Goal: Information Seeking & Learning: Learn about a topic

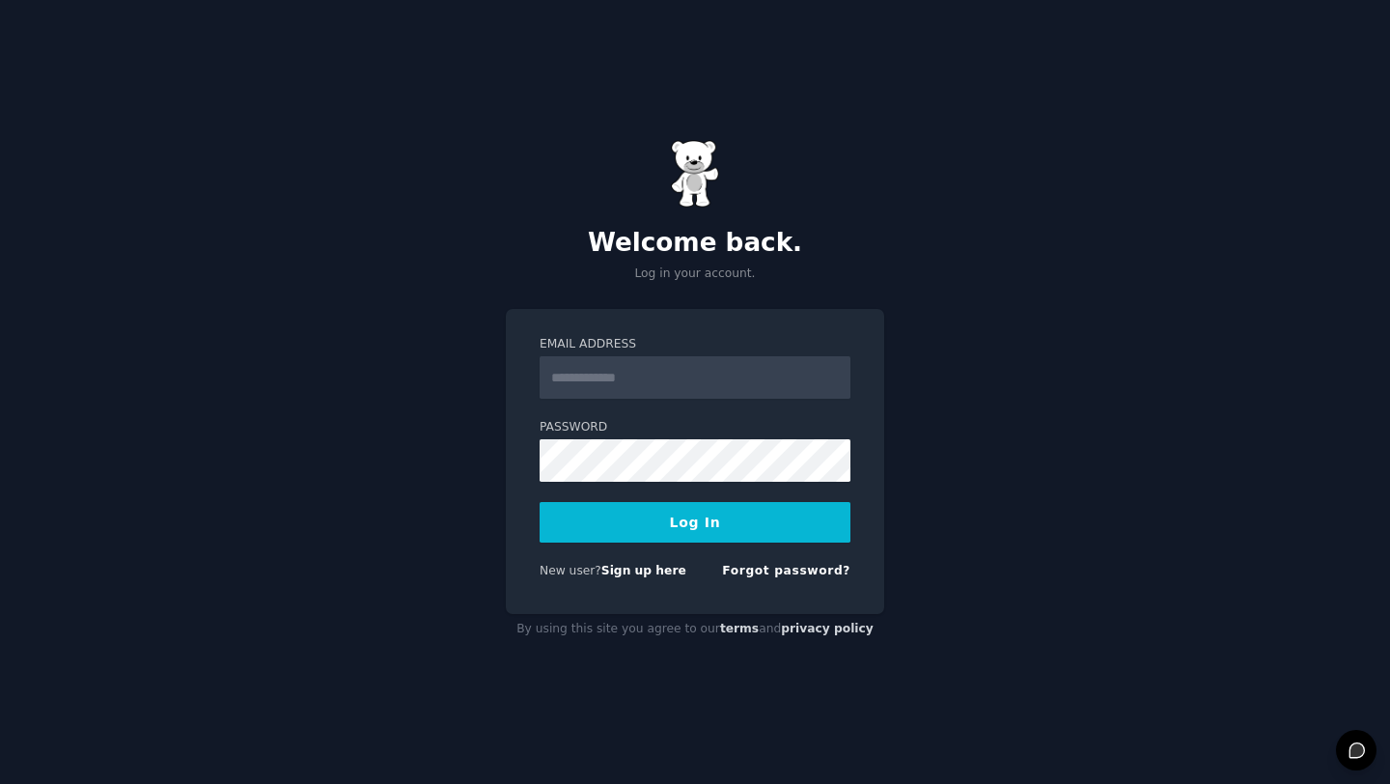
click at [680, 371] on input "Email Address" at bounding box center [694, 377] width 311 height 42
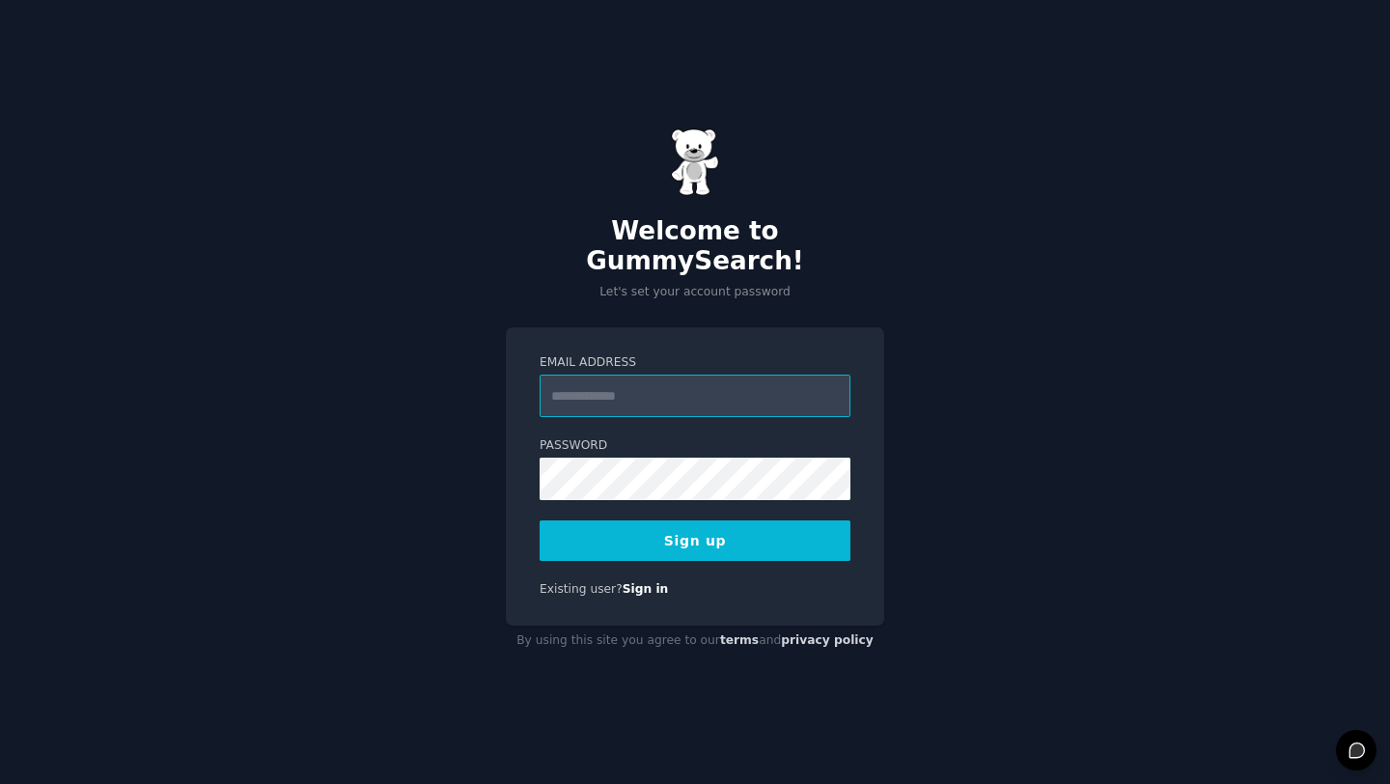
click at [686, 389] on input "Email Address" at bounding box center [694, 395] width 311 height 42
type input "**********"
click at [761, 533] on button "Sign up" at bounding box center [694, 540] width 311 height 41
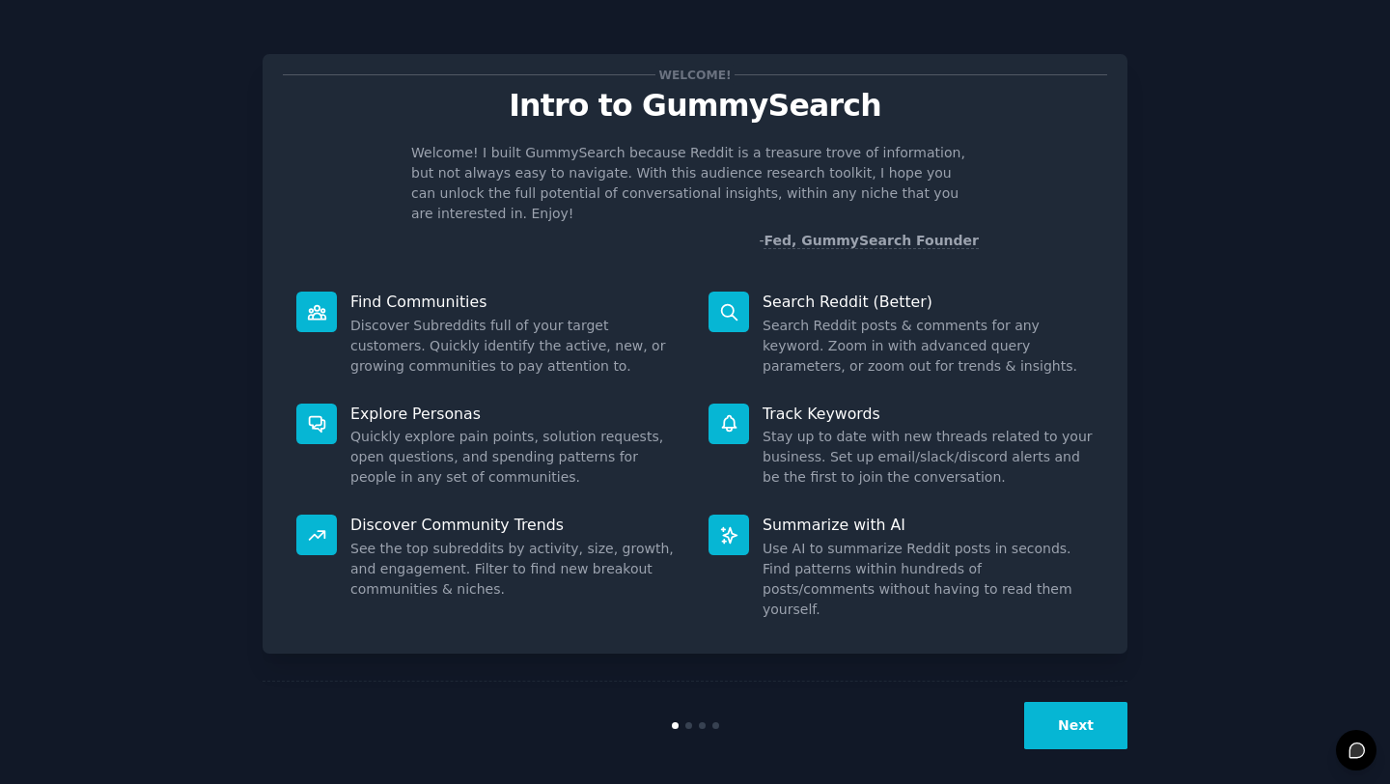
click at [1091, 718] on button "Next" at bounding box center [1075, 725] width 103 height 47
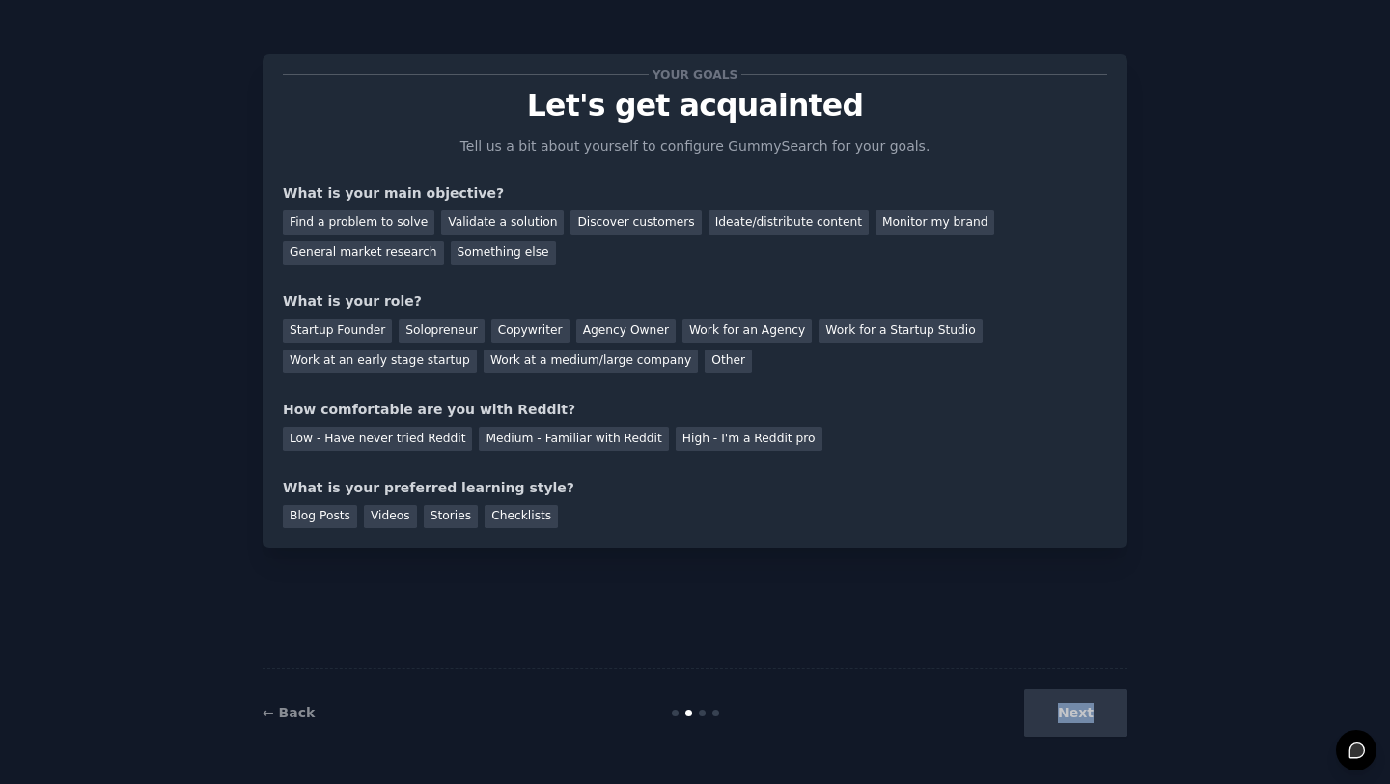
click at [1091, 718] on div "Next" at bounding box center [983, 712] width 289 height 47
drag, startPoint x: 381, startPoint y: 217, endPoint x: 483, endPoint y: 236, distance: 103.2
click at [381, 217] on div "Find a problem to solve" at bounding box center [359, 222] width 152 height 24
click at [486, 236] on div "Find a problem to solve Validate a solution Discover customers Ideate/distribut…" at bounding box center [695, 234] width 824 height 61
click at [499, 225] on div "Validate a solution" at bounding box center [502, 222] width 123 height 24
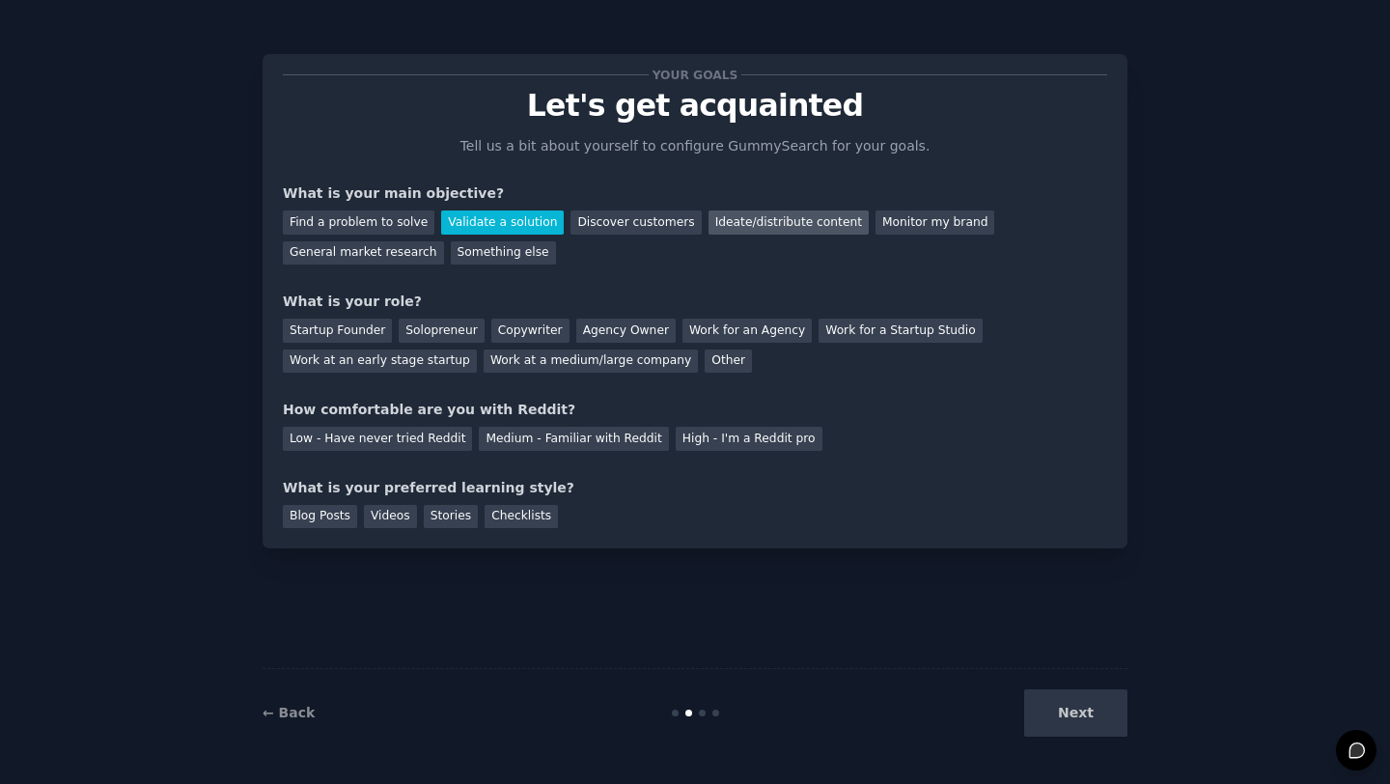
click at [708, 224] on div "Ideate/distribute content" at bounding box center [788, 222] width 160 height 24
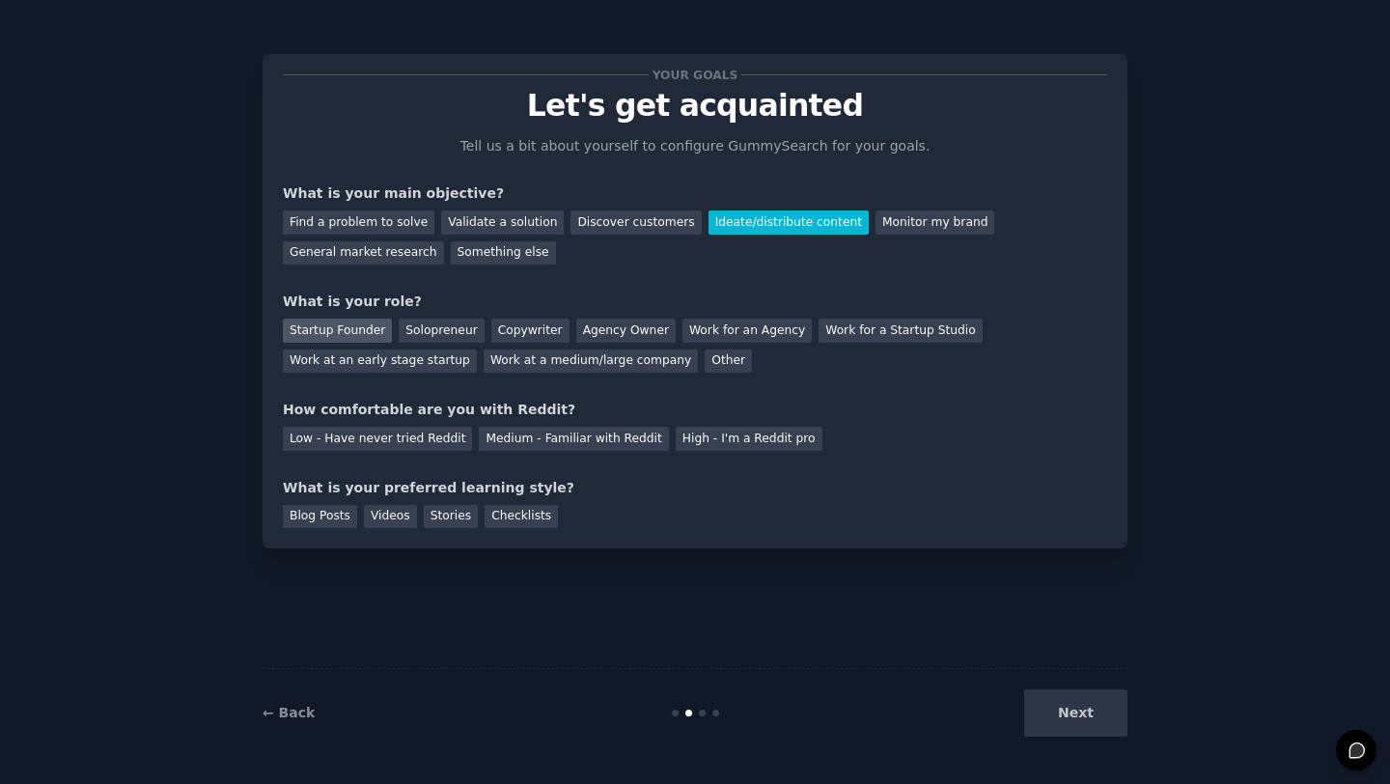
click at [375, 338] on div "Startup Founder" at bounding box center [337, 330] width 109 height 24
click at [682, 327] on div "Work for an Agency" at bounding box center [746, 330] width 129 height 24
click at [430, 444] on div "Low - Have never tried Reddit" at bounding box center [377, 439] width 189 height 24
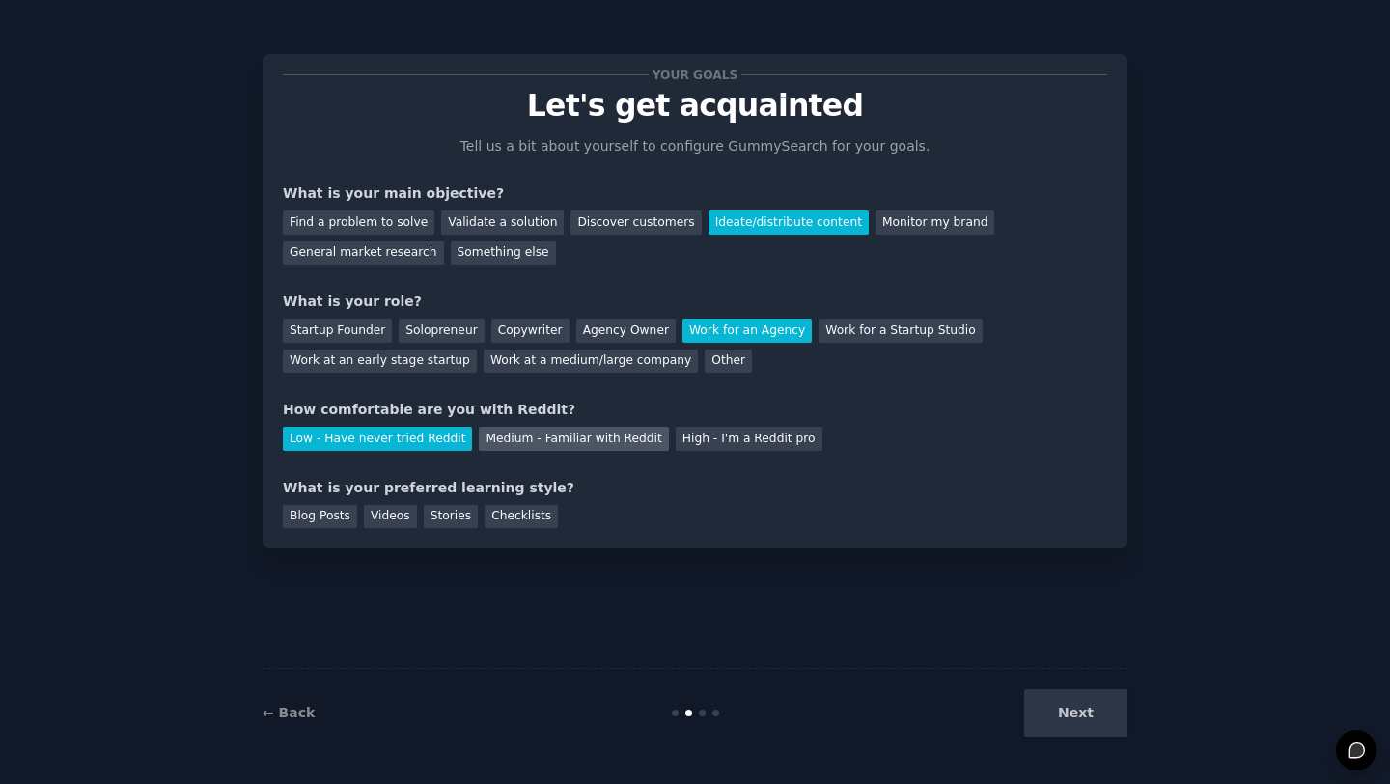
click at [626, 431] on div "Medium - Familiar with Reddit" at bounding box center [573, 439] width 189 height 24
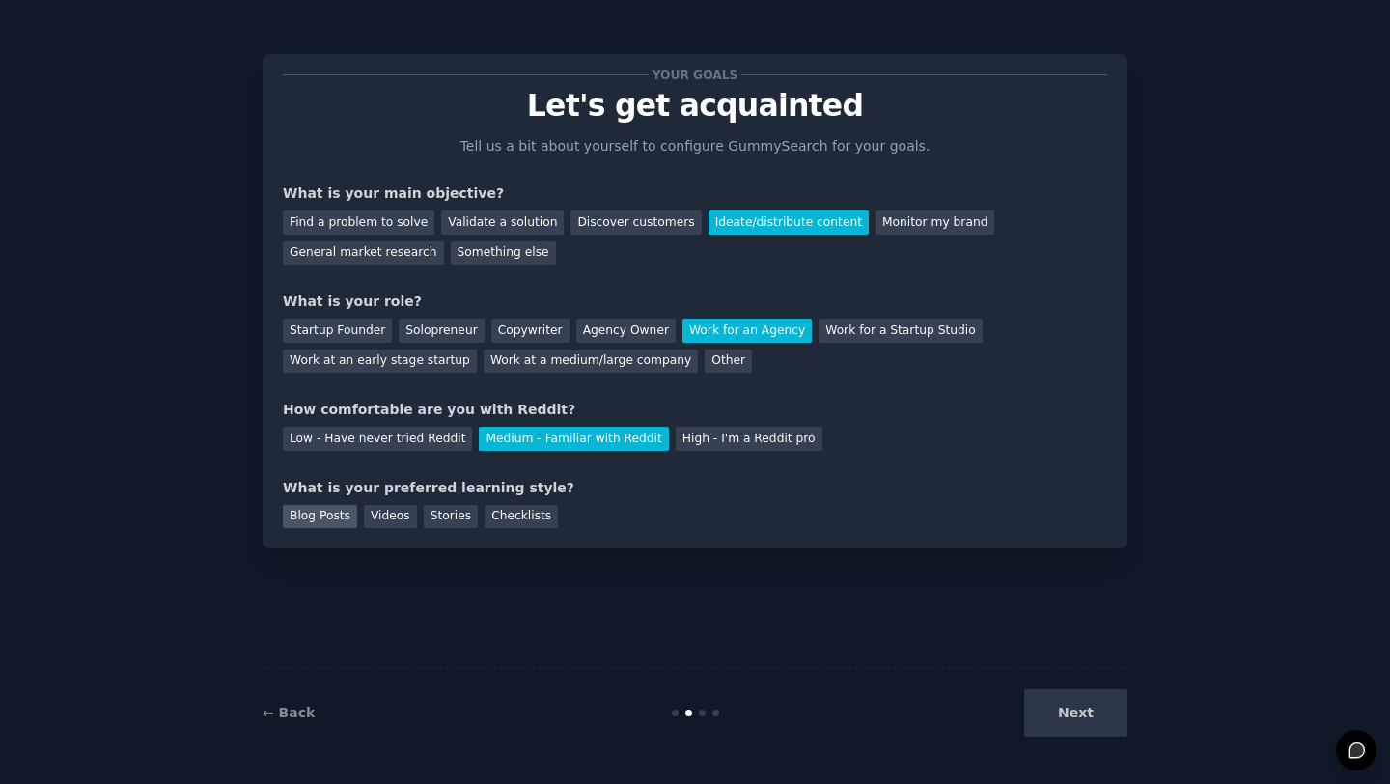
click at [335, 513] on div "Blog Posts" at bounding box center [320, 517] width 74 height 24
click at [1065, 729] on button "Next" at bounding box center [1075, 712] width 103 height 47
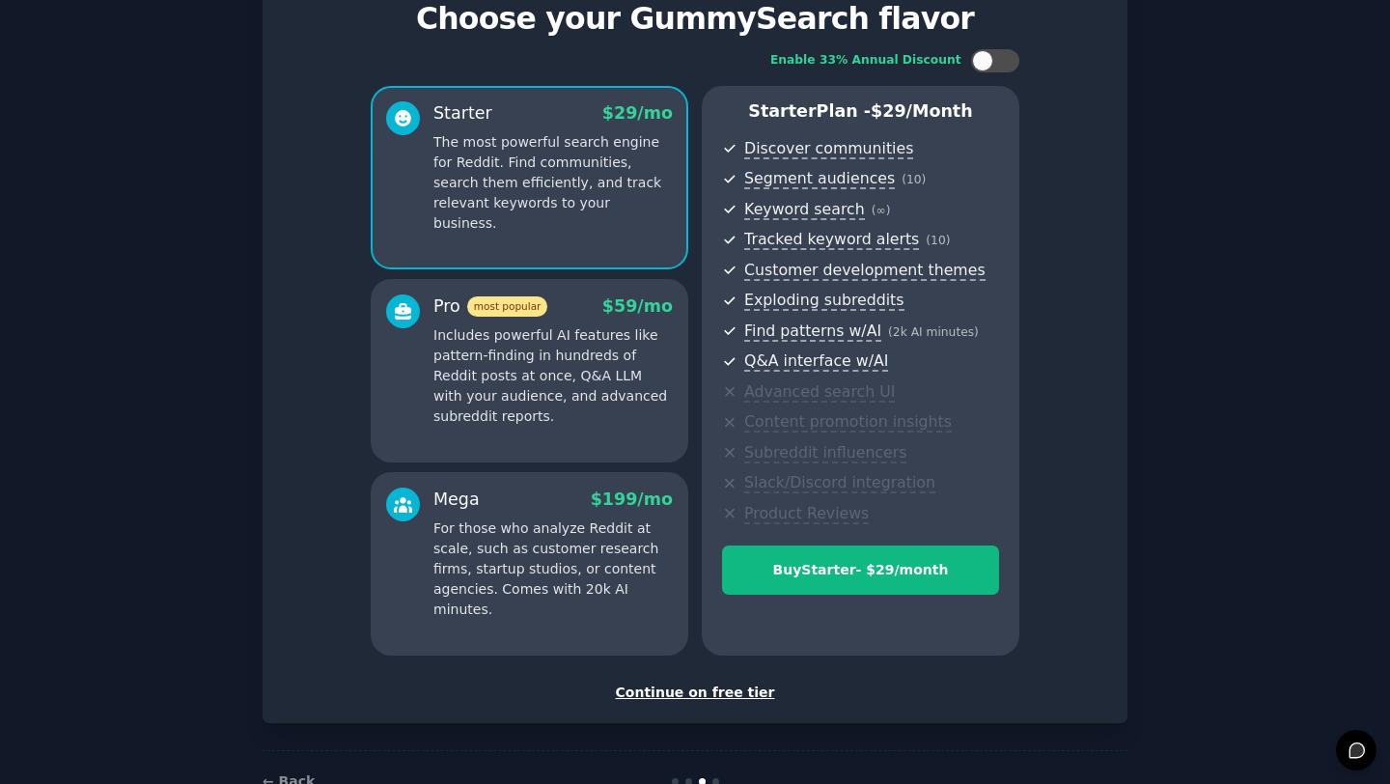
scroll to position [142, 0]
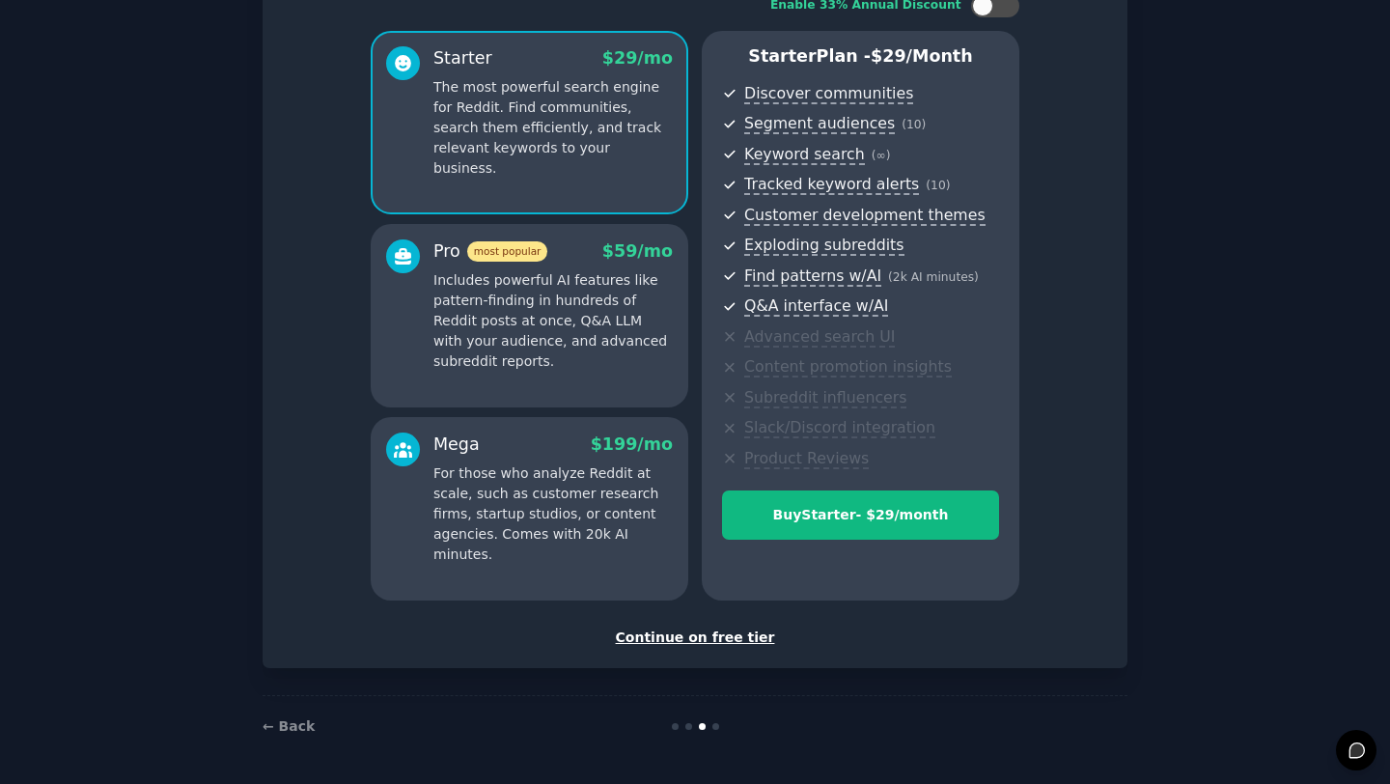
click at [690, 631] on div "Continue on free tier" at bounding box center [695, 637] width 824 height 20
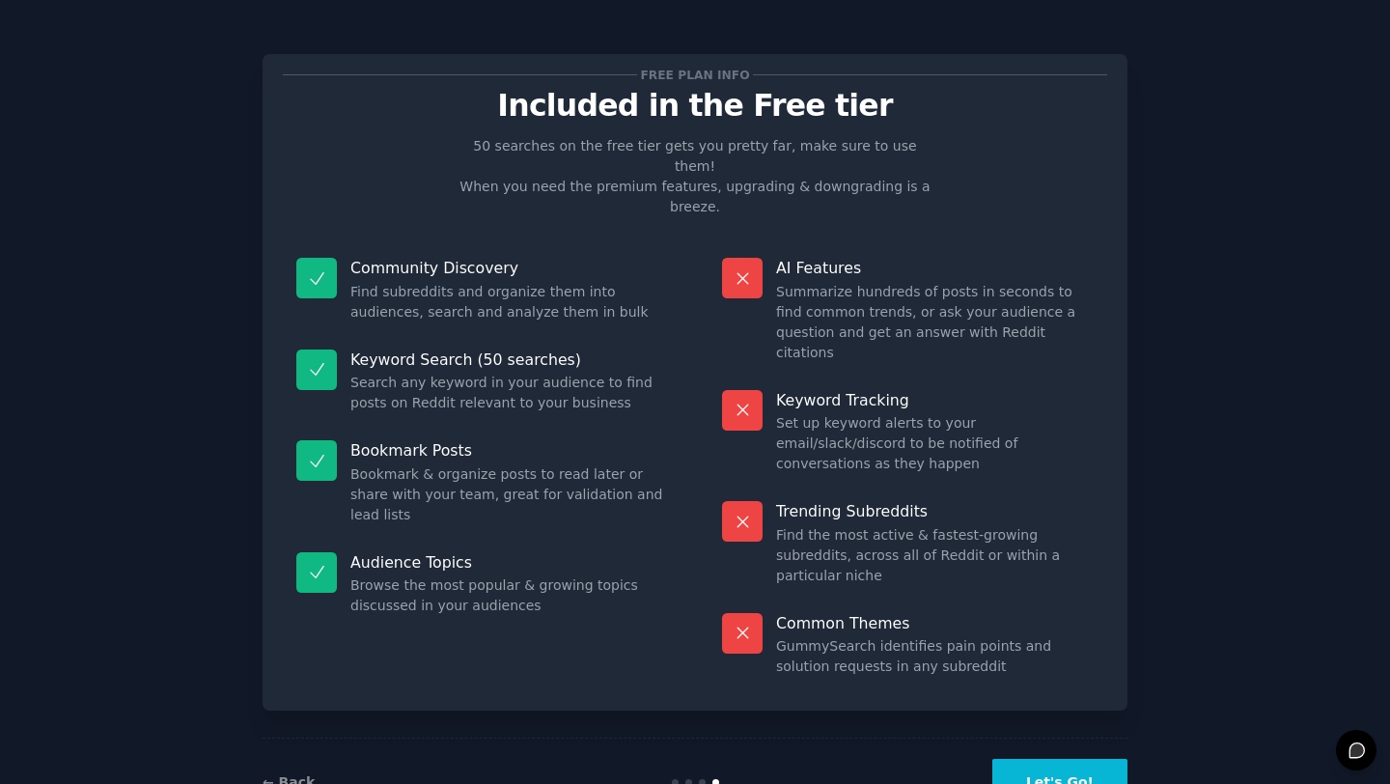
click at [1056, 759] on button "Let's Go!" at bounding box center [1059, 782] width 135 height 47
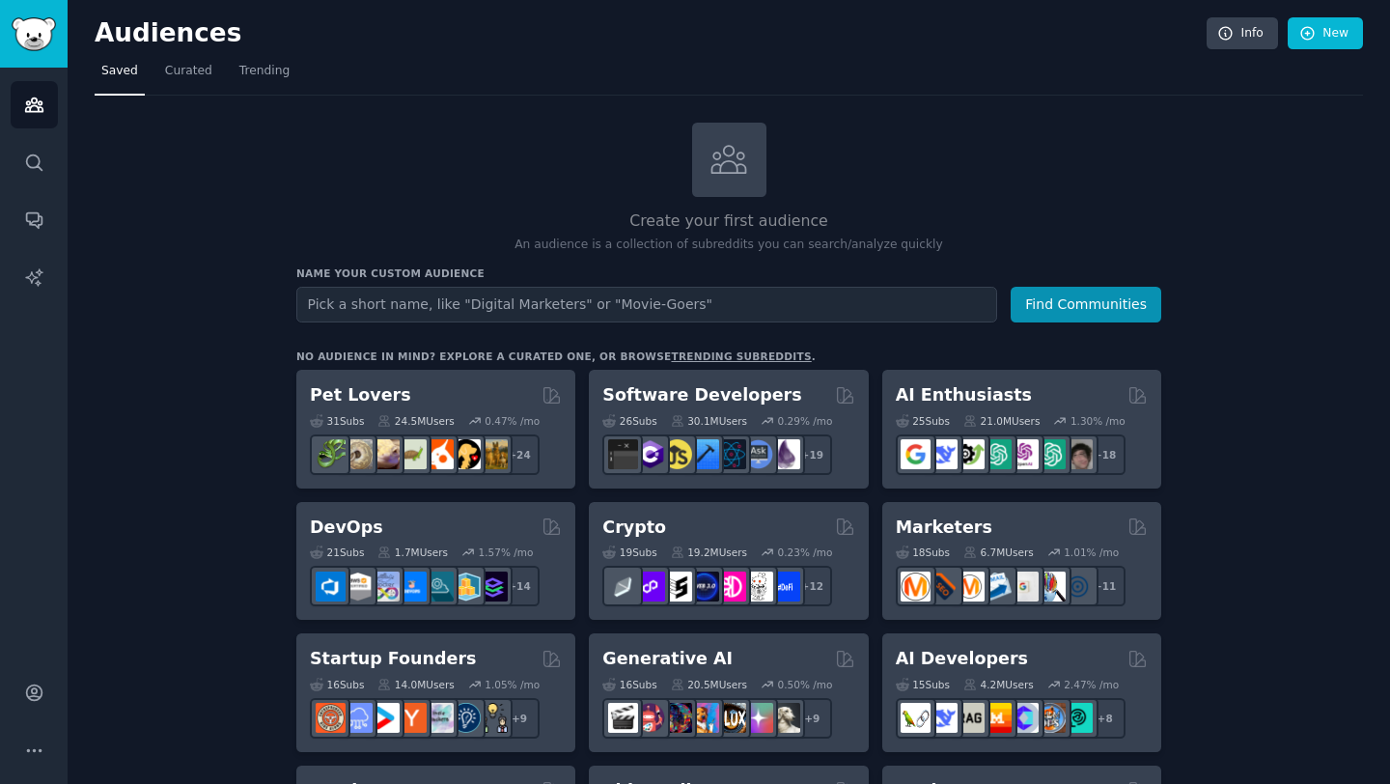
click at [677, 306] on input "text" at bounding box center [646, 305] width 701 height 36
click at [1010, 287] on button "Find Communities" at bounding box center [1085, 305] width 151 height 36
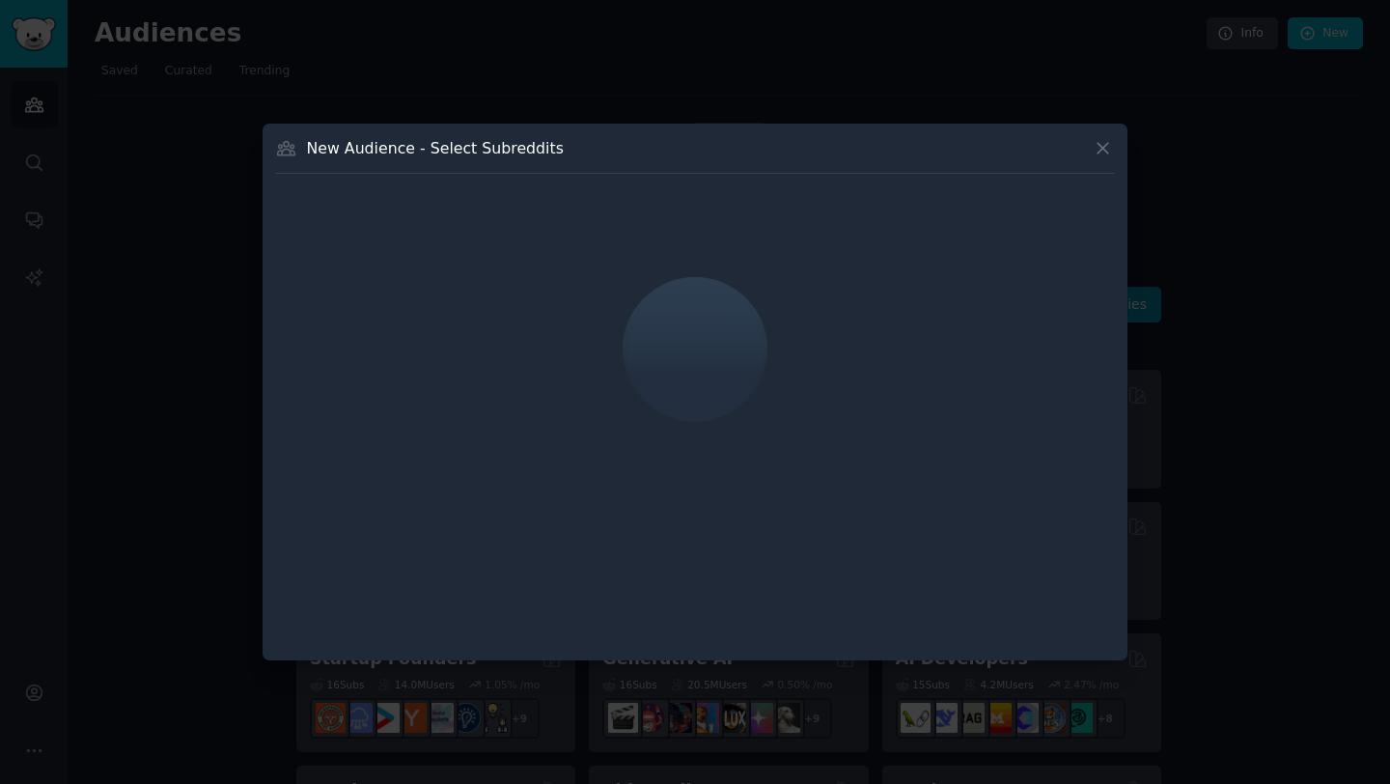
click at [1110, 150] on icon at bounding box center [1102, 148] width 20 height 20
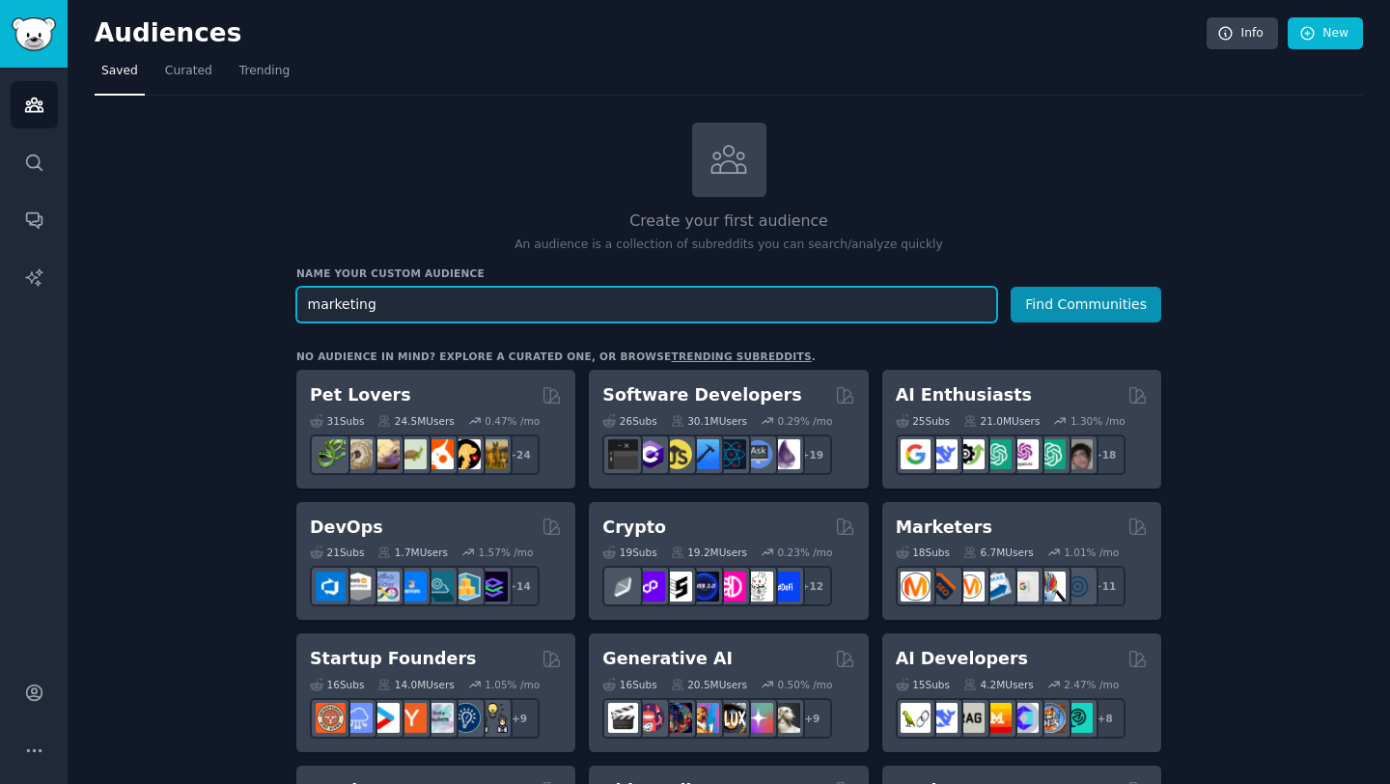
type input "marketing"
click at [1010, 287] on button "Find Communities" at bounding box center [1085, 305] width 151 height 36
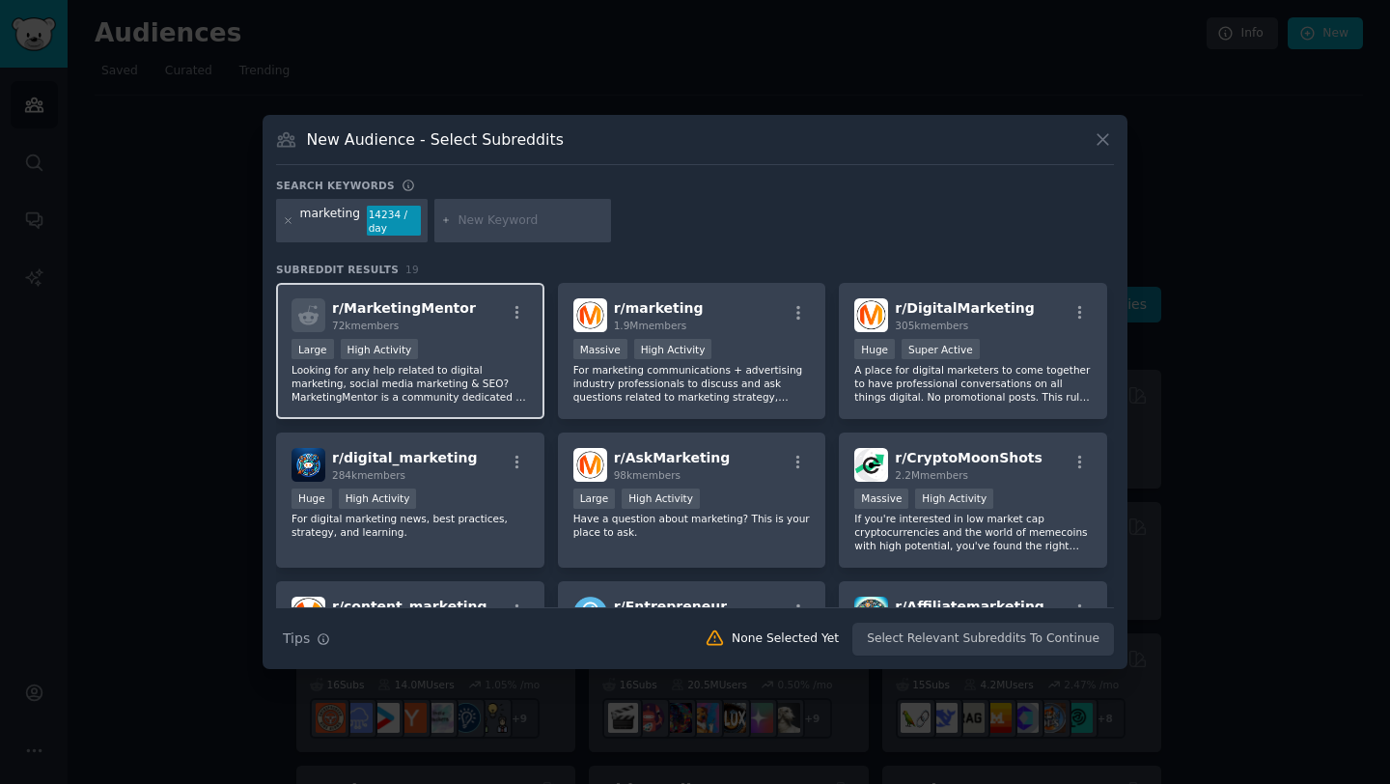
click at [444, 345] on div "Large High Activity" at bounding box center [409, 351] width 237 height 24
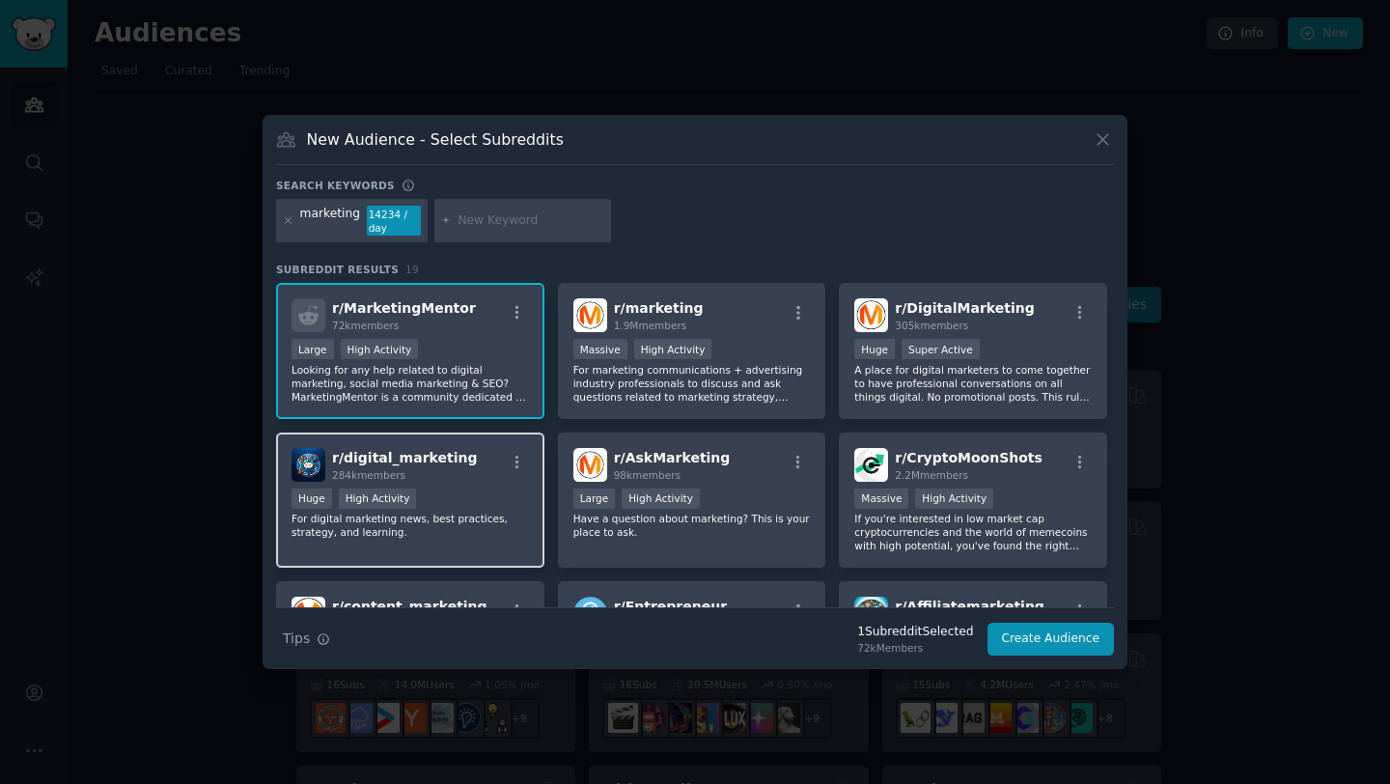
click at [475, 485] on div "r/ digital_marketing 284k members Huge High Activity For digital marketing news…" at bounding box center [410, 500] width 268 height 136
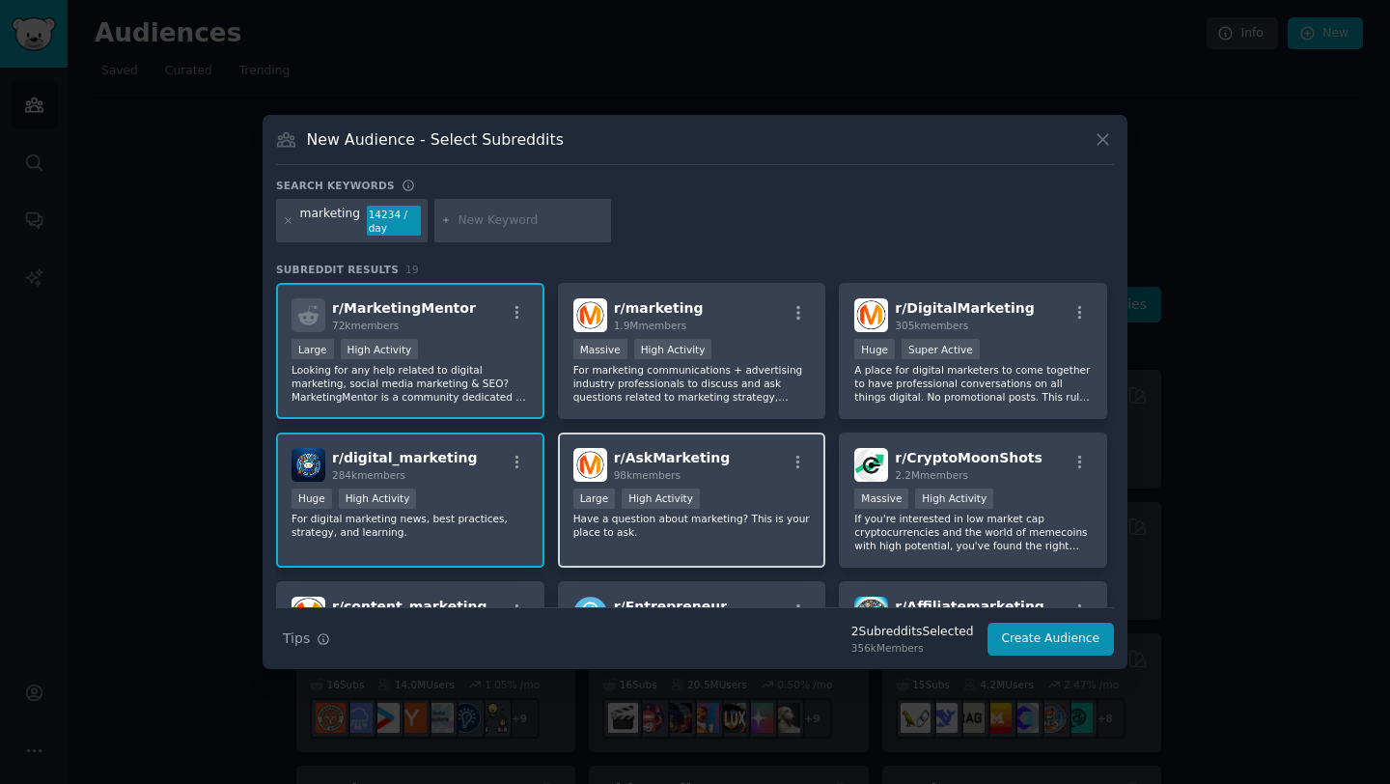
click at [753, 442] on div "r/ AskMarketing 98k members >= 80th percentile for submissions / day Large High…" at bounding box center [692, 500] width 268 height 136
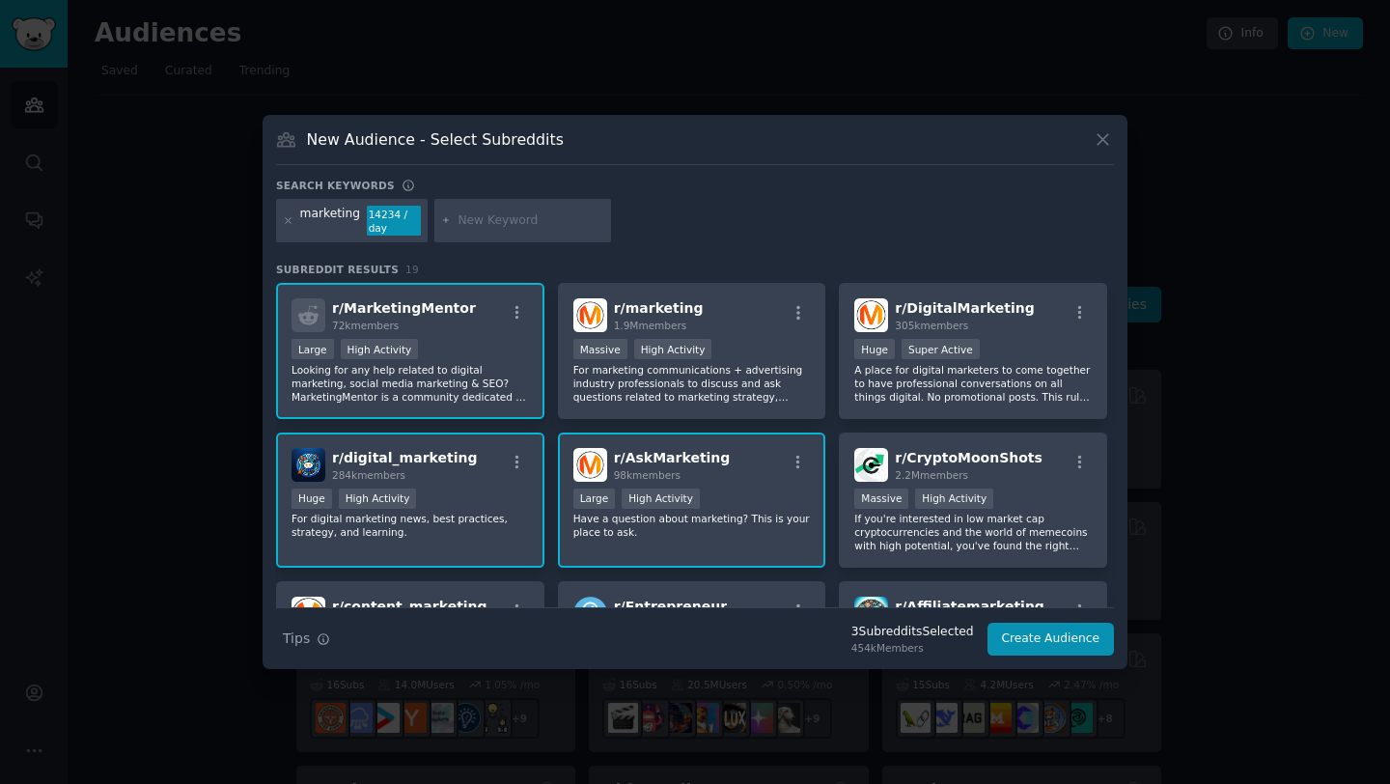
click at [529, 231] on div at bounding box center [523, 221] width 178 height 44
click at [521, 225] on input "text" at bounding box center [530, 220] width 147 height 17
type input "startup"
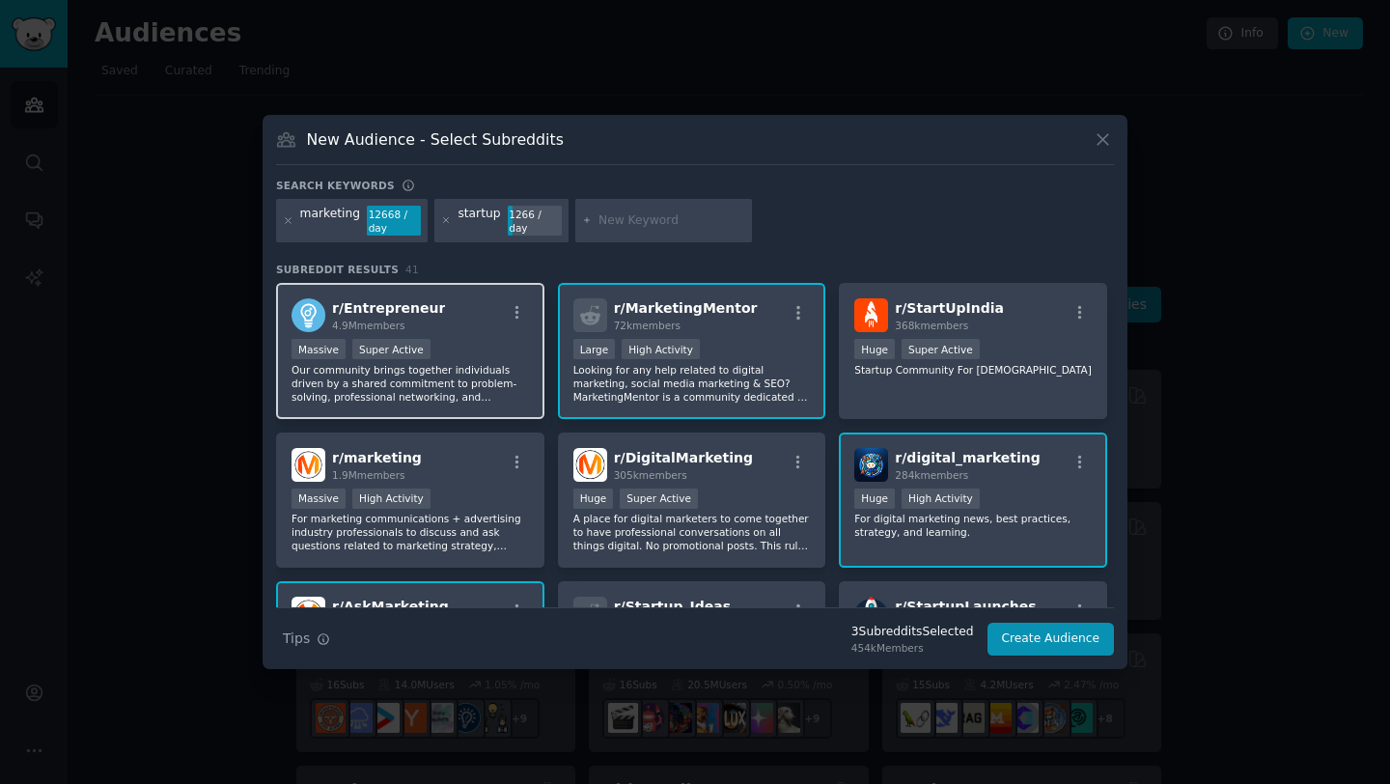
click at [502, 353] on div "Massive Super Active" at bounding box center [409, 351] width 237 height 24
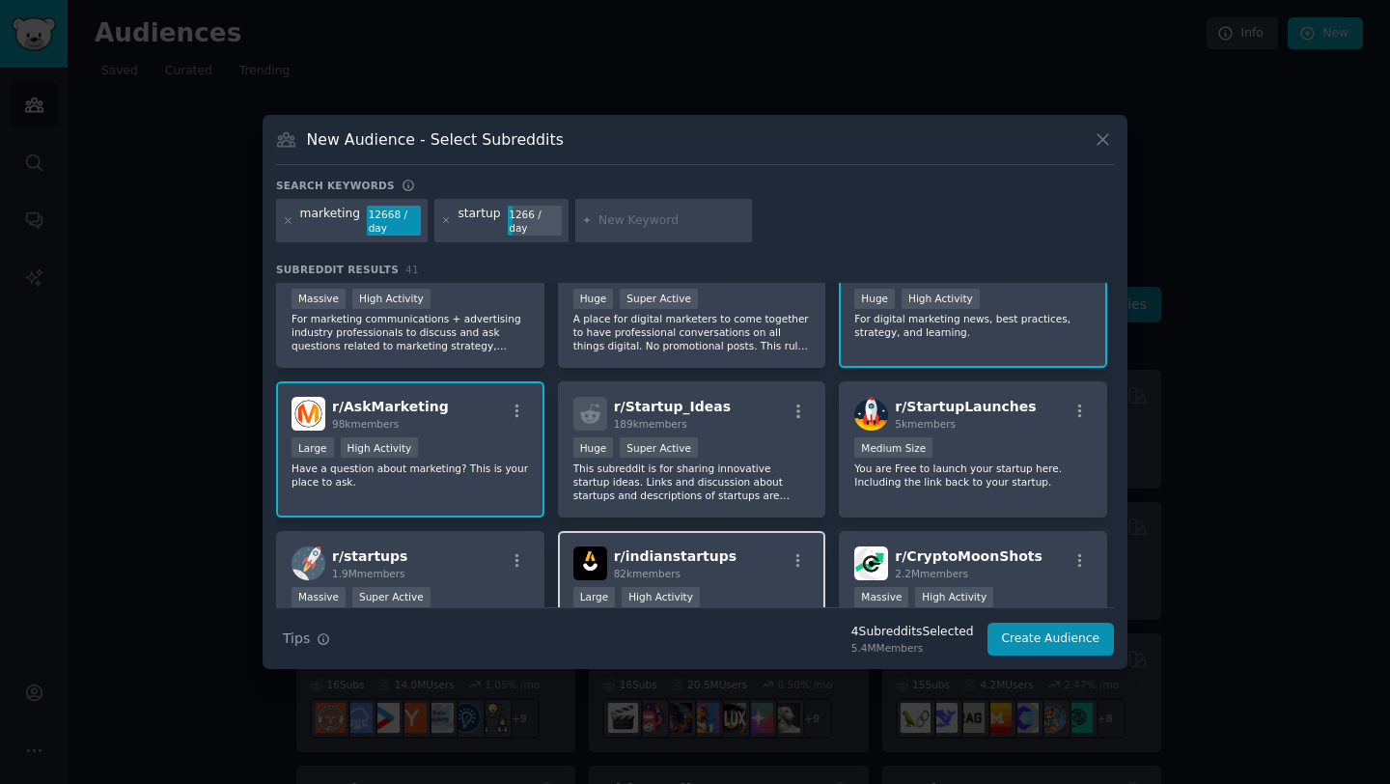
scroll to position [224, 0]
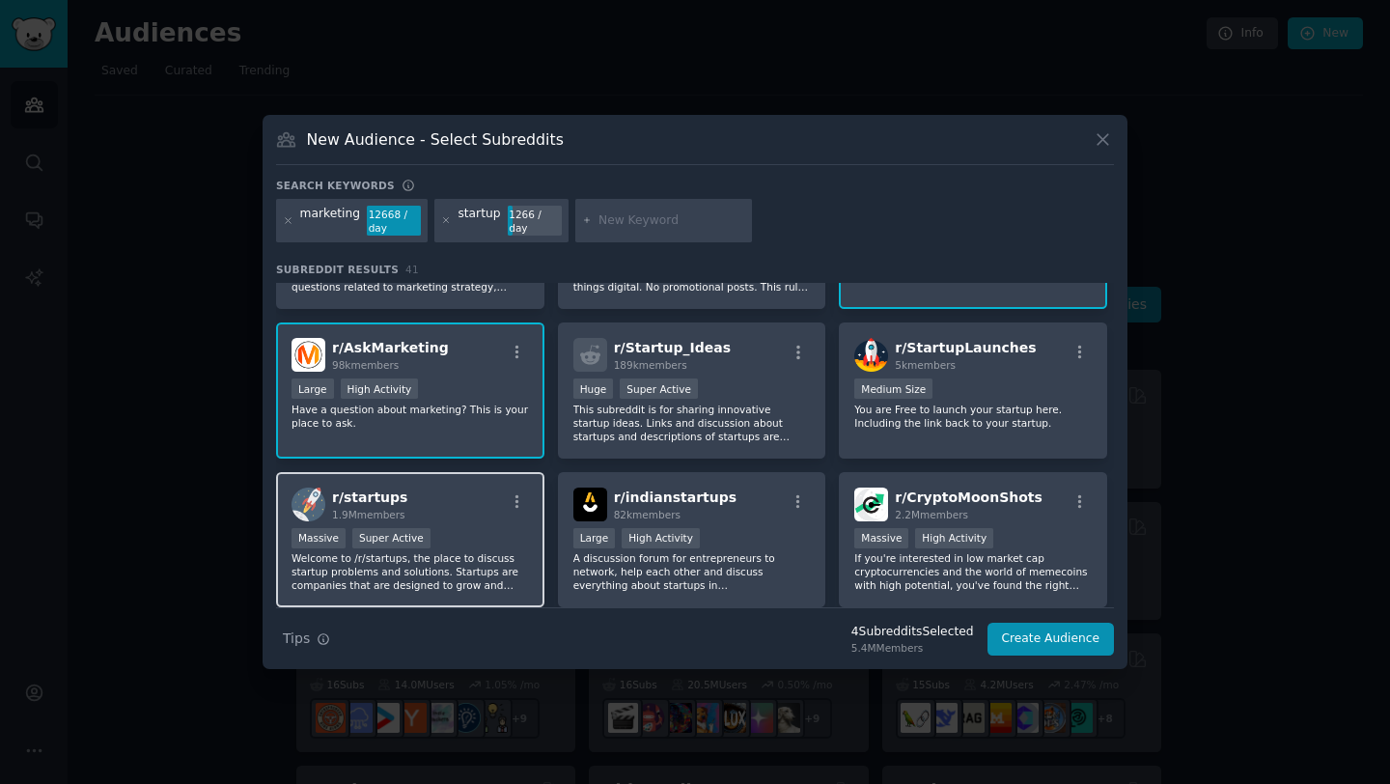
click at [507, 535] on div "Massive Super Active" at bounding box center [409, 540] width 237 height 24
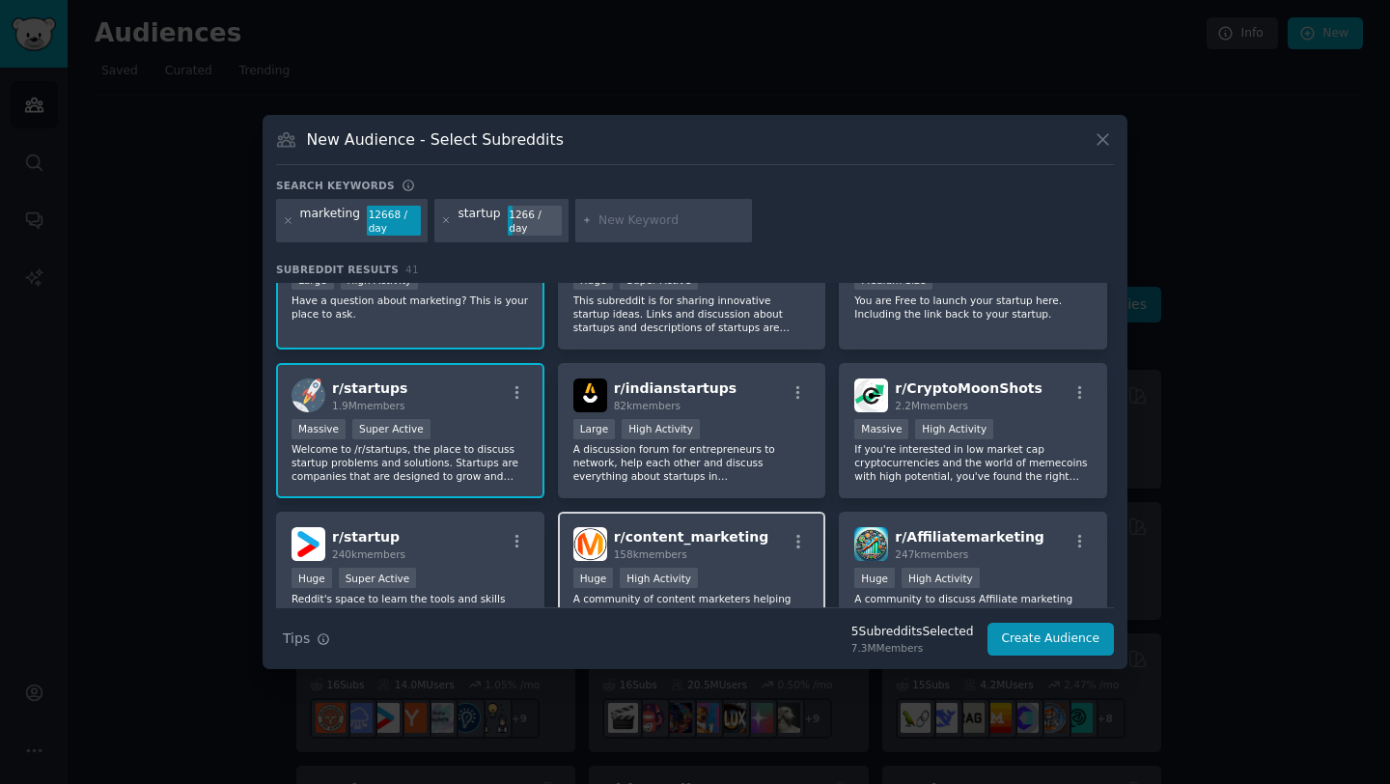
scroll to position [471, 0]
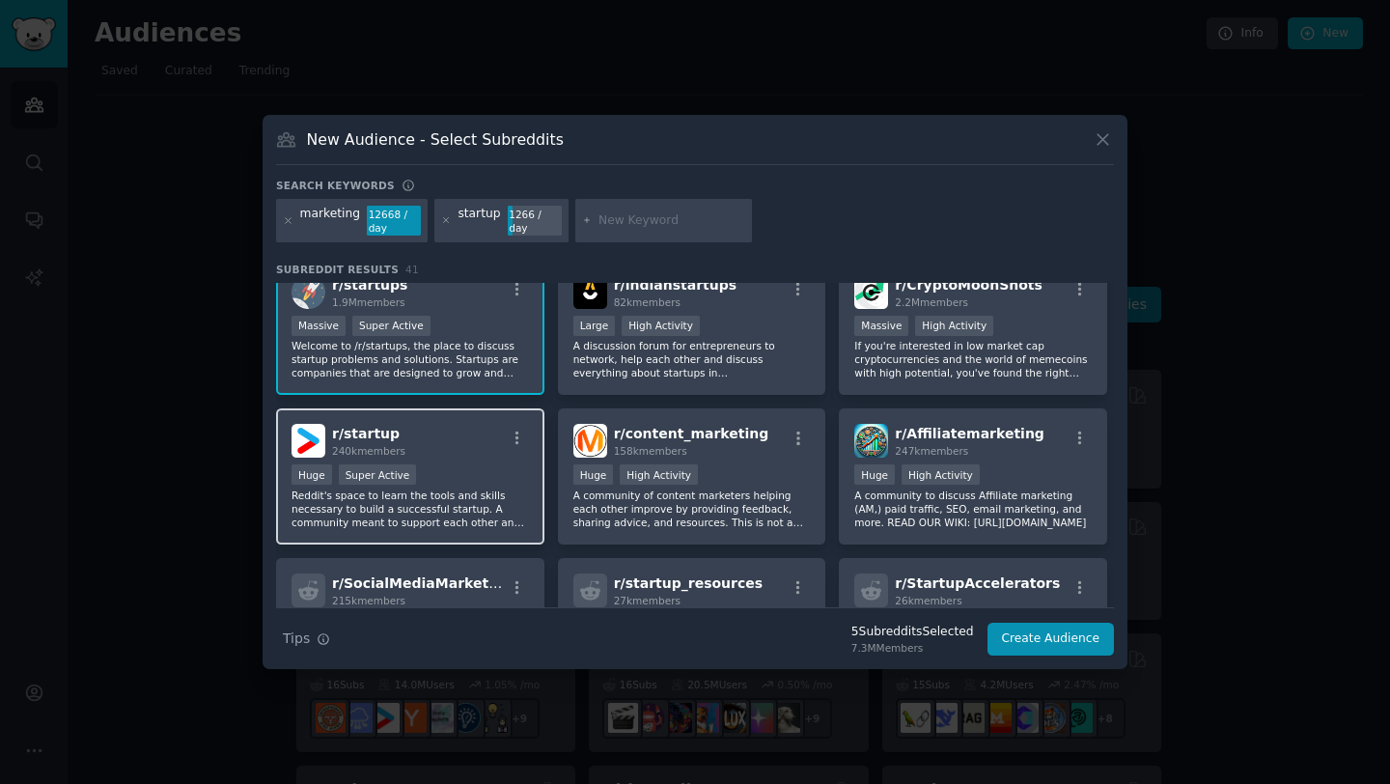
click at [504, 494] on p "Reddit's space to learn the tools and skills necessary to build a successful st…" at bounding box center [409, 508] width 237 height 41
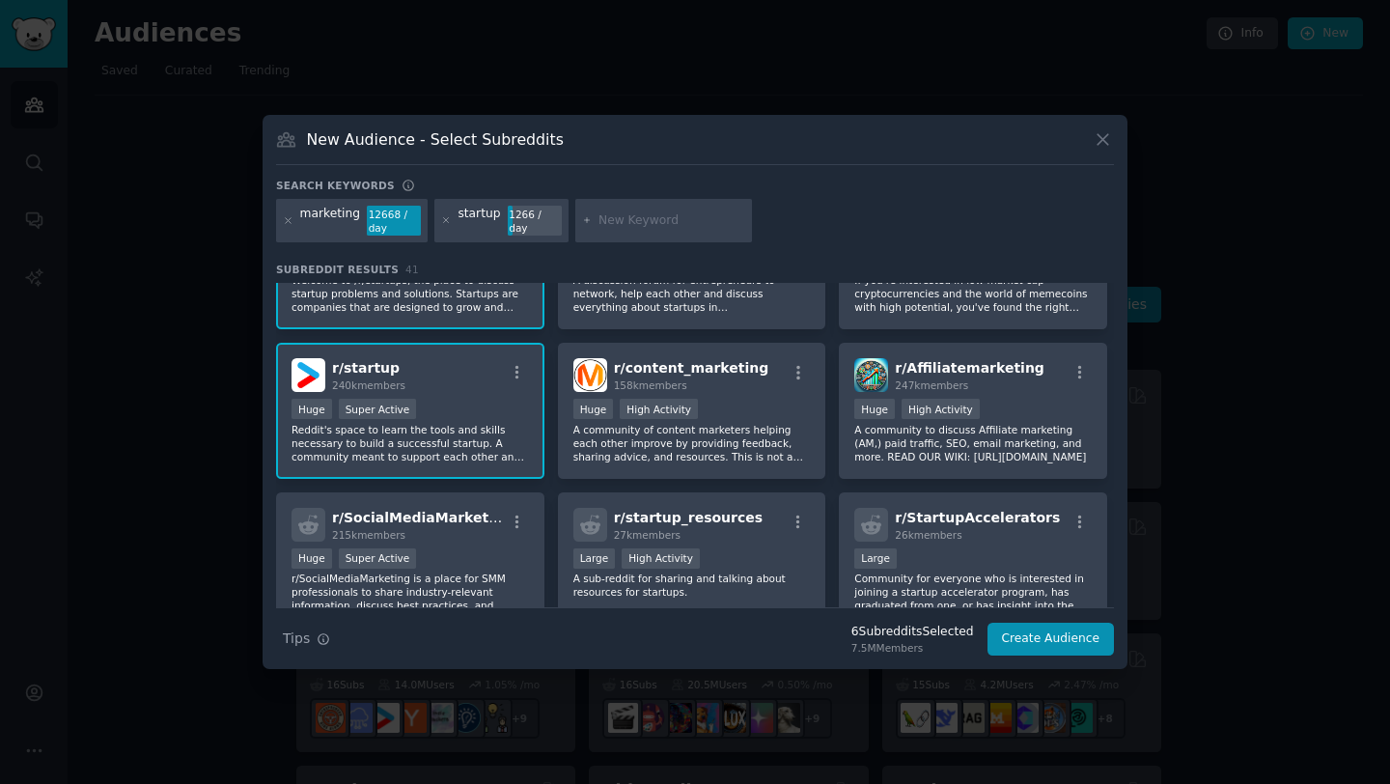
scroll to position [591, 0]
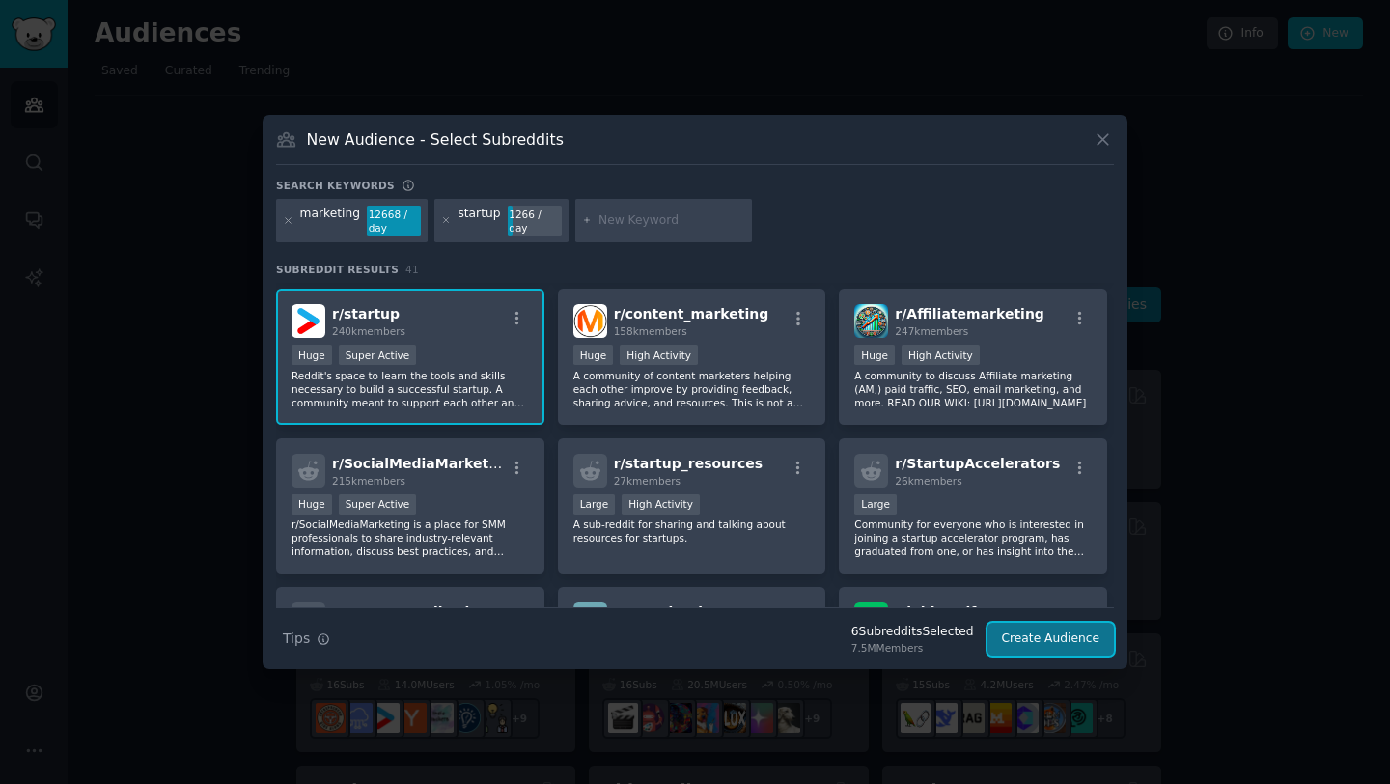
click at [1087, 646] on button "Create Audience" at bounding box center [1050, 638] width 127 height 33
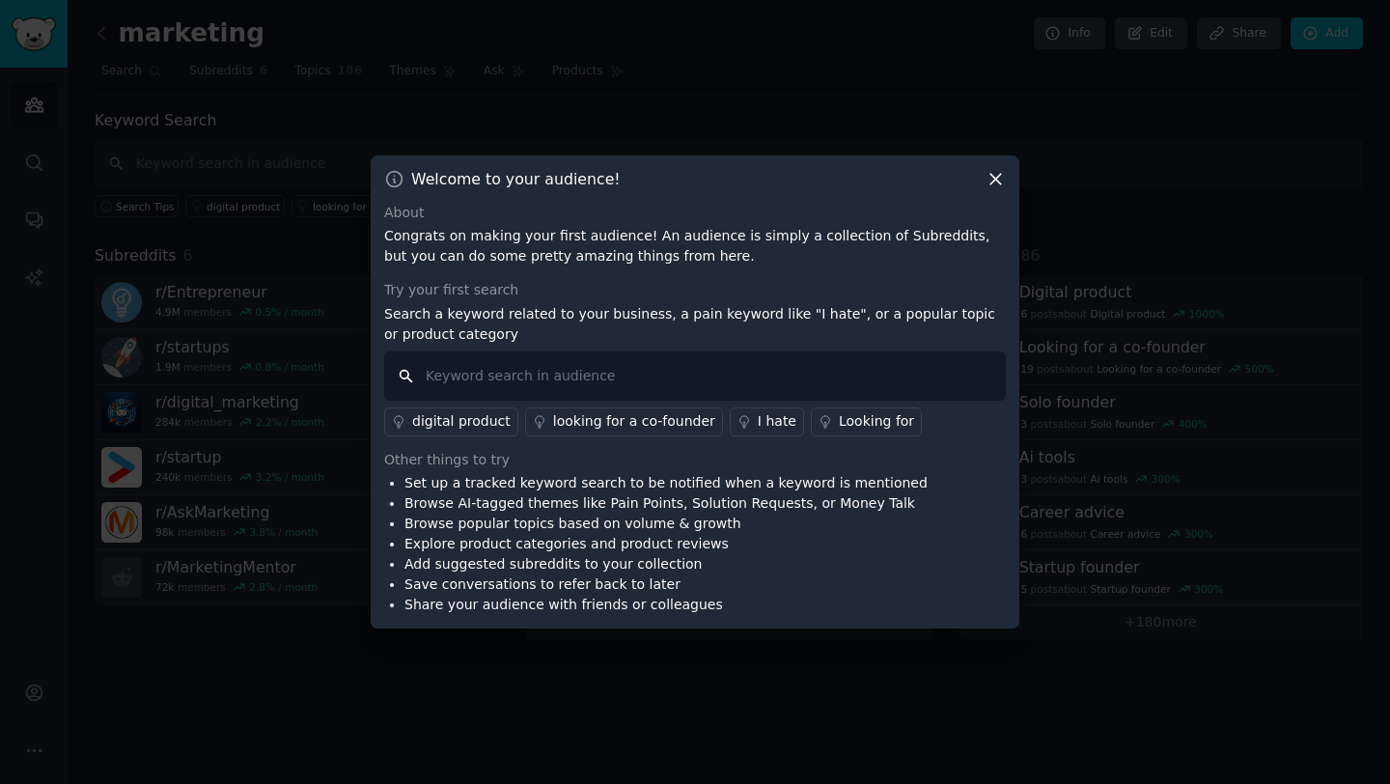
click at [620, 381] on input "text" at bounding box center [695, 375] width 622 height 49
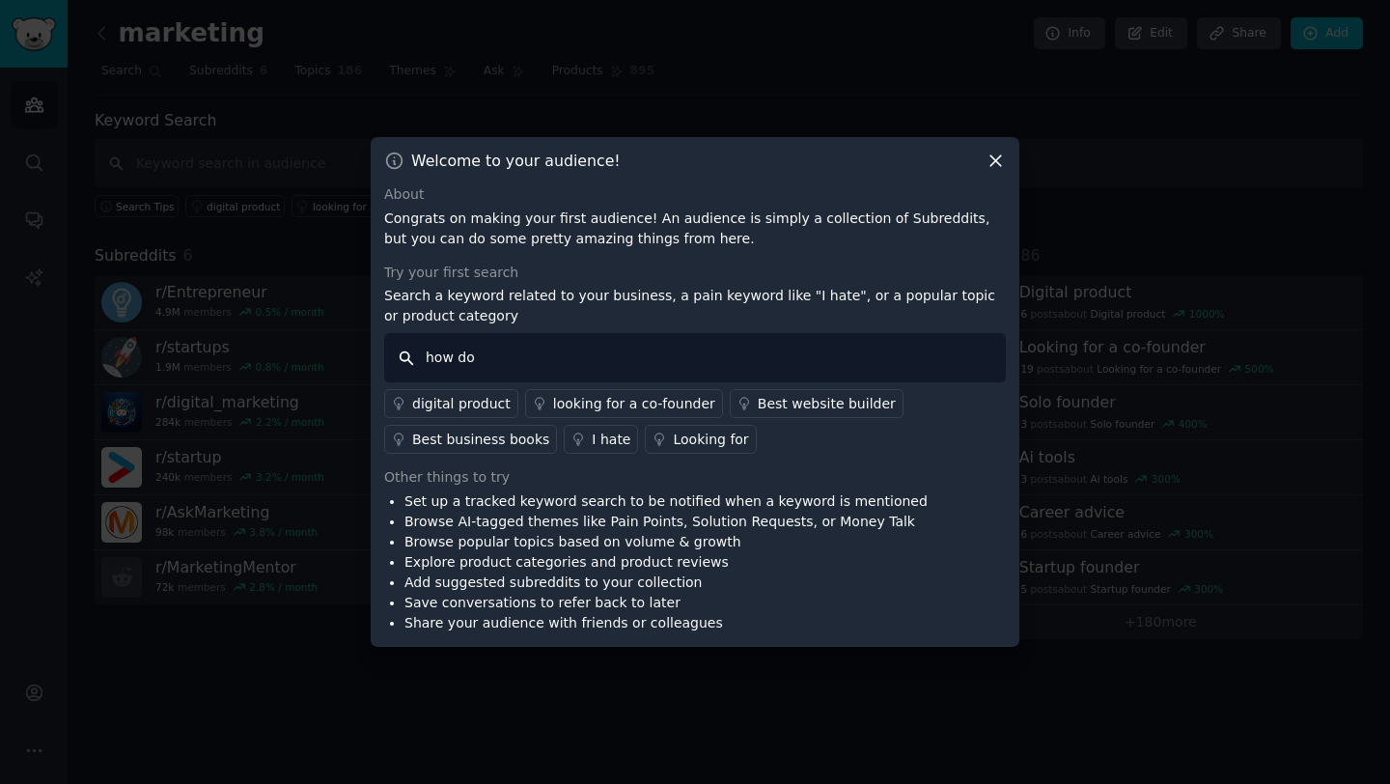
type input "how do i"
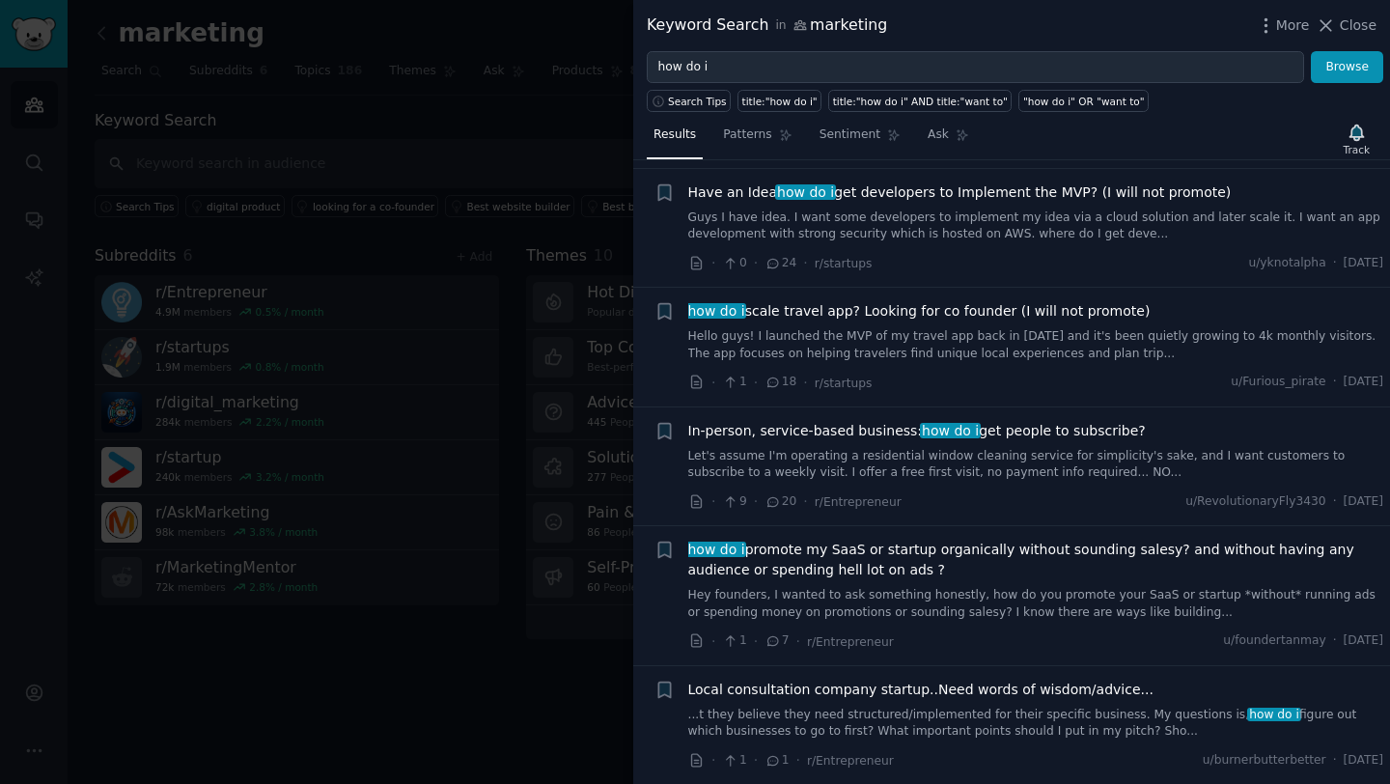
scroll to position [2131, 0]
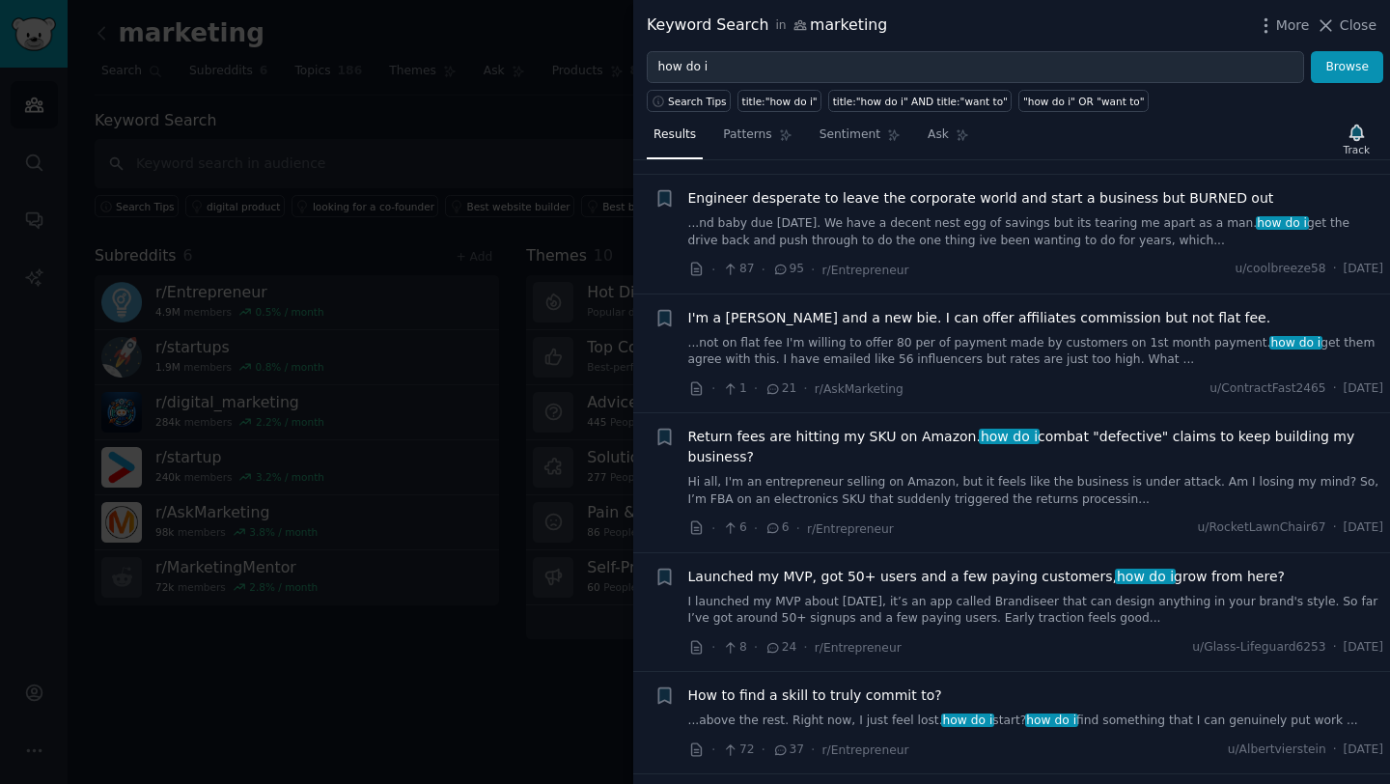
click at [386, 631] on div at bounding box center [695, 392] width 1390 height 784
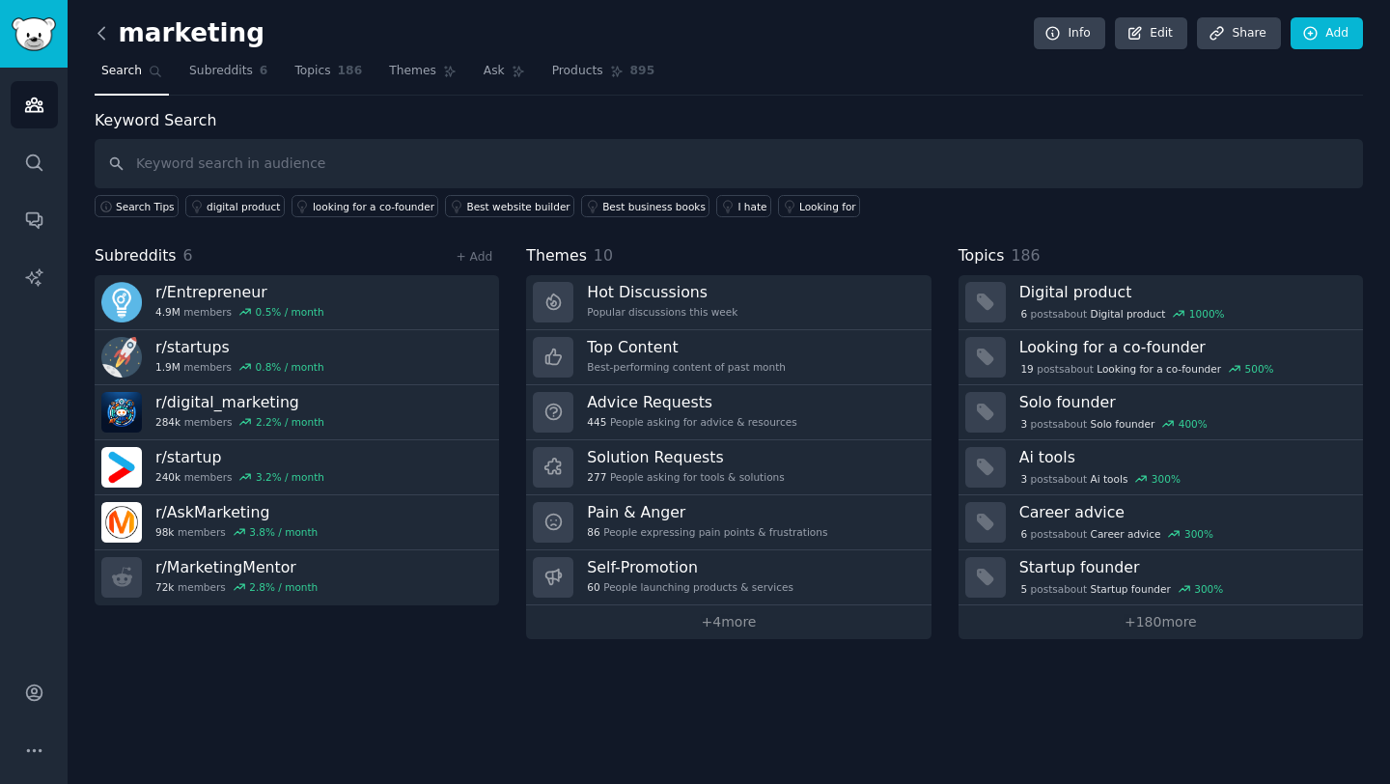
click at [101, 30] on icon at bounding box center [102, 33] width 20 height 20
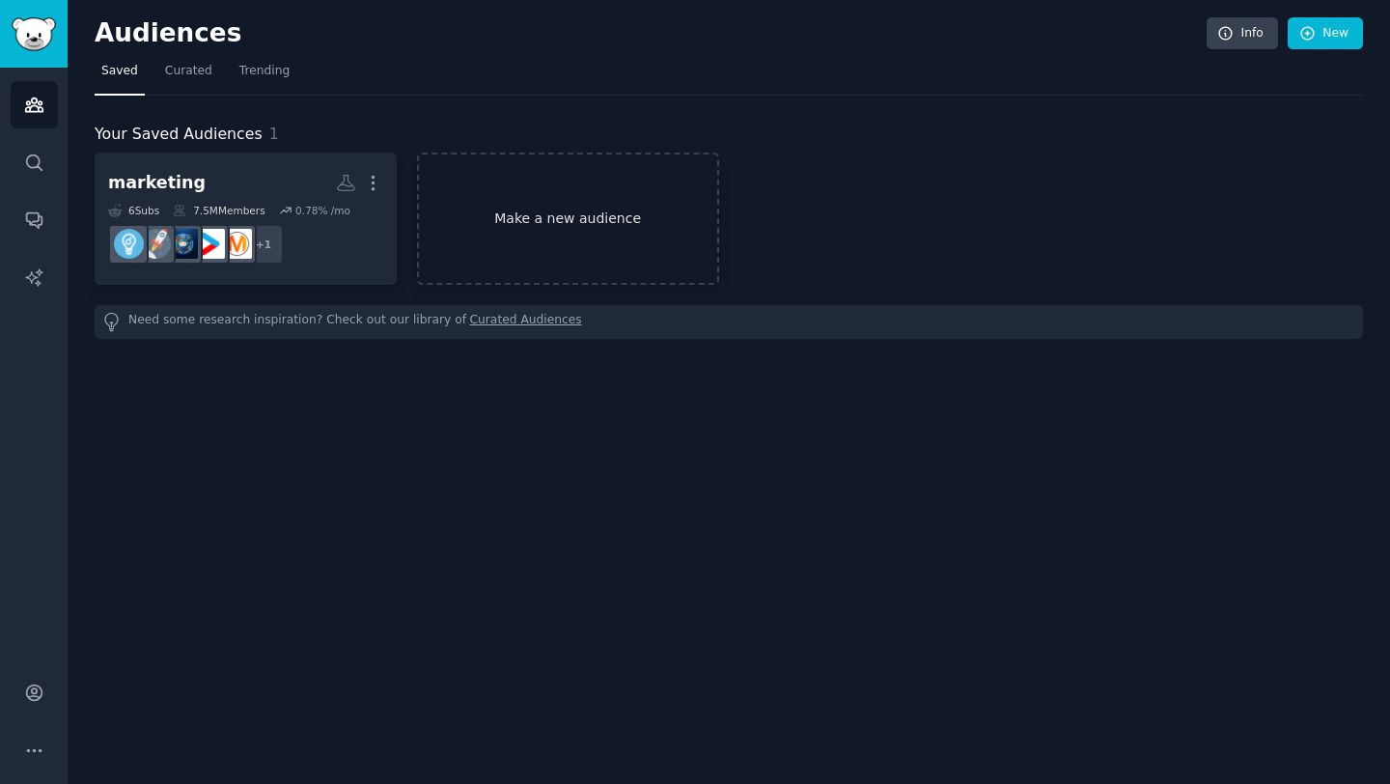
click at [575, 220] on link "Make a new audience" at bounding box center [568, 218] width 302 height 132
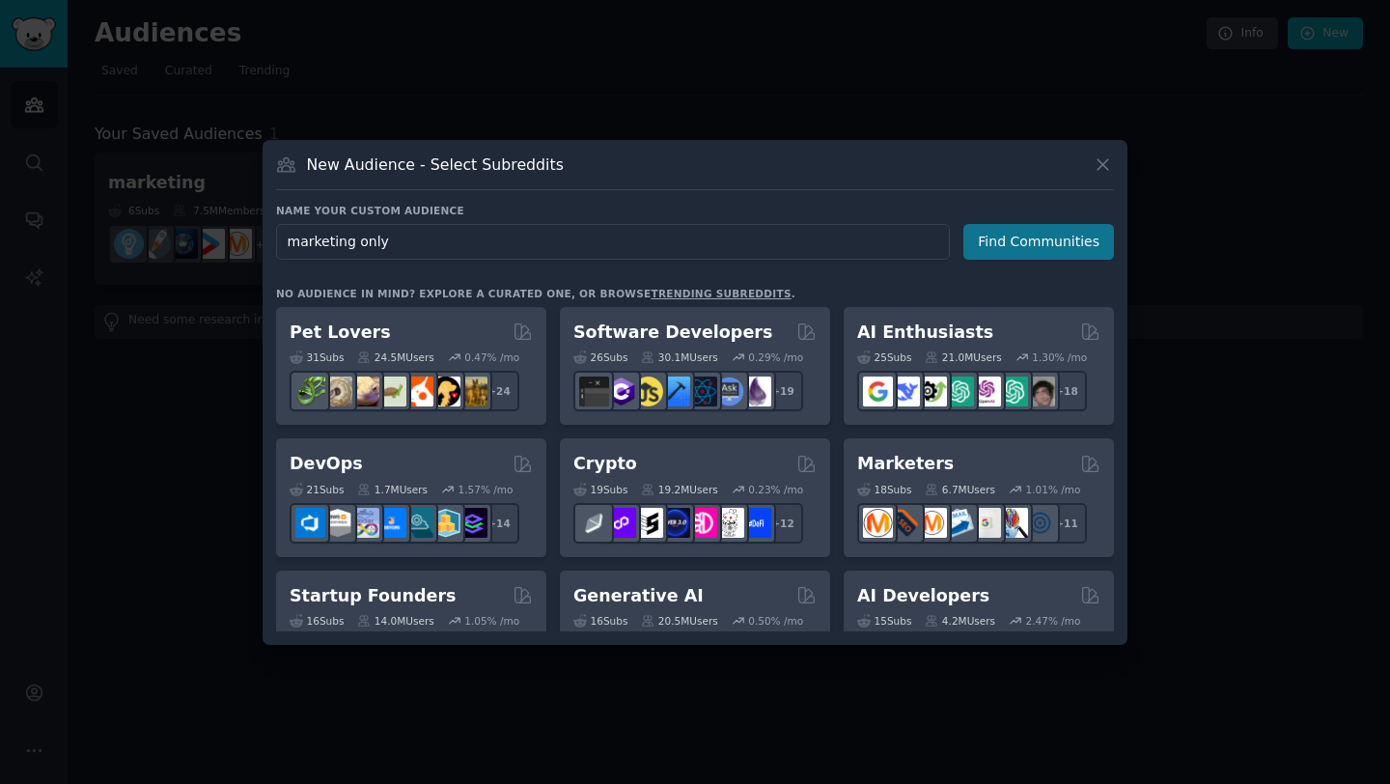
type input "marketing only"
click at [1031, 233] on button "Find Communities" at bounding box center [1038, 242] width 151 height 36
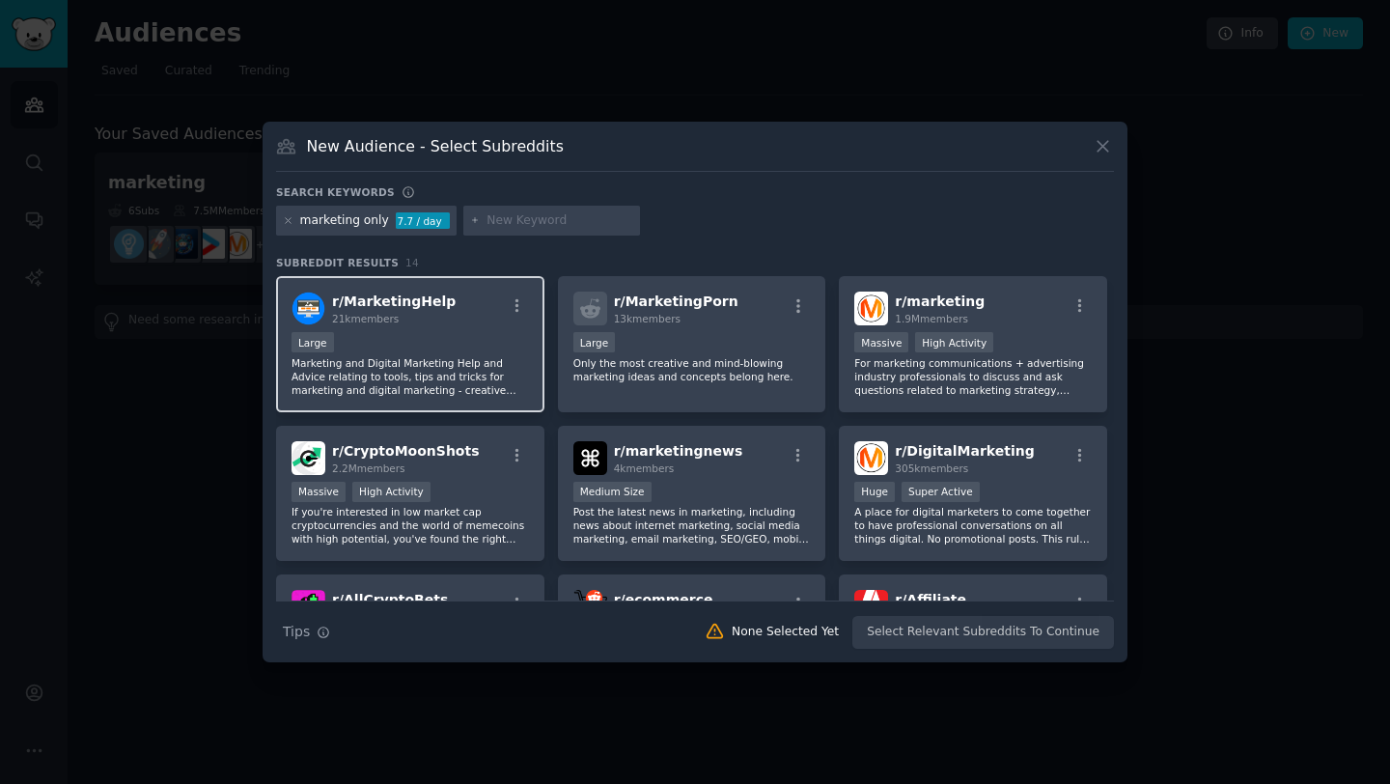
click at [451, 310] on div "r/ MarketingHelp 21k members" at bounding box center [409, 308] width 237 height 34
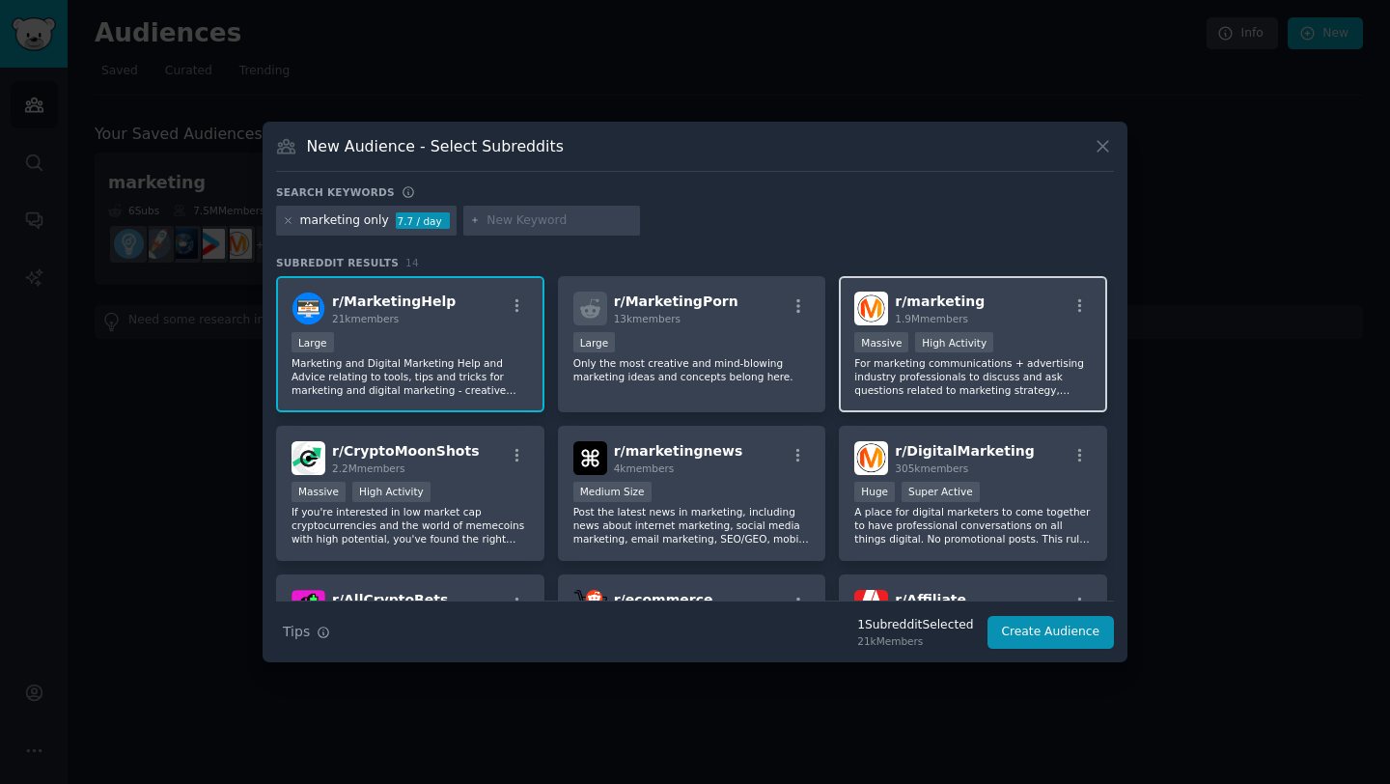
click at [983, 328] on div "r/ marketing 1.9M members >= 80th percentile for submissions / day Massive High…" at bounding box center [973, 344] width 268 height 136
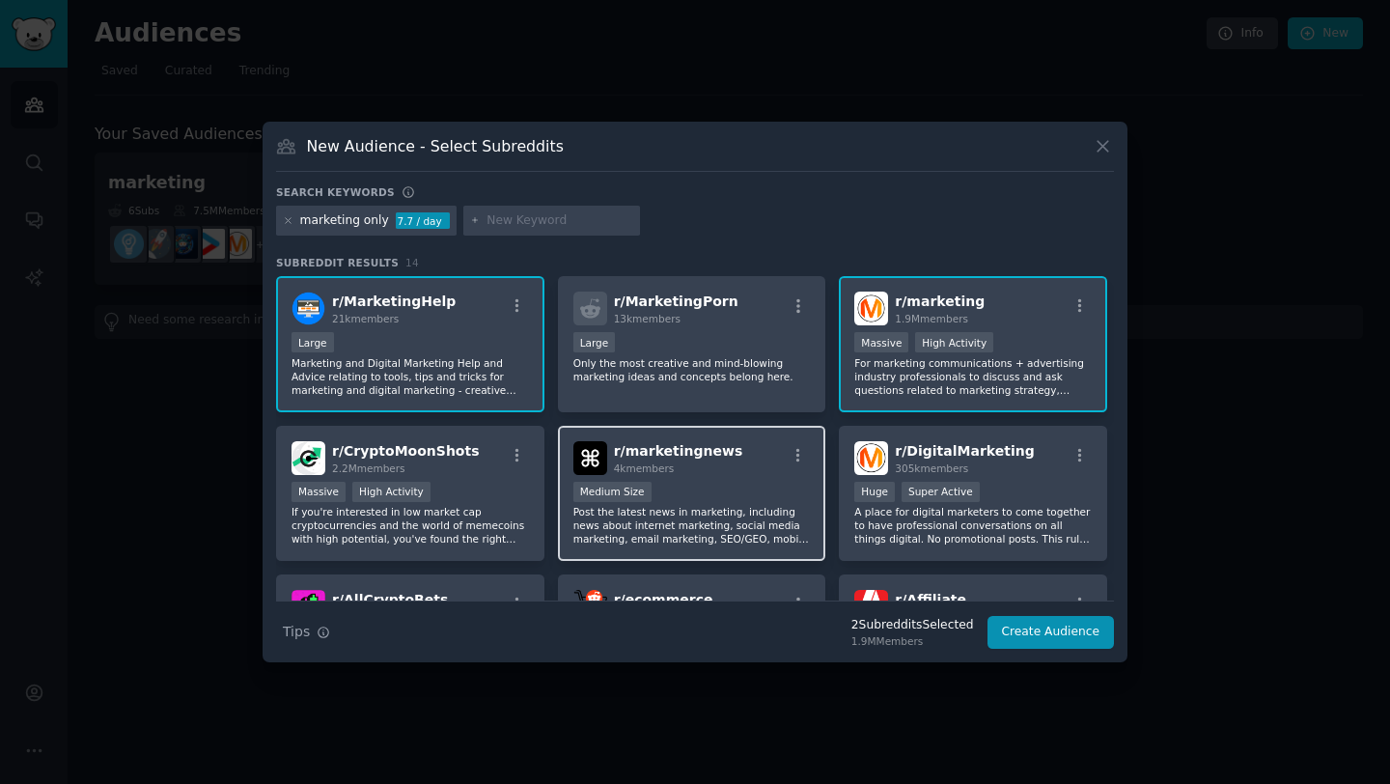
scroll to position [206, 0]
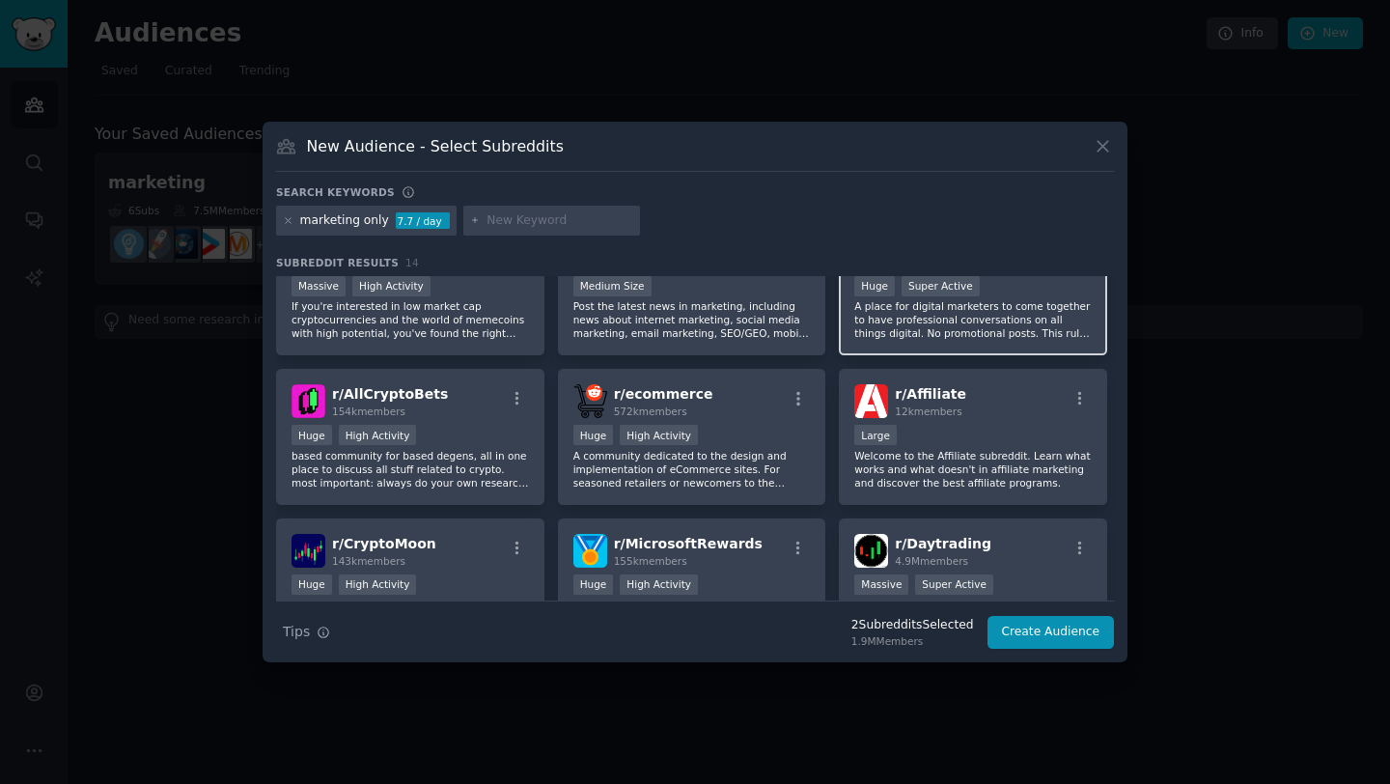
click at [1015, 335] on p "A place for digital marketers to come together to have professional conversatio…" at bounding box center [972, 319] width 237 height 41
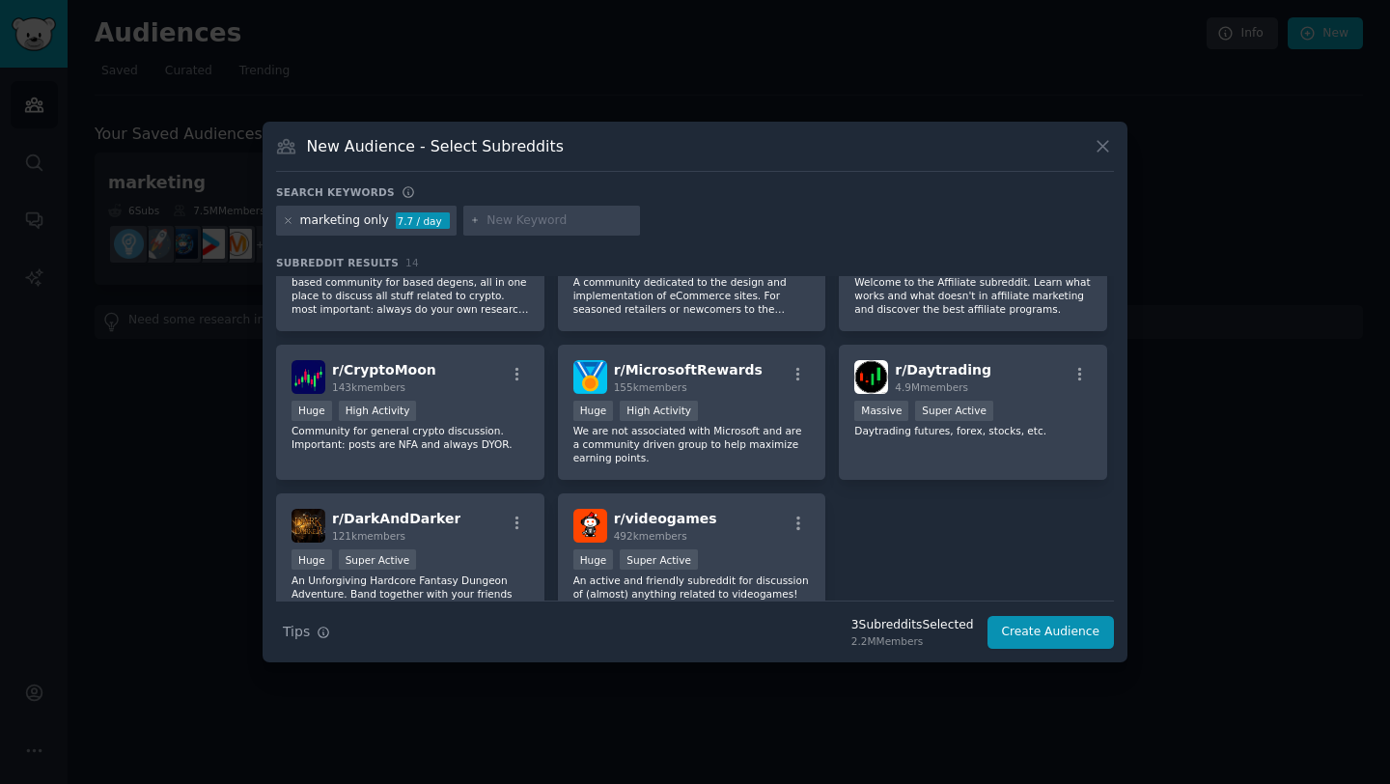
scroll to position [475, 0]
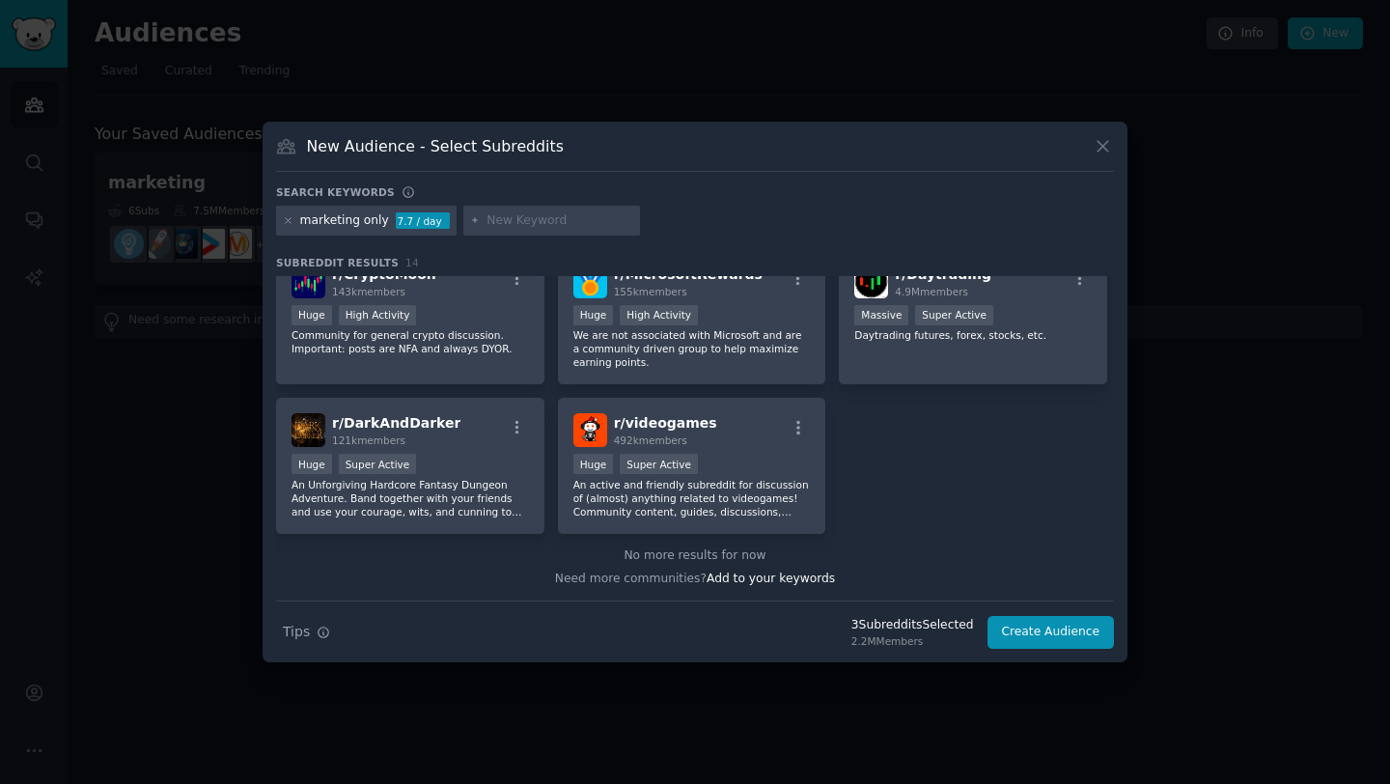
click at [491, 218] on input "text" at bounding box center [559, 220] width 147 height 17
type input "marketing"
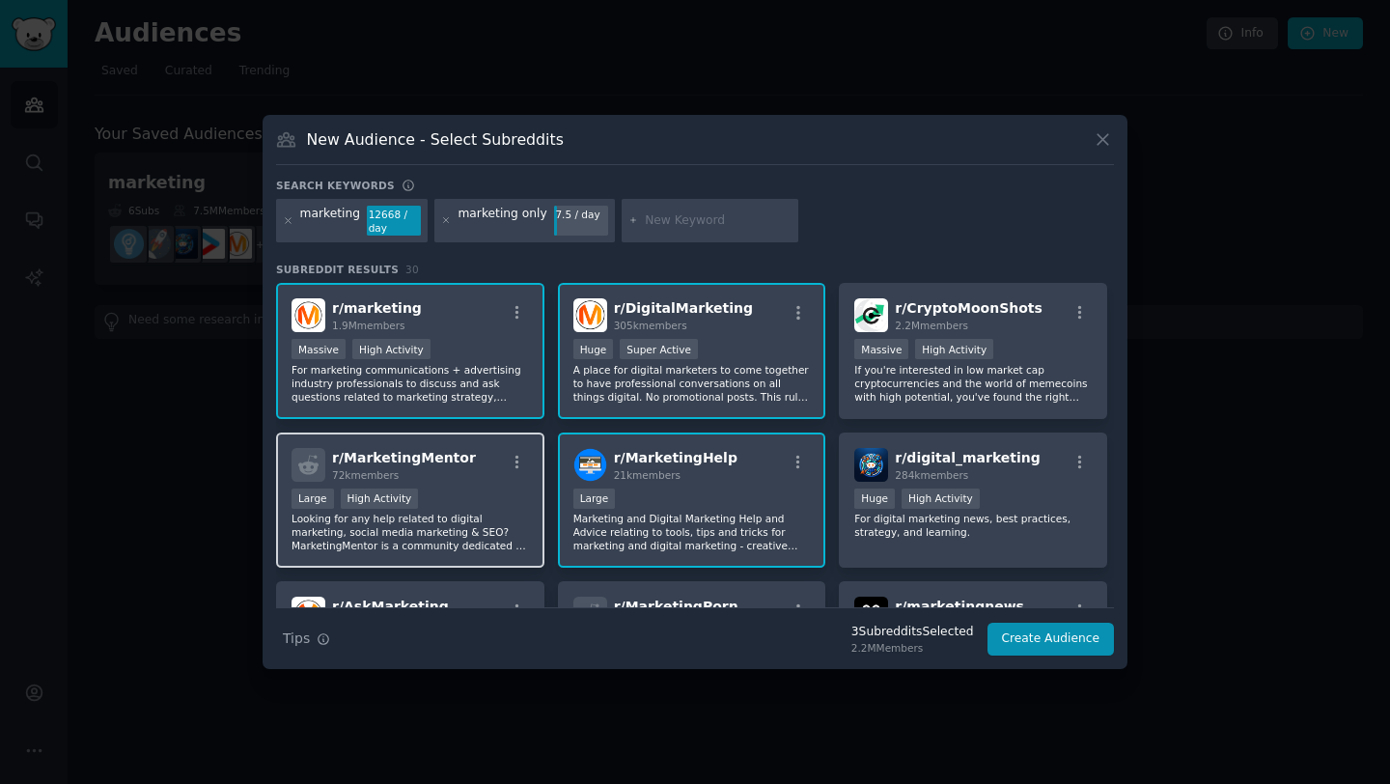
click at [484, 488] on div ">= 80th percentile for submissions / day Large High Activity" at bounding box center [409, 500] width 237 height 24
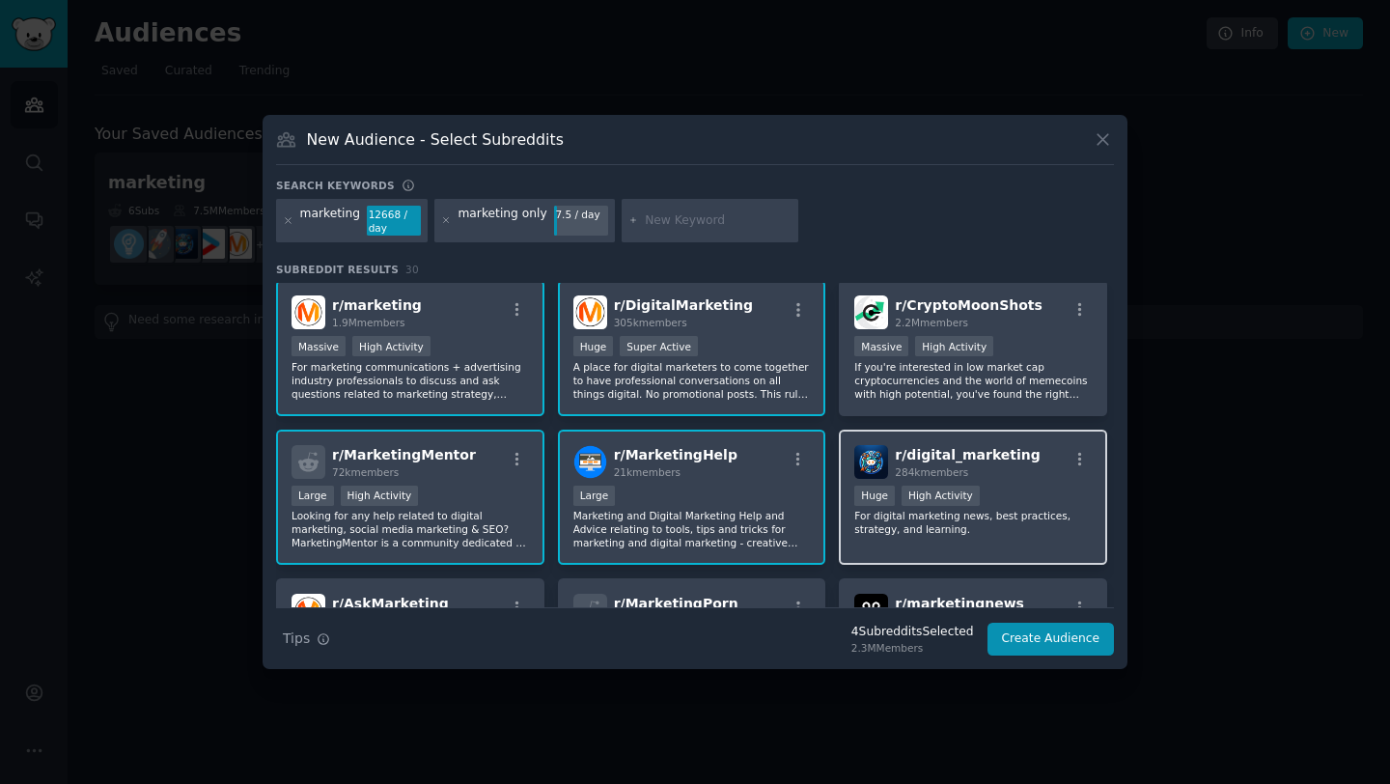
click at [1014, 480] on div "r/ digital_marketing 284k members >= 80th percentile for submissions / day Huge…" at bounding box center [973, 497] width 268 height 136
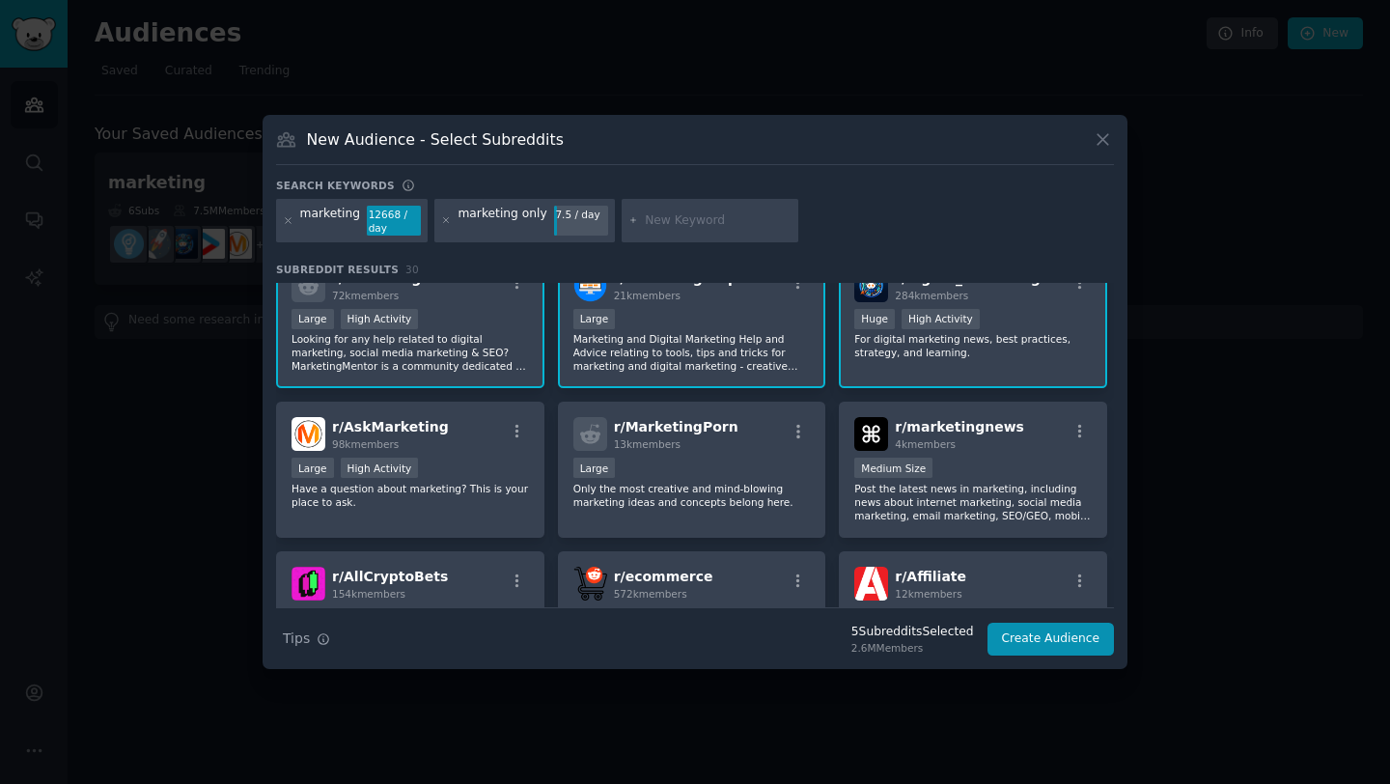
scroll to position [208, 0]
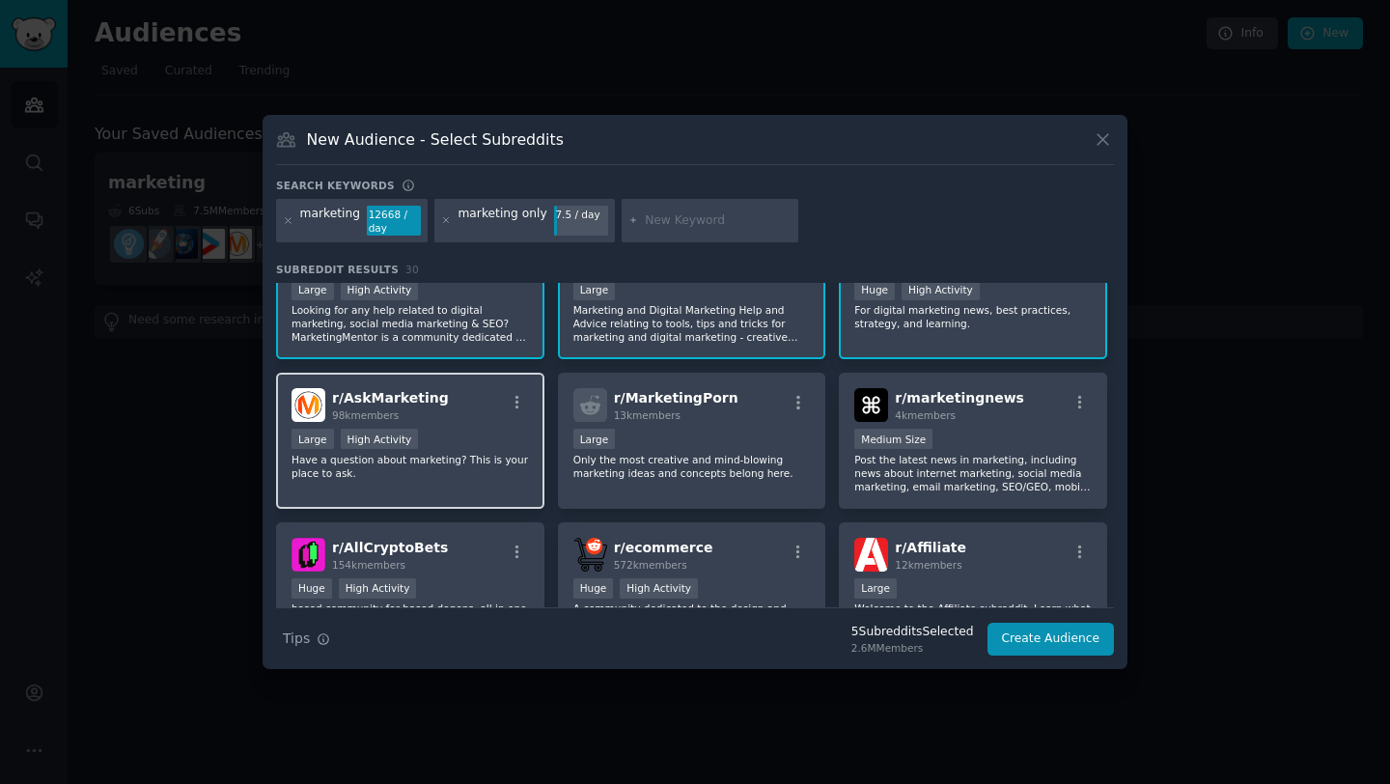
click at [513, 426] on div "r/ AskMarketing 98k members Large High Activity Have a question about marketing…" at bounding box center [410, 441] width 268 height 136
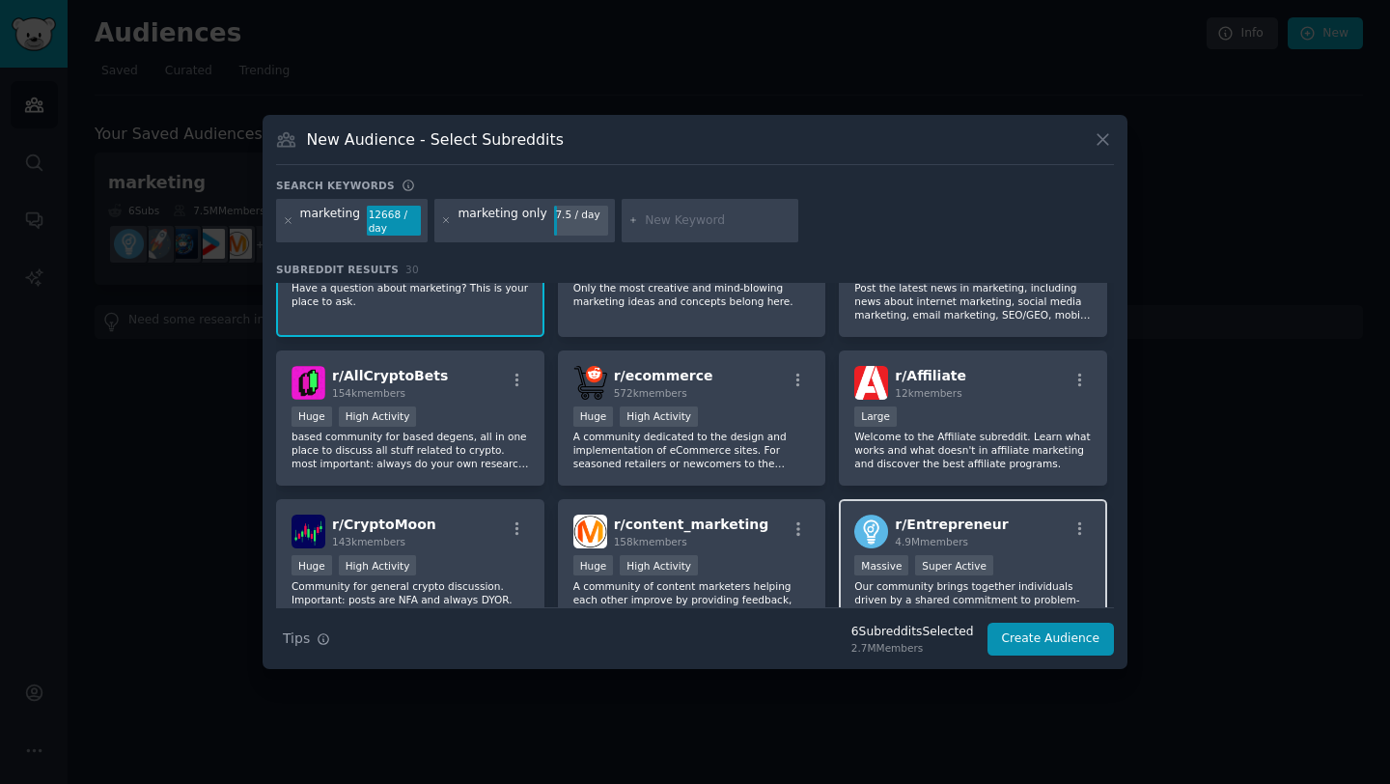
scroll to position [468, 0]
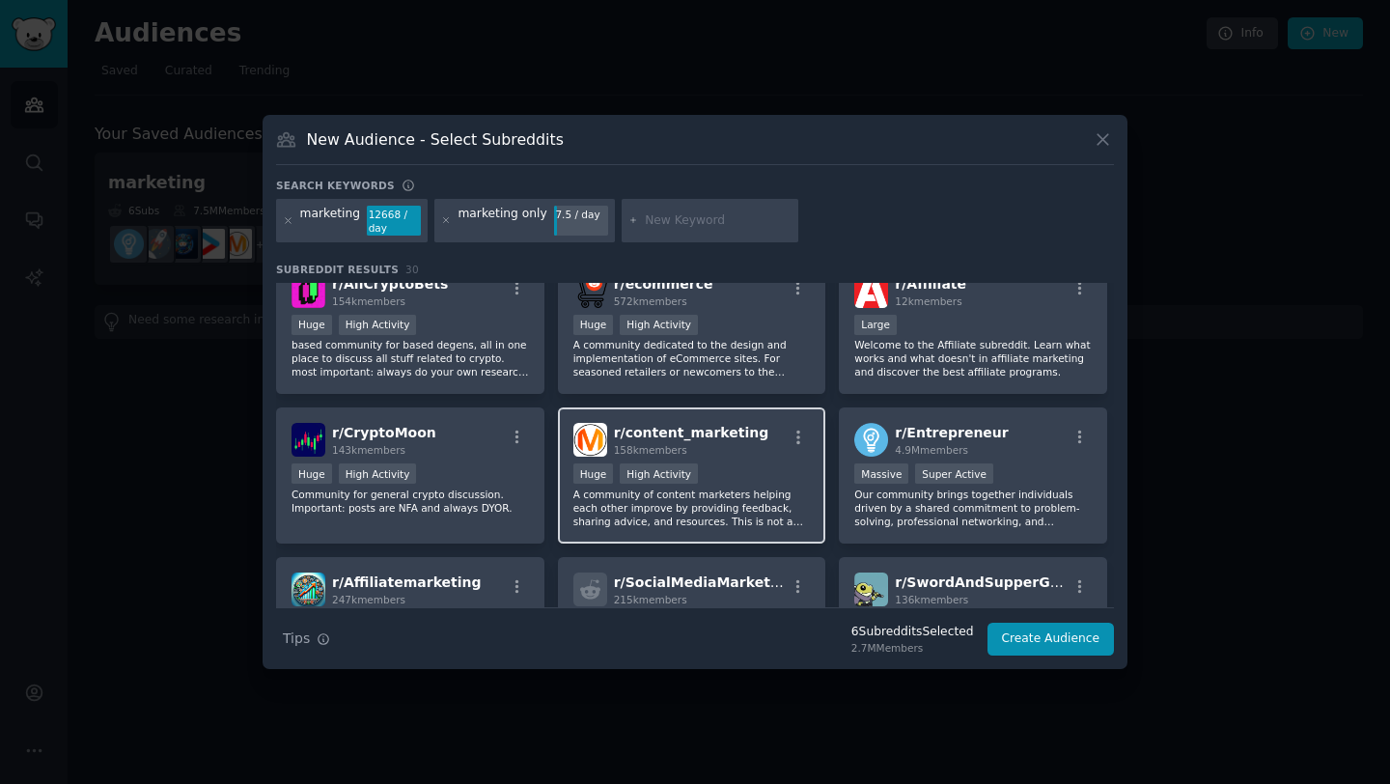
click at [799, 491] on p "A community of content marketers helping each other improve by providing feedba…" at bounding box center [691, 507] width 237 height 41
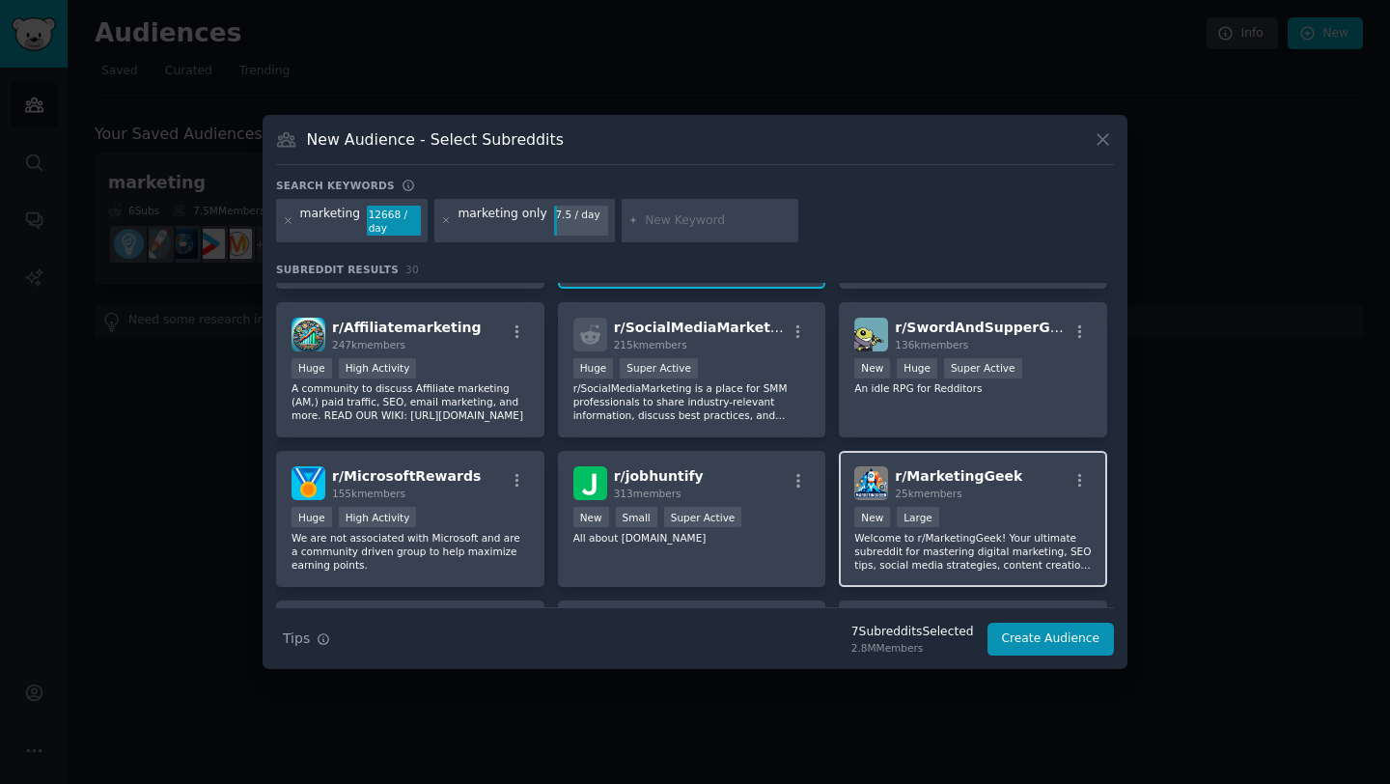
scroll to position [1221, 0]
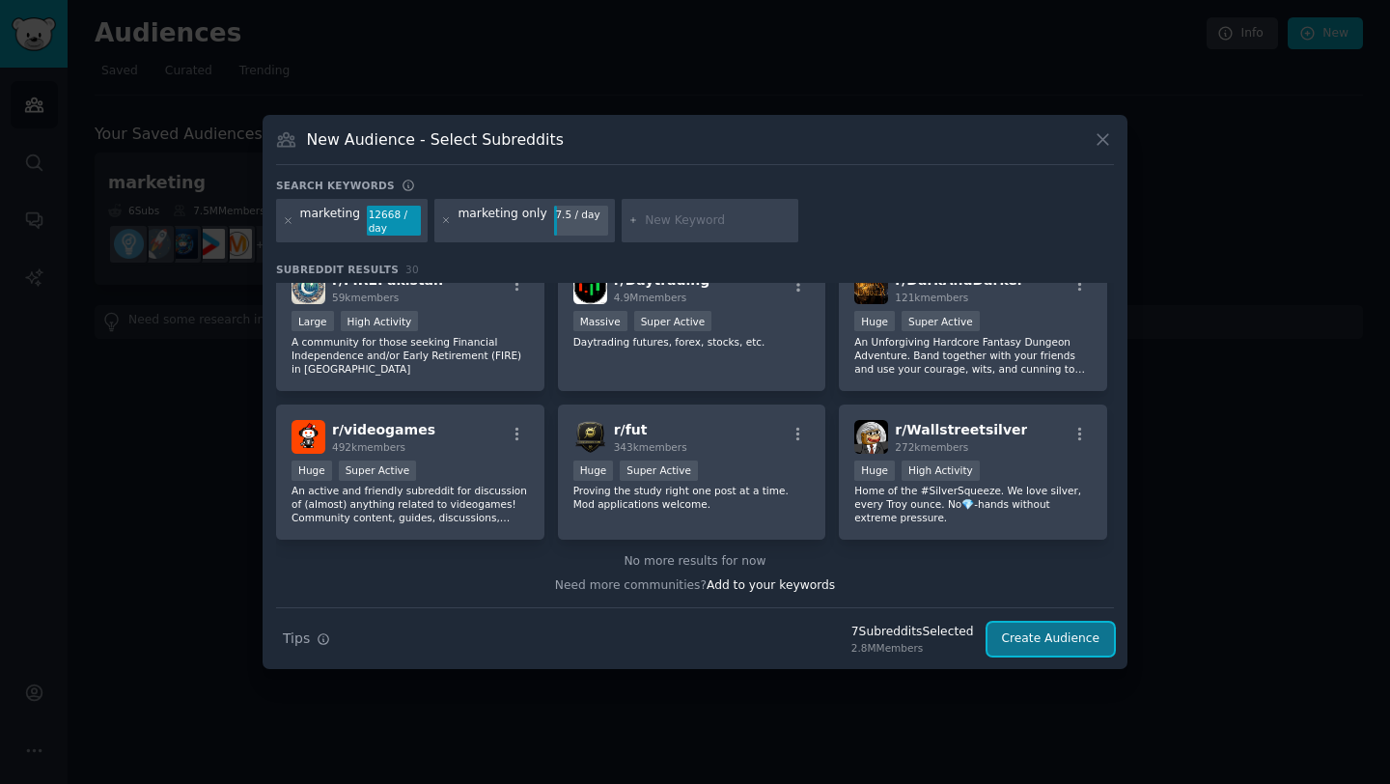
click at [1073, 637] on button "Create Audience" at bounding box center [1050, 638] width 127 height 33
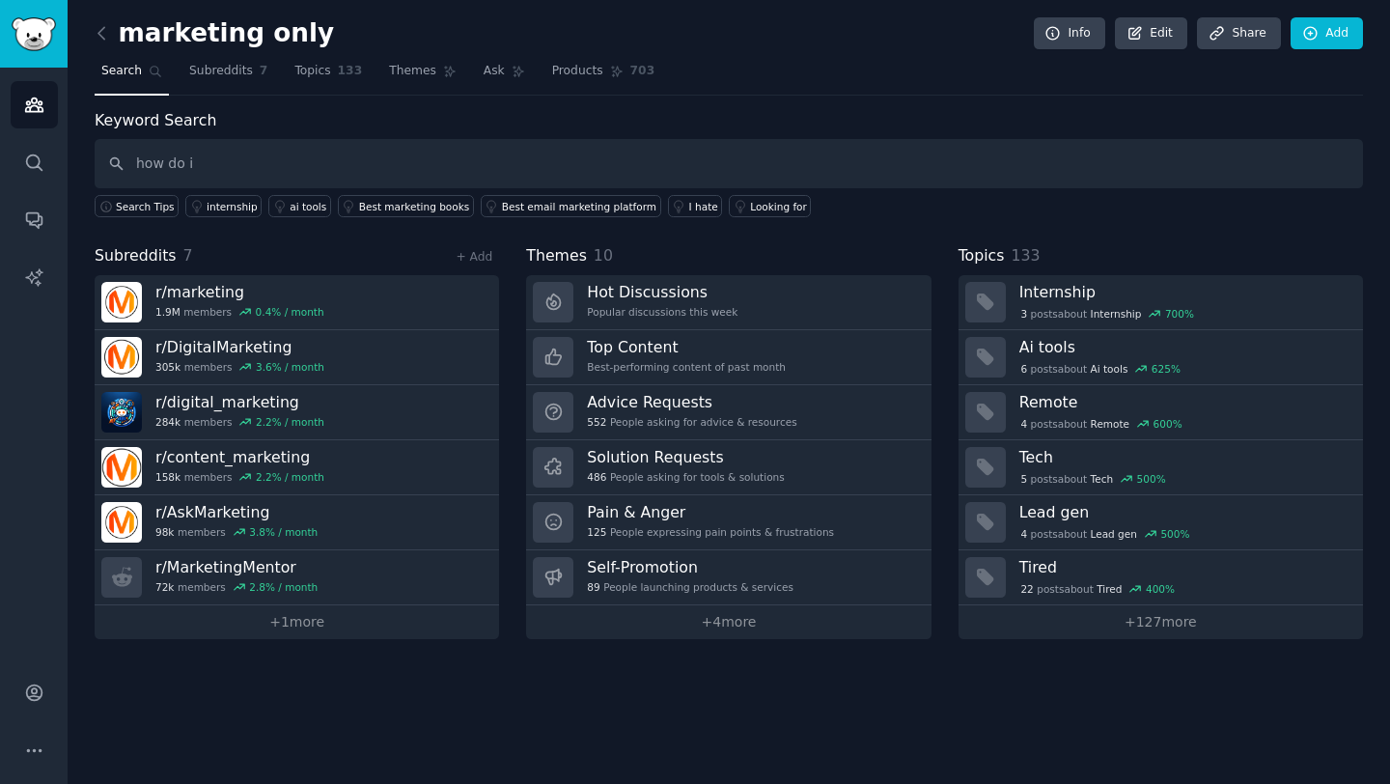
type input "how do i"
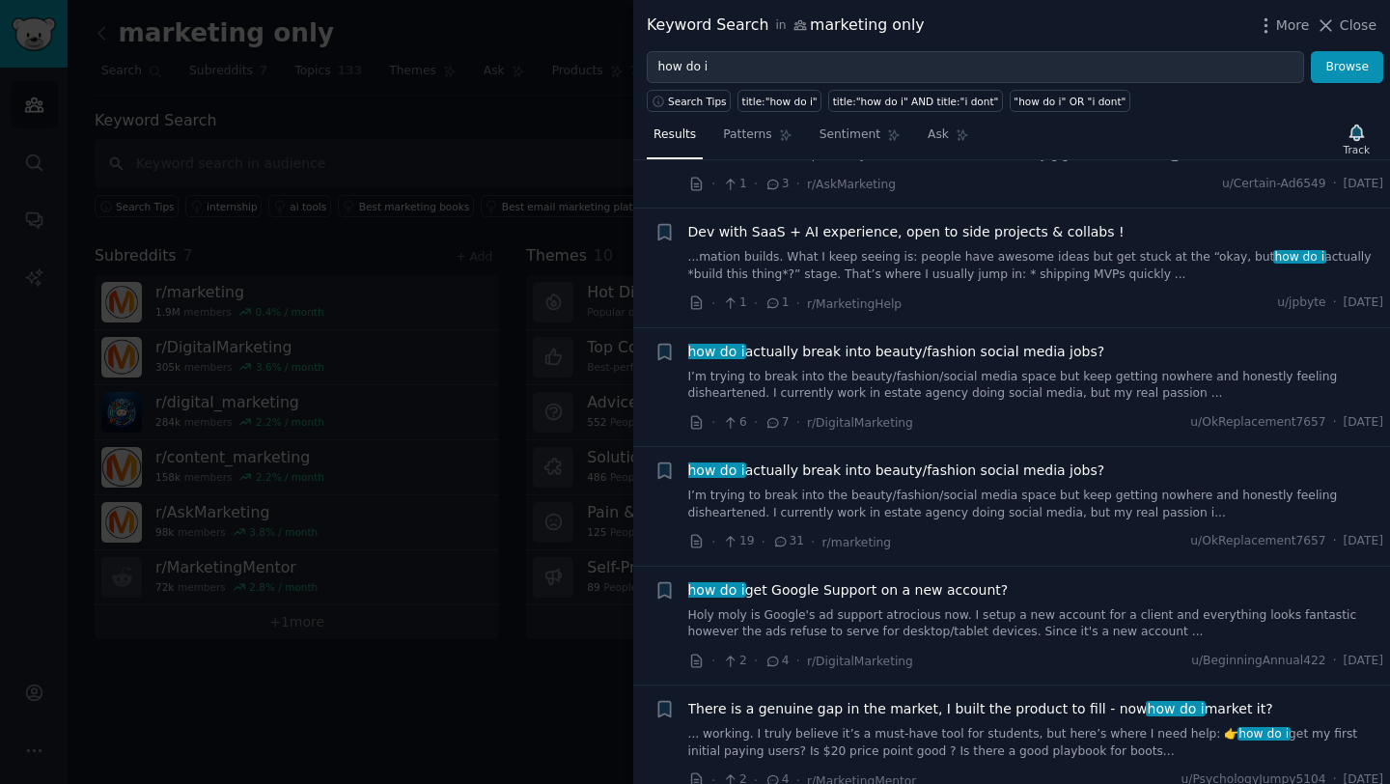
scroll to position [1684, 0]
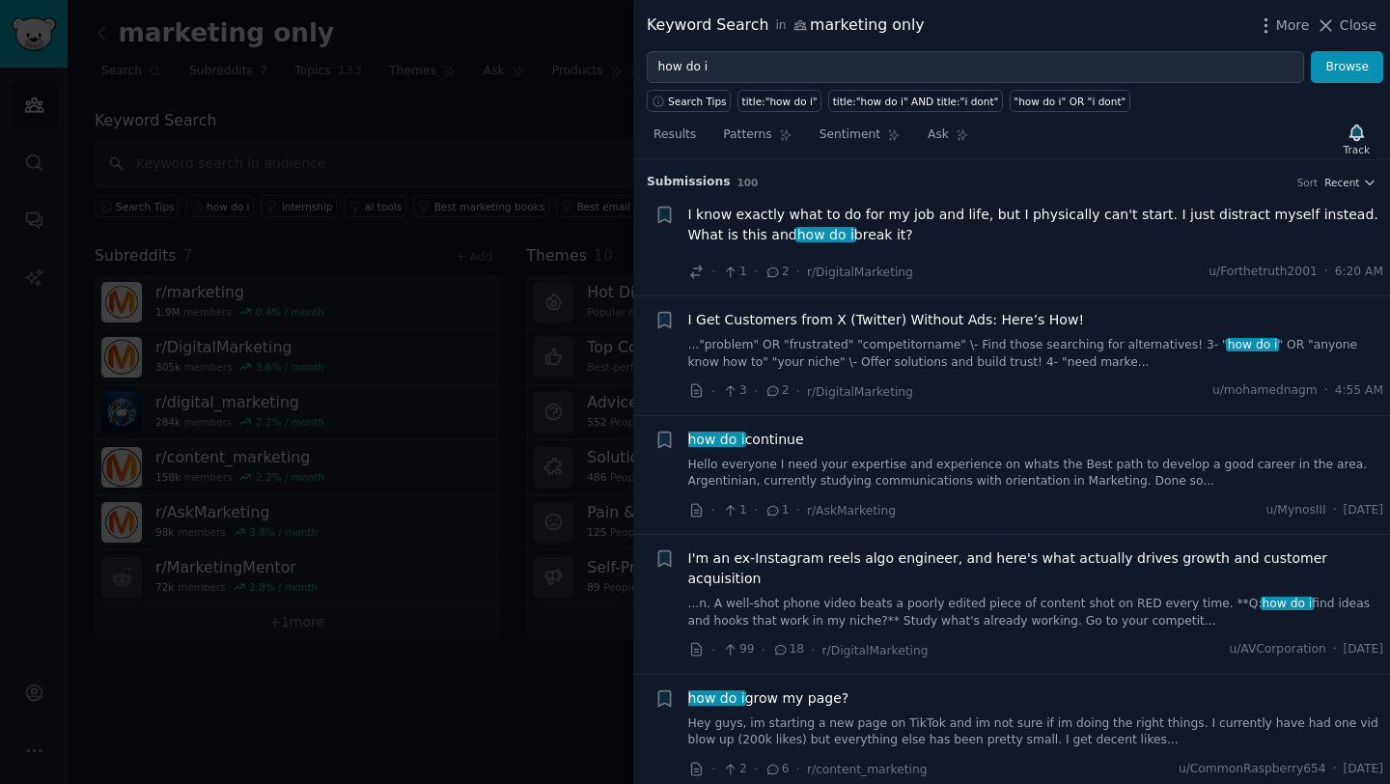
click at [942, 326] on span "I Get Customers from X (Twitter) Without Ads: Here’s How!" at bounding box center [886, 320] width 397 height 20
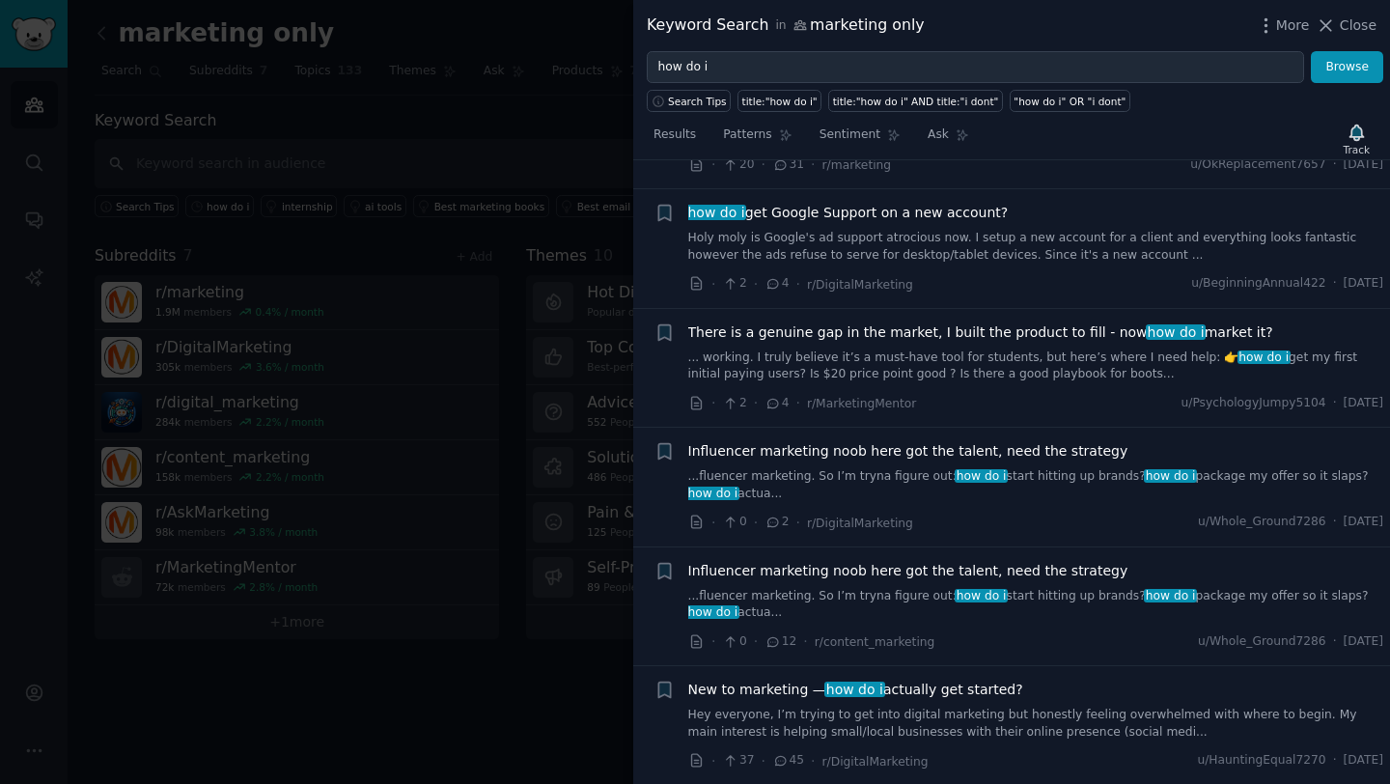
scroll to position [3338, 0]
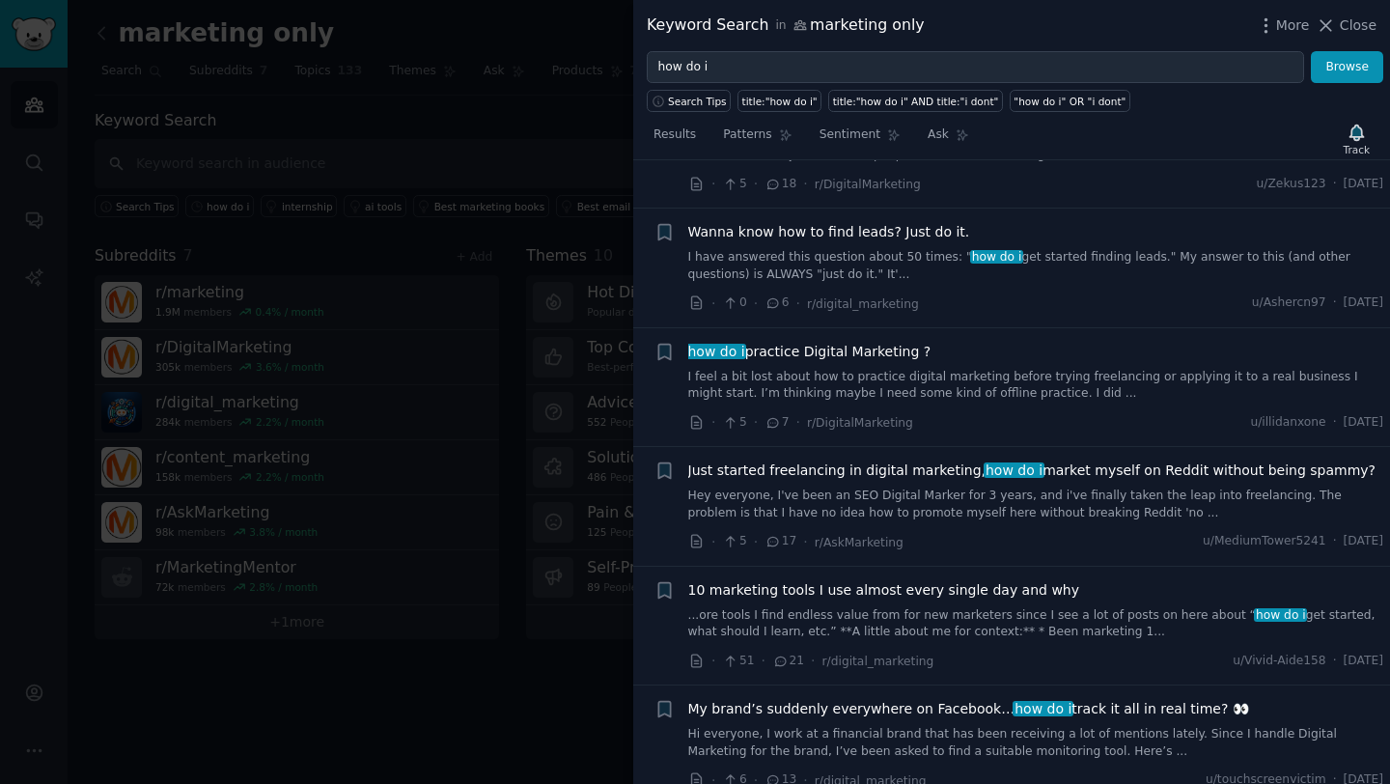
click at [872, 460] on span "Just started freelancing in digital marketing, how do i market myself on Reddit…" at bounding box center [1032, 470] width 688 height 20
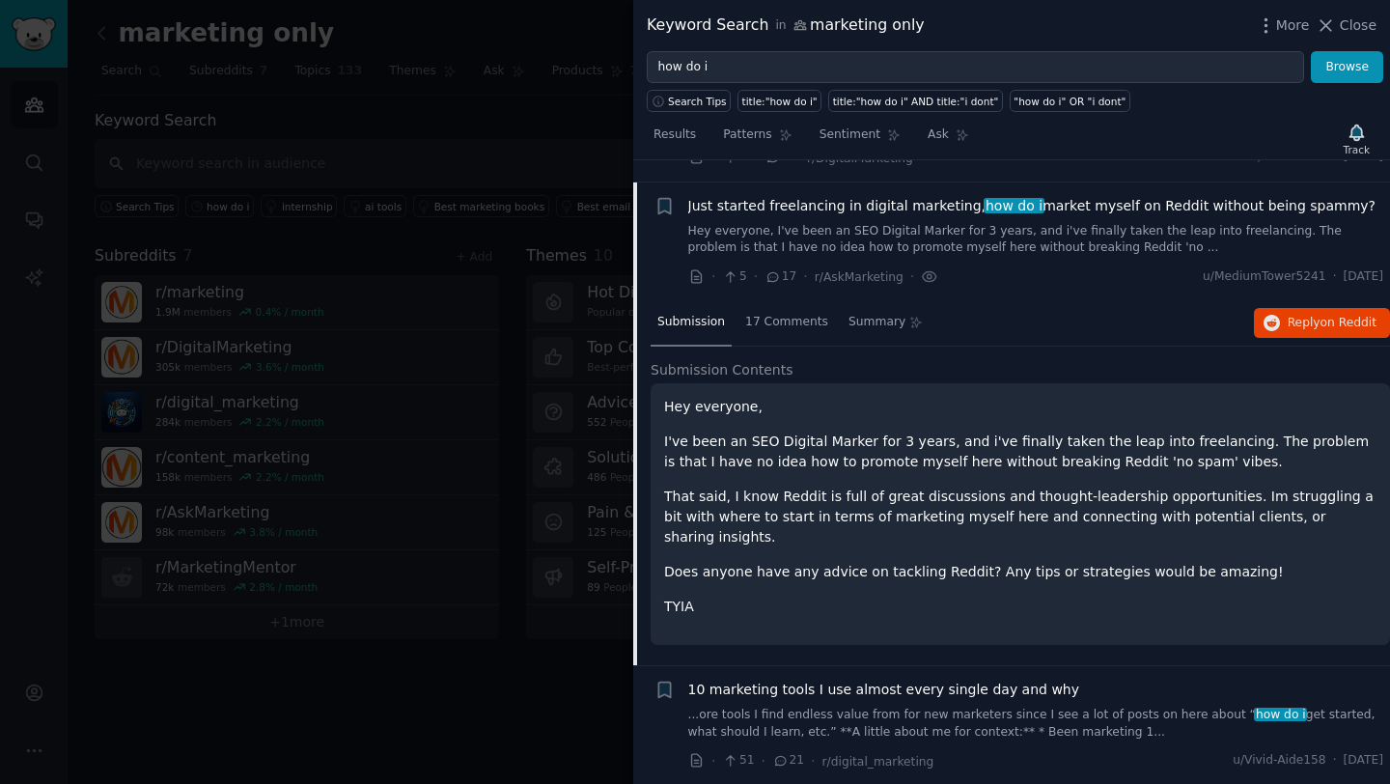
scroll to position [2999, 0]
click at [1292, 314] on span "Reply on Reddit" at bounding box center [1331, 322] width 89 height 17
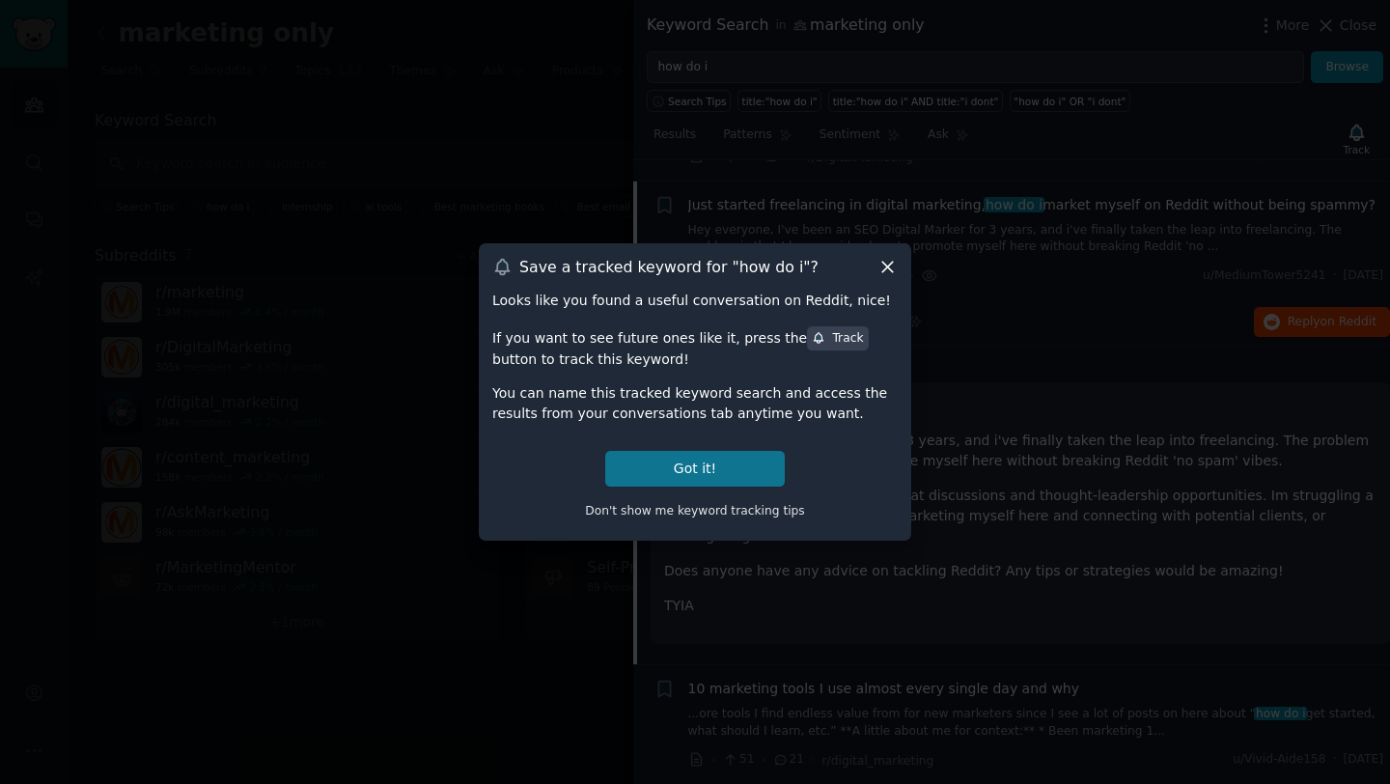
drag, startPoint x: 757, startPoint y: 442, endPoint x: 751, endPoint y: 457, distance: 16.5
click at [757, 442] on div "Looks like you found a useful conversation on Reddit, nice! If you want to see …" at bounding box center [694, 407] width 405 height 235
click at [751, 457] on button "Got it!" at bounding box center [695, 469] width 180 height 36
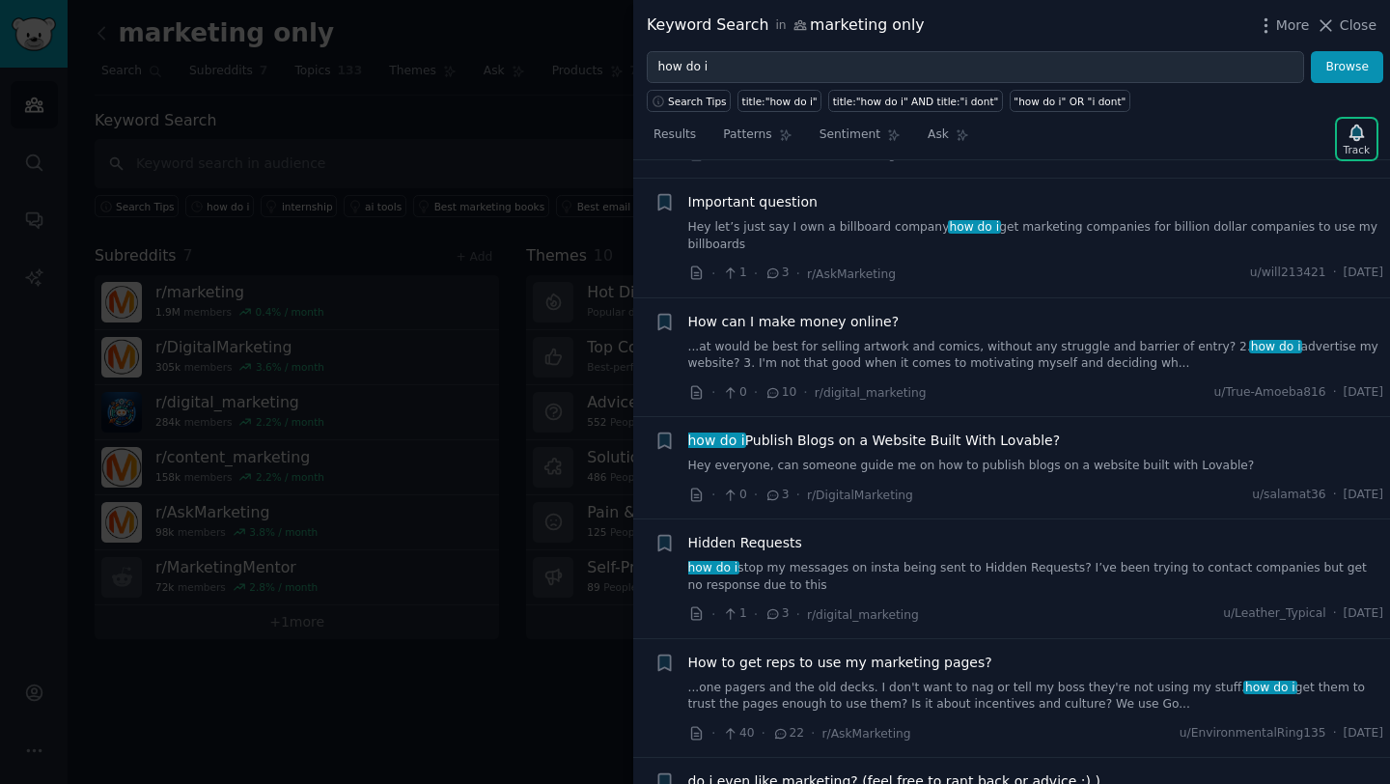
scroll to position [4518, 0]
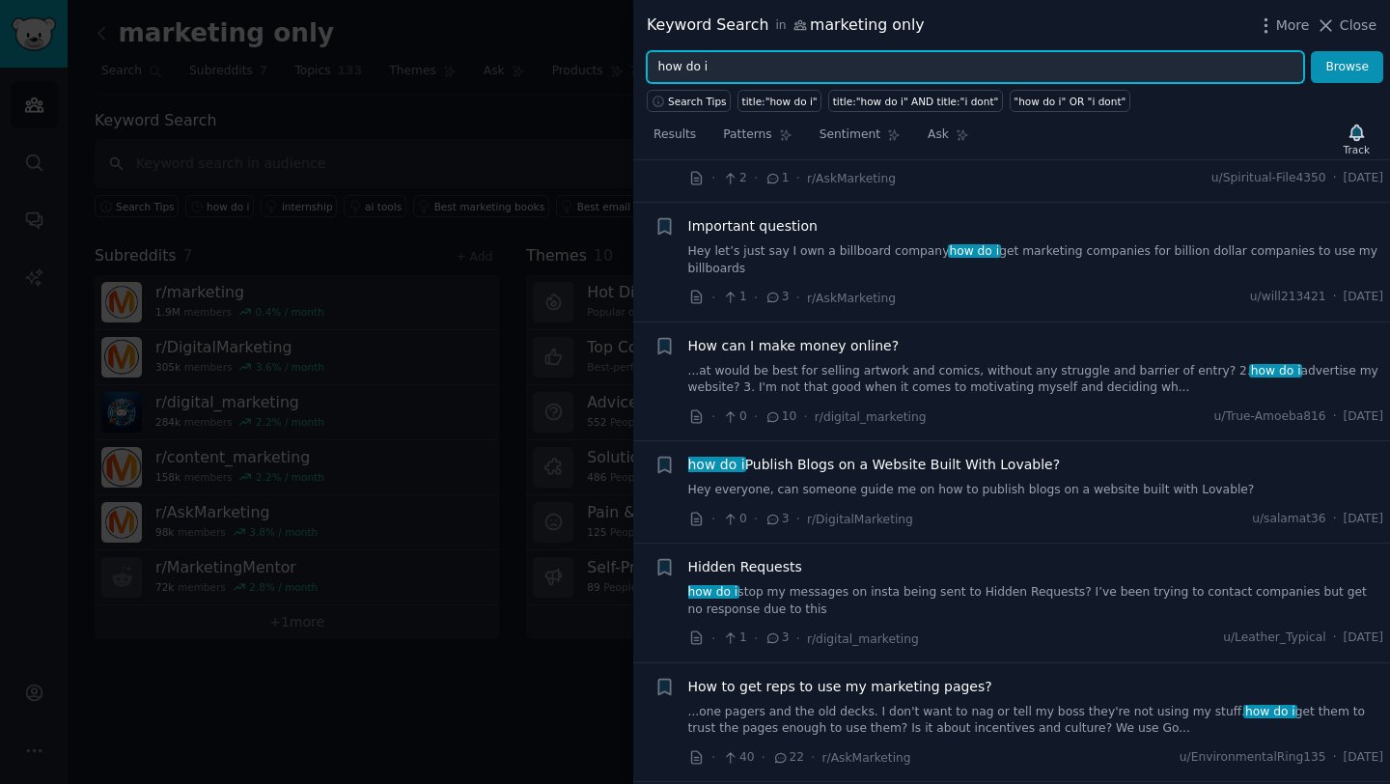
click at [760, 73] on input "how do i" at bounding box center [975, 67] width 657 height 33
click at [760, 72] on input "how do i" at bounding box center [975, 67] width 657 height 33
click at [1311, 51] on button "Browse" at bounding box center [1347, 67] width 72 height 33
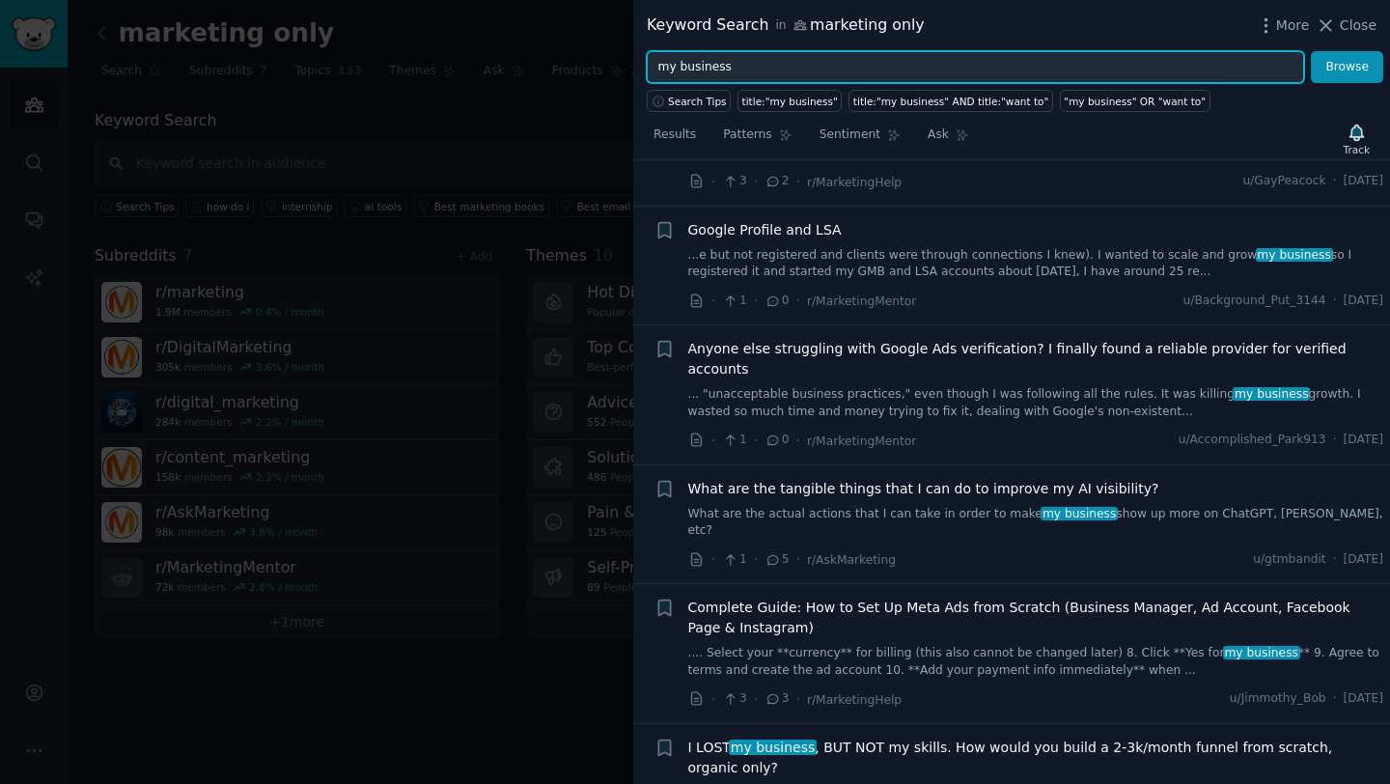
scroll to position [1192, 0]
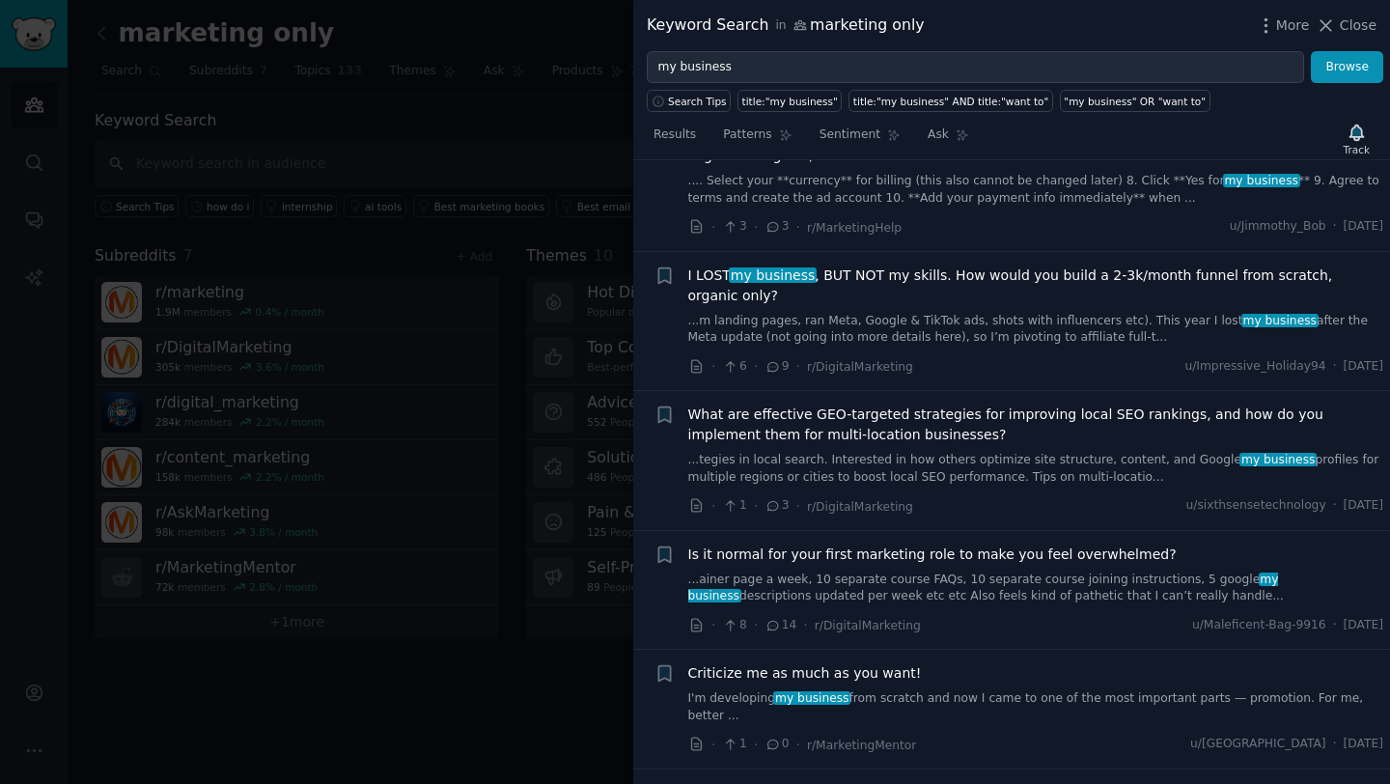
click at [921, 265] on span "I LOST my business , BUT NOT my skills. How would you build a 2-3k/month funnel…" at bounding box center [1036, 285] width 696 height 41
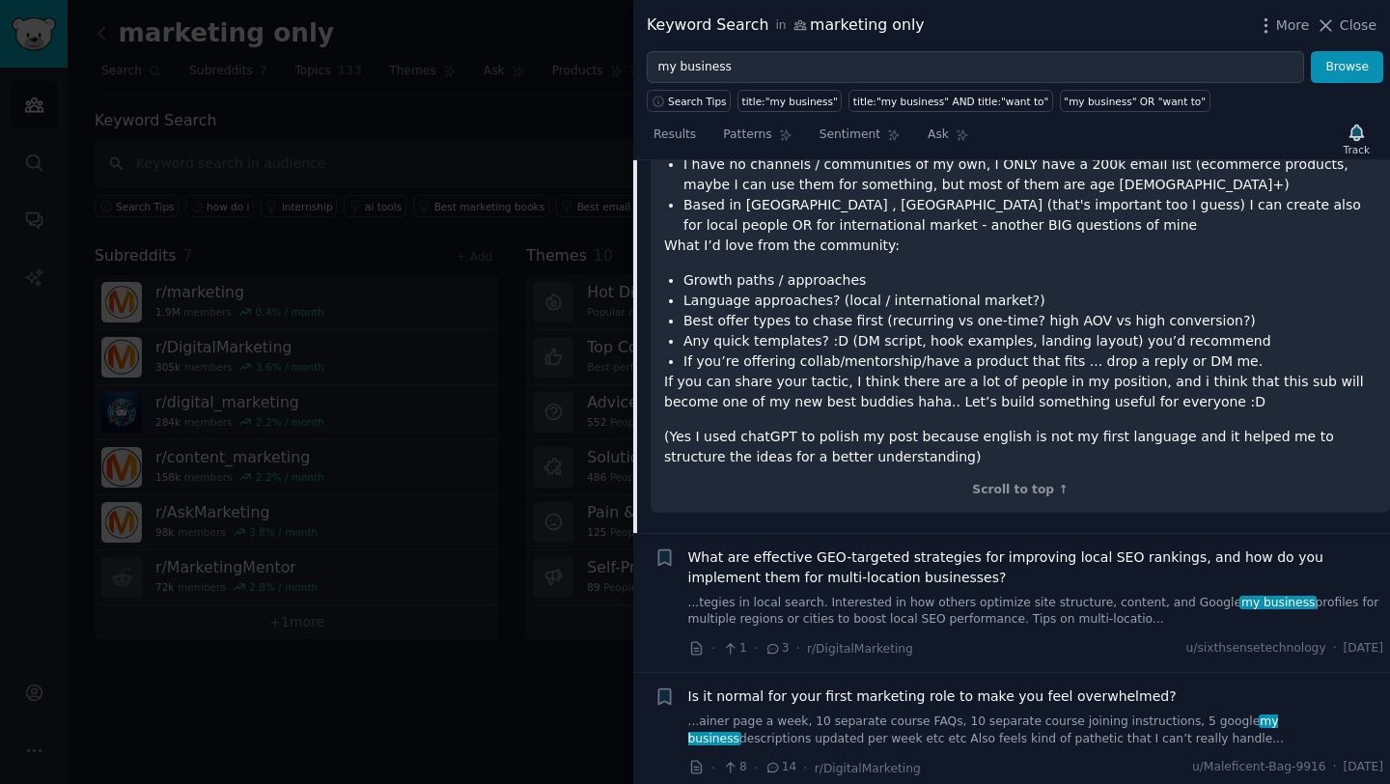
scroll to position [2227, 0]
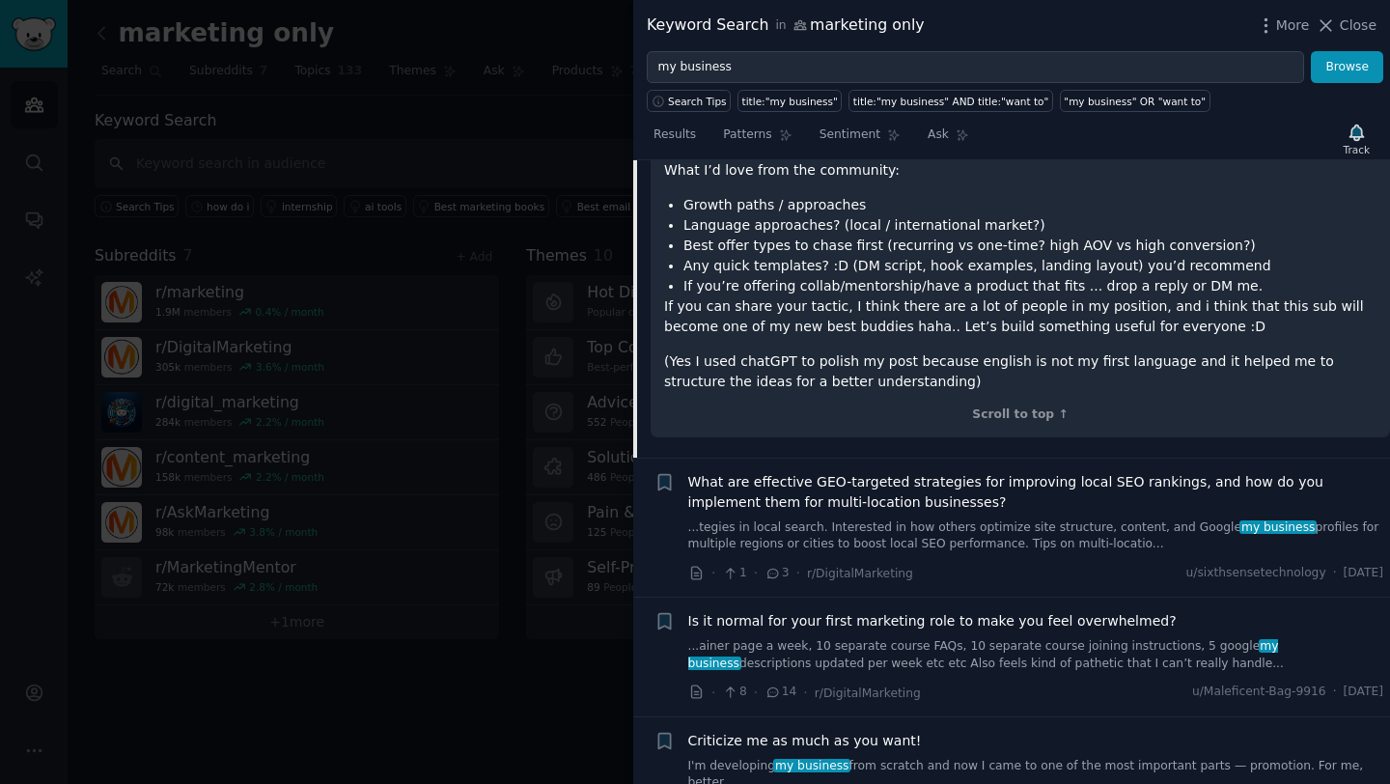
click at [886, 472] on span "What are effective GEO-targeted strategies for improving local SEO rankings, an…" at bounding box center [1036, 492] width 696 height 41
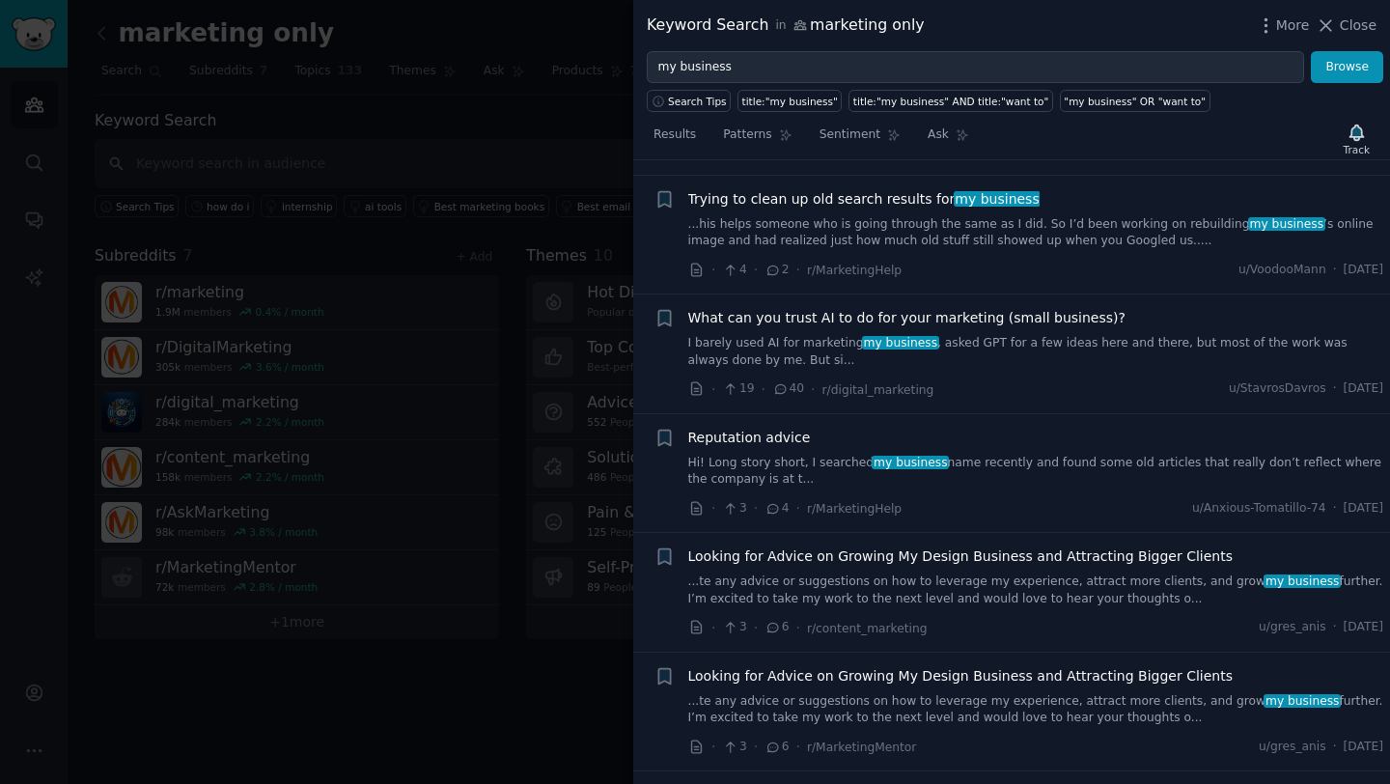
scroll to position [3169, 0]
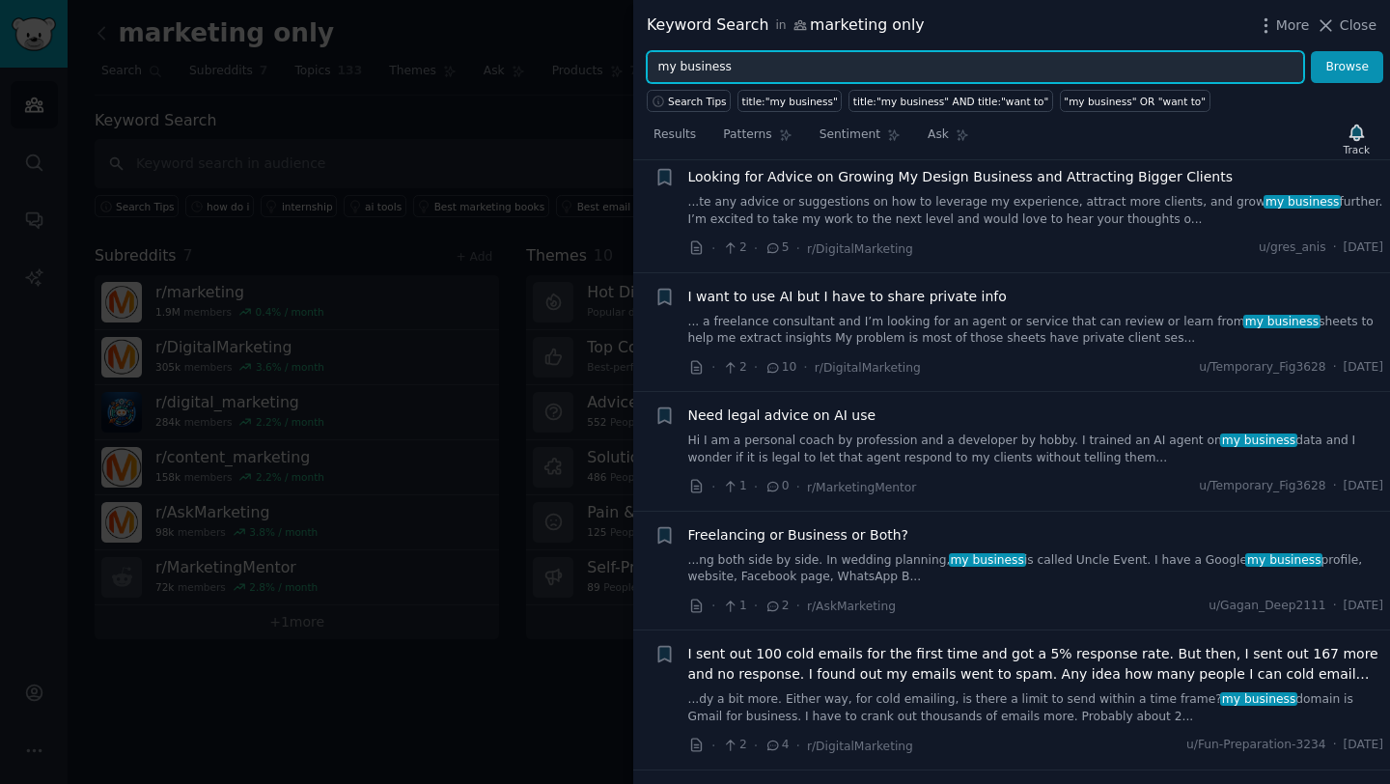
click at [834, 60] on input "my business" at bounding box center [975, 67] width 657 height 33
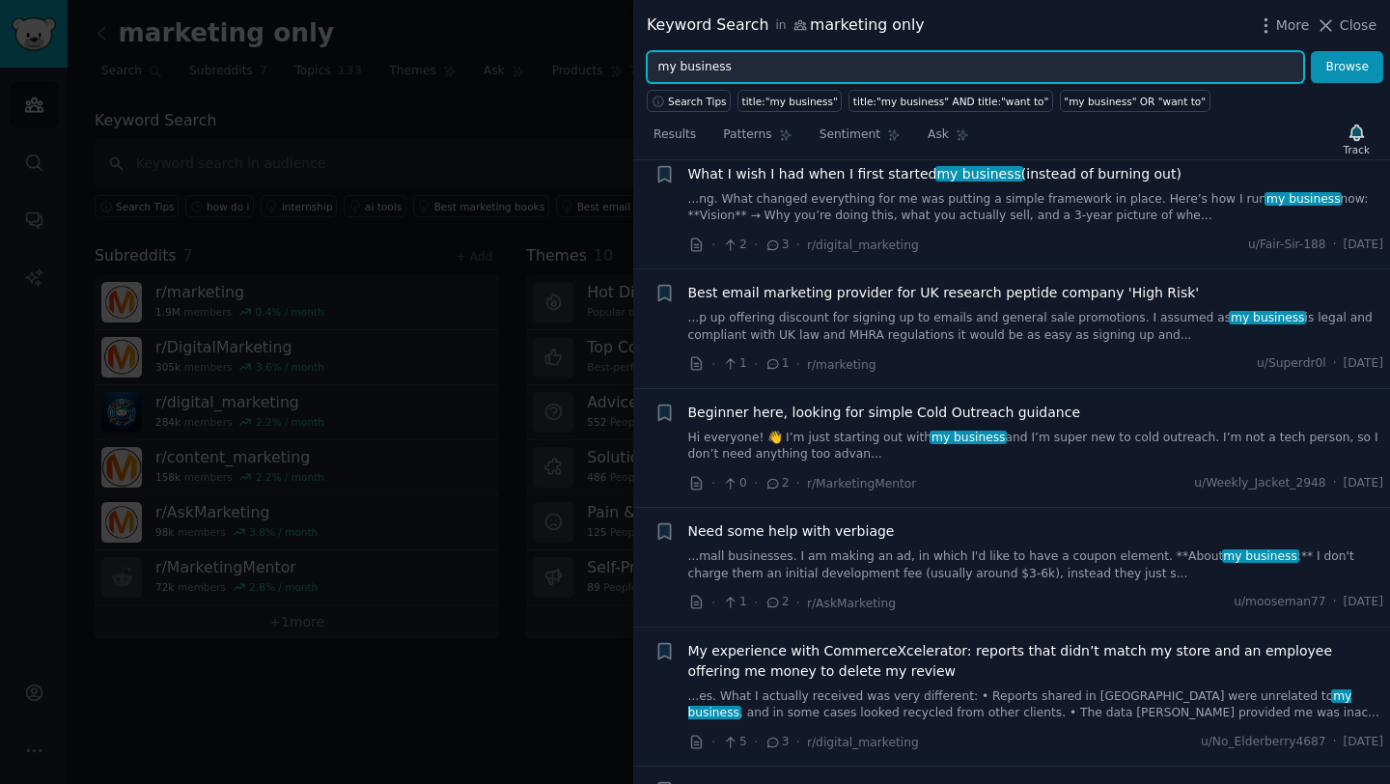
scroll to position [3788, 0]
click at [1311, 51] on button "Browse" at bounding box center [1347, 67] width 72 height 33
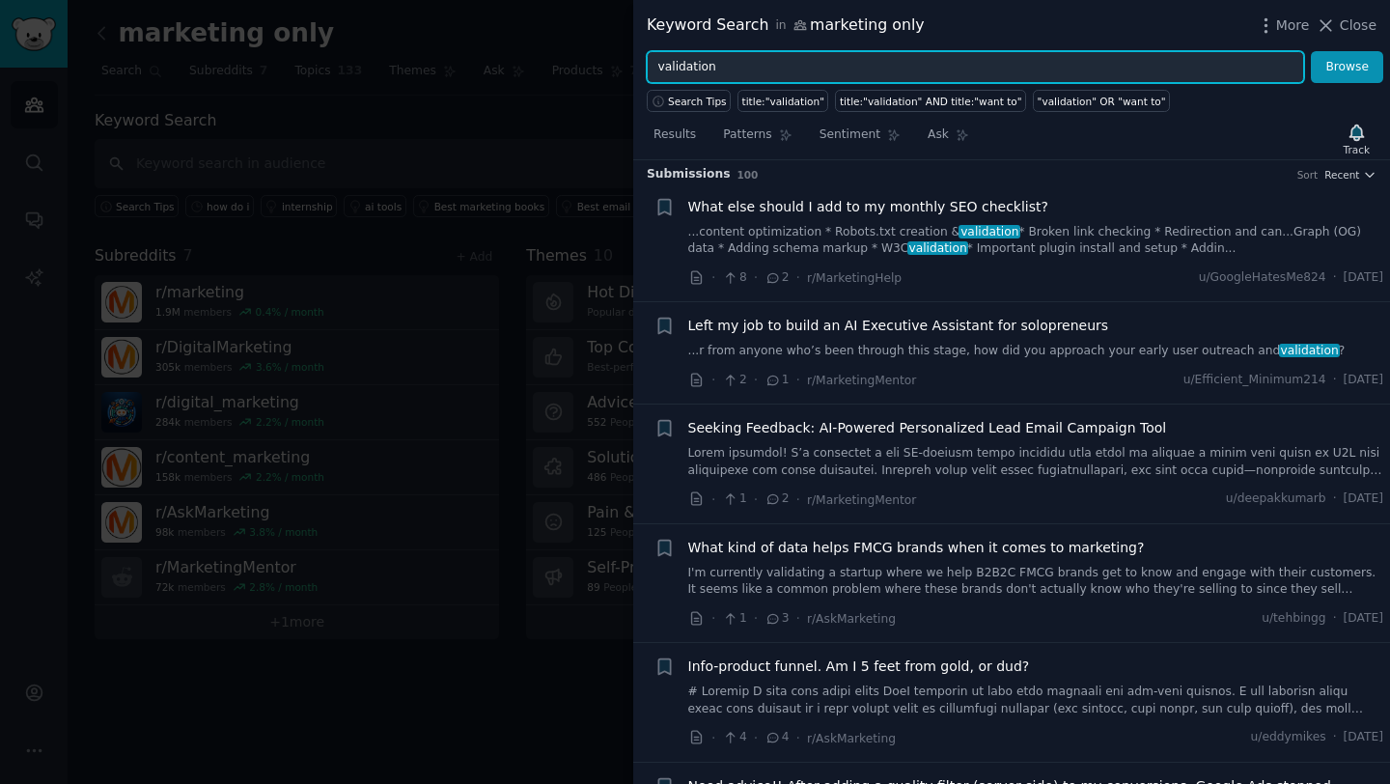
scroll to position [474, 0]
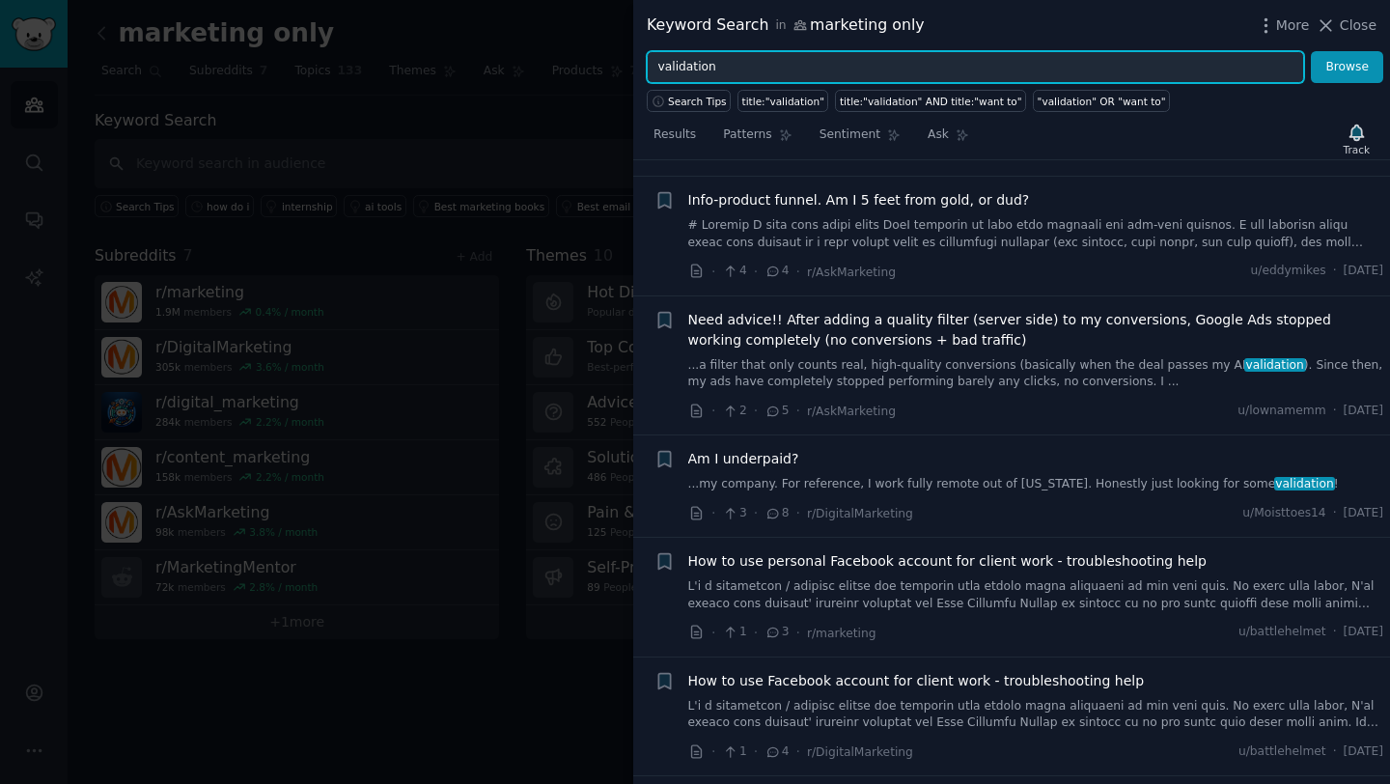
click at [830, 69] on input "validation" at bounding box center [975, 67] width 657 height 33
type input "funnel"
click at [1311, 51] on button "Browse" at bounding box center [1347, 67] width 72 height 33
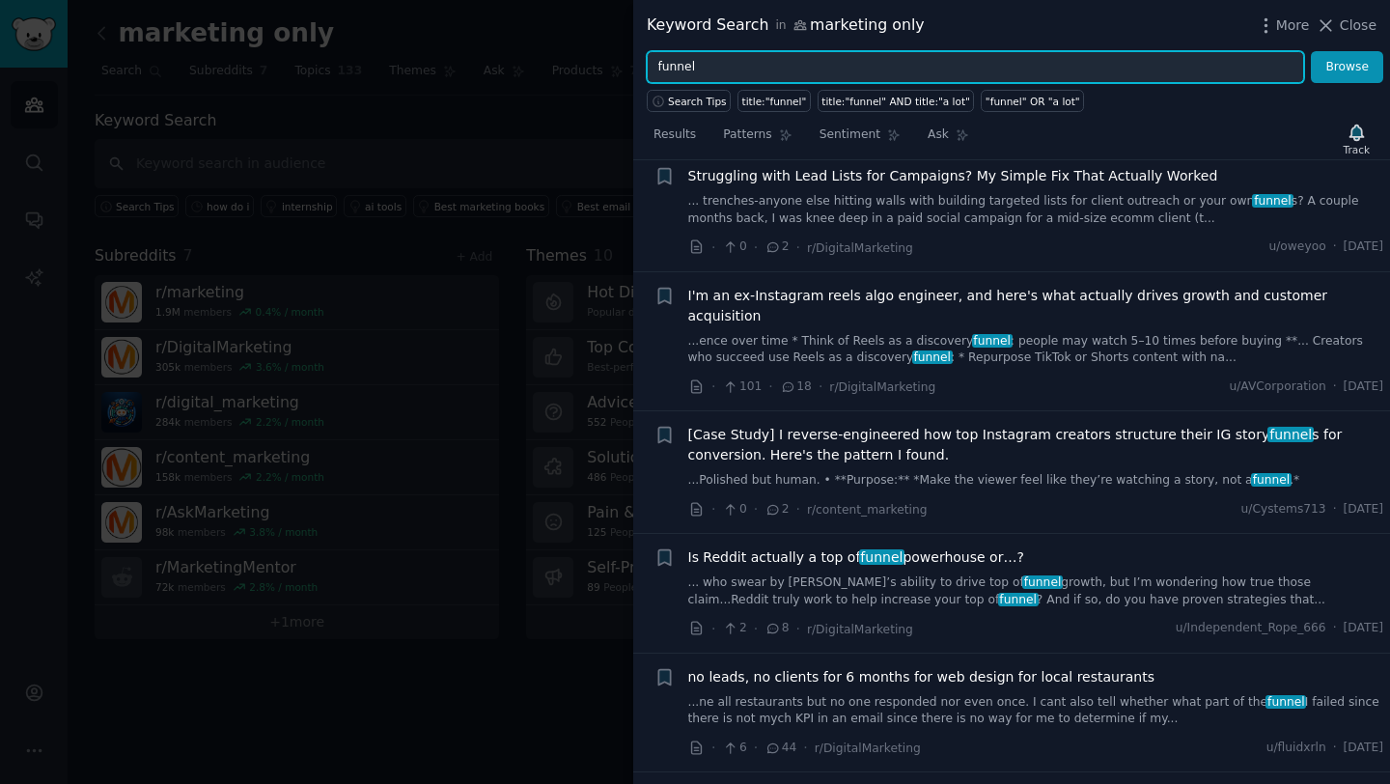
scroll to position [674, 0]
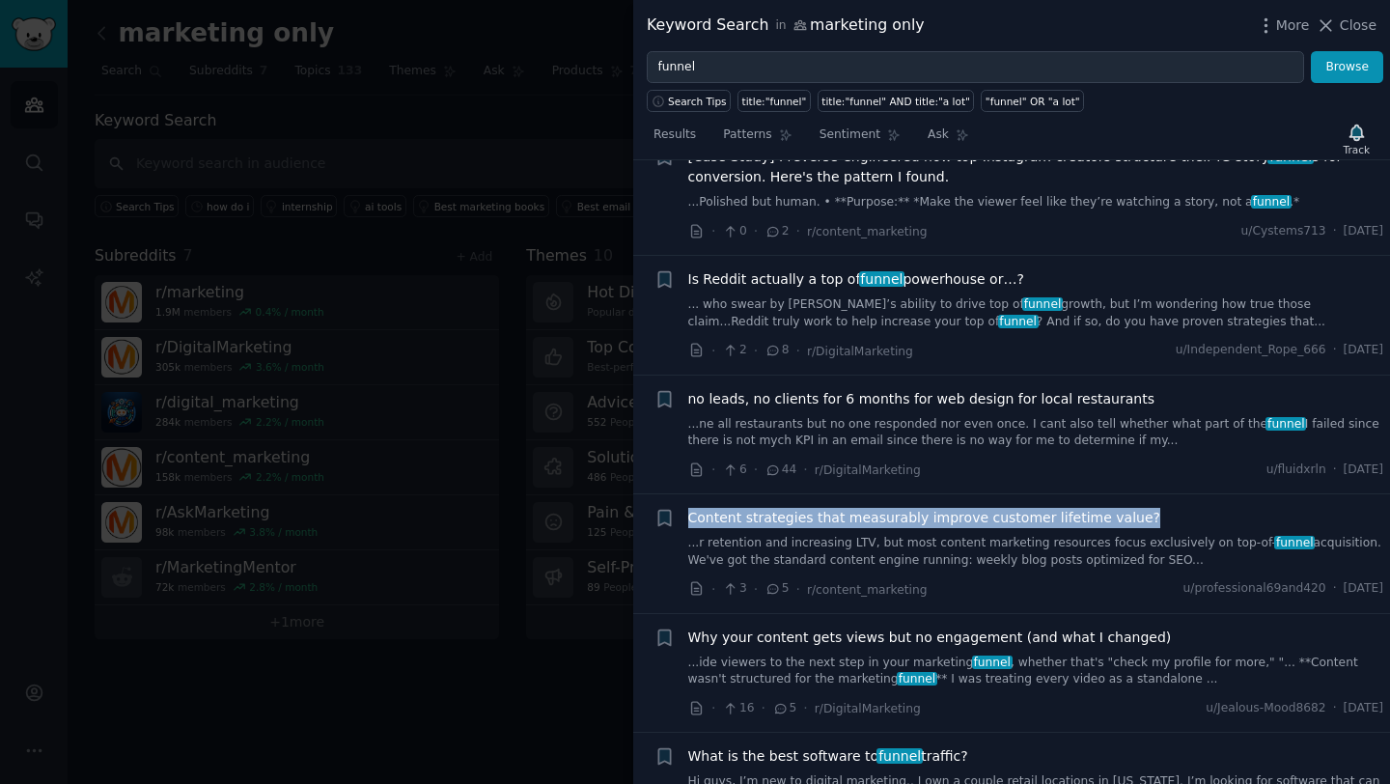
drag, startPoint x: 1150, startPoint y: 493, endPoint x: 703, endPoint y: 485, distance: 447.9
click at [703, 494] on li "+ Content strategies that measurably improve customer lifetime value? ...r rete…" at bounding box center [1011, 553] width 757 height 119
copy span "Content strategies that measurably improve customer lifetime value?"
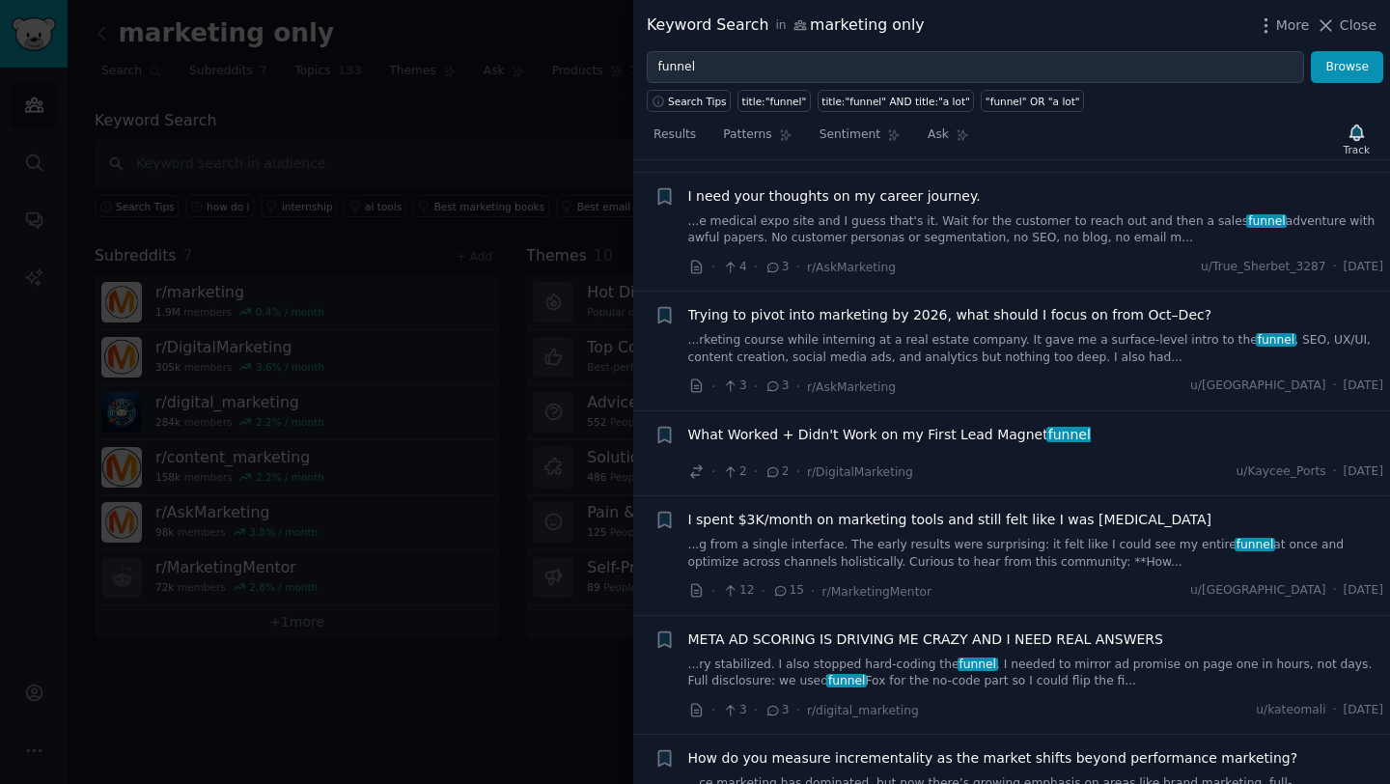
scroll to position [5634, 0]
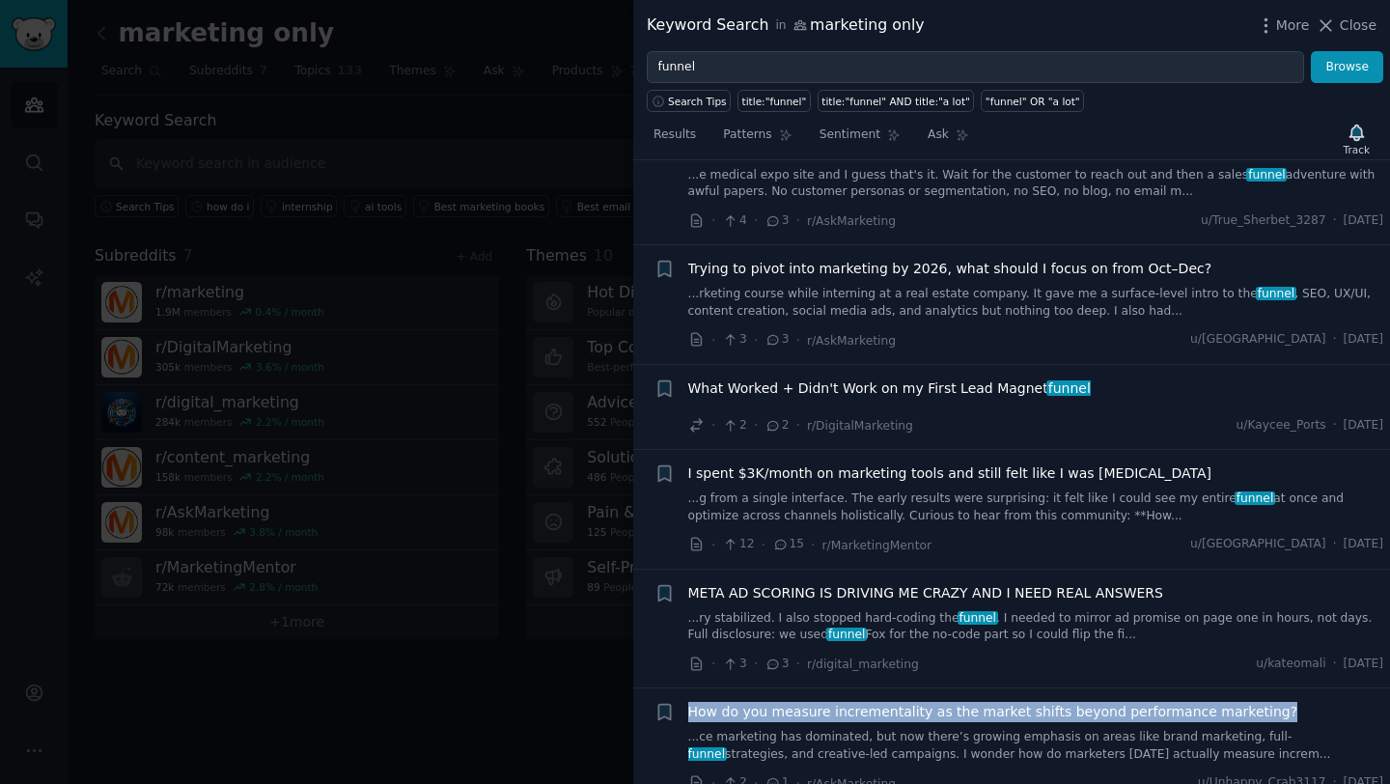
drag, startPoint x: 1301, startPoint y: 618, endPoint x: 742, endPoint y: 640, distance: 559.2
click at [742, 688] on li "+ How do you measure incrementality as the market shifts beyond performance mar…" at bounding box center [1011, 747] width 757 height 119
copy div "How do you measure incrementality as the market shifts beyond performance marke…"
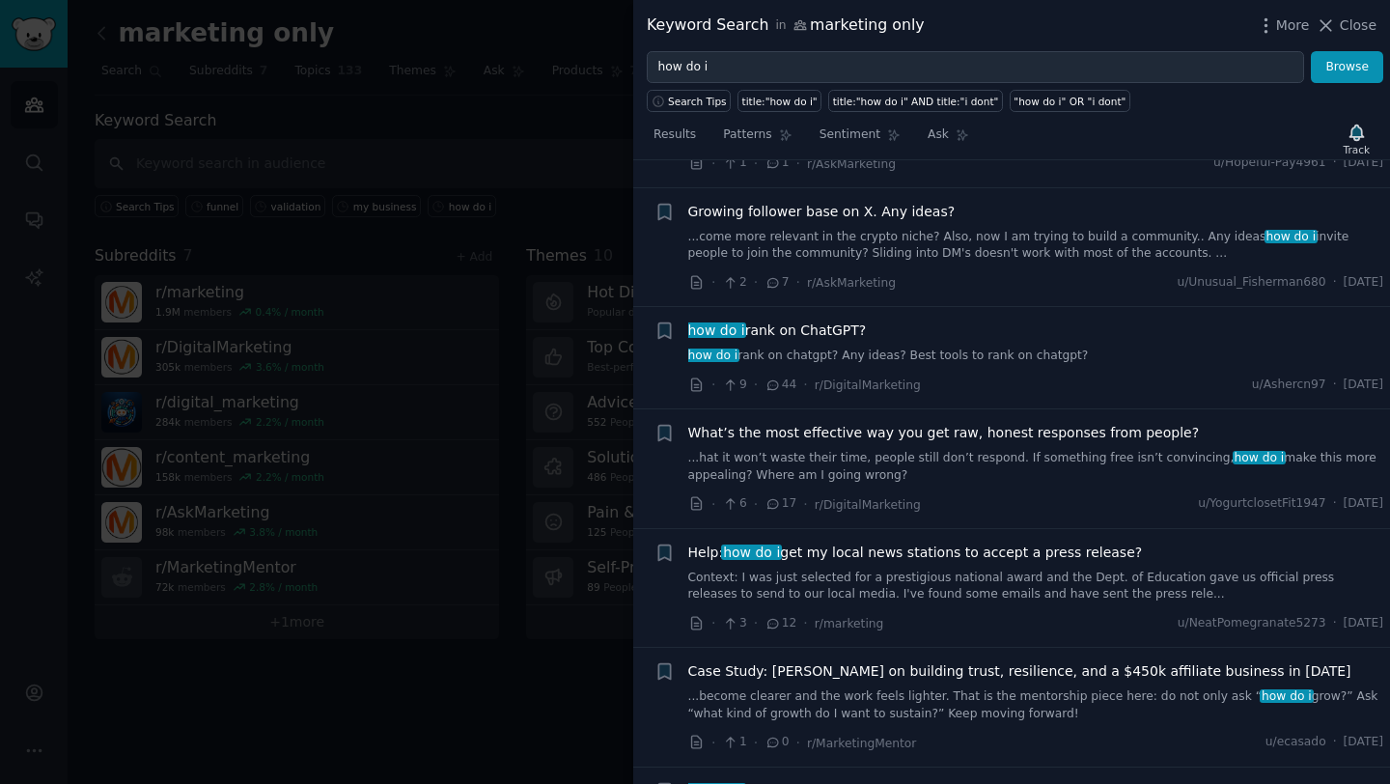
scroll to position [3661, 0]
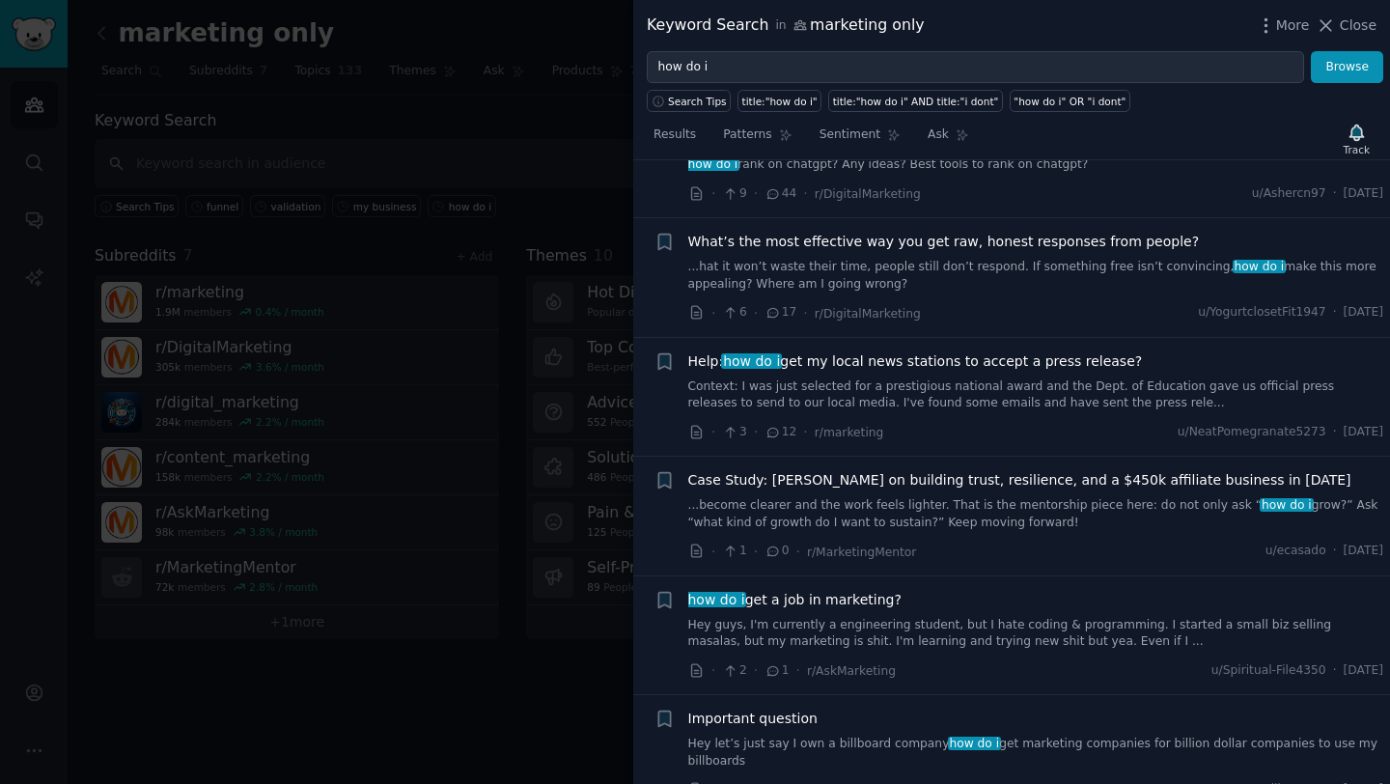
drag, startPoint x: 442, startPoint y: 423, endPoint x: 901, endPoint y: 54, distance: 589.0
click at [442, 423] on div at bounding box center [695, 392] width 1390 height 784
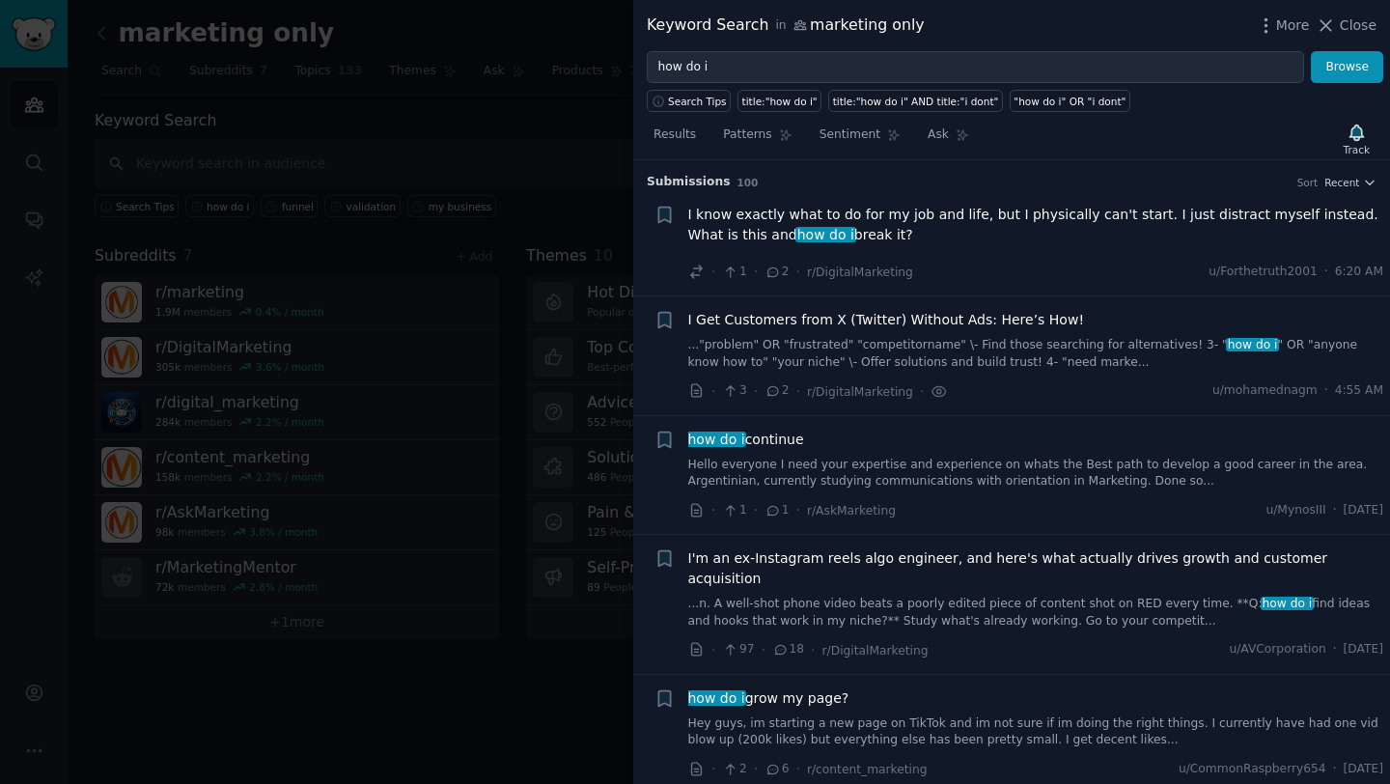
click at [979, 569] on div "I'm an ex-Instagram reels algo engineer, and here's what actually drives growth…" at bounding box center [1036, 588] width 696 height 81
click at [983, 563] on span "I'm an ex-Instagram reels algo engineer, and here's what actually drives growth…" at bounding box center [1036, 568] width 696 height 41
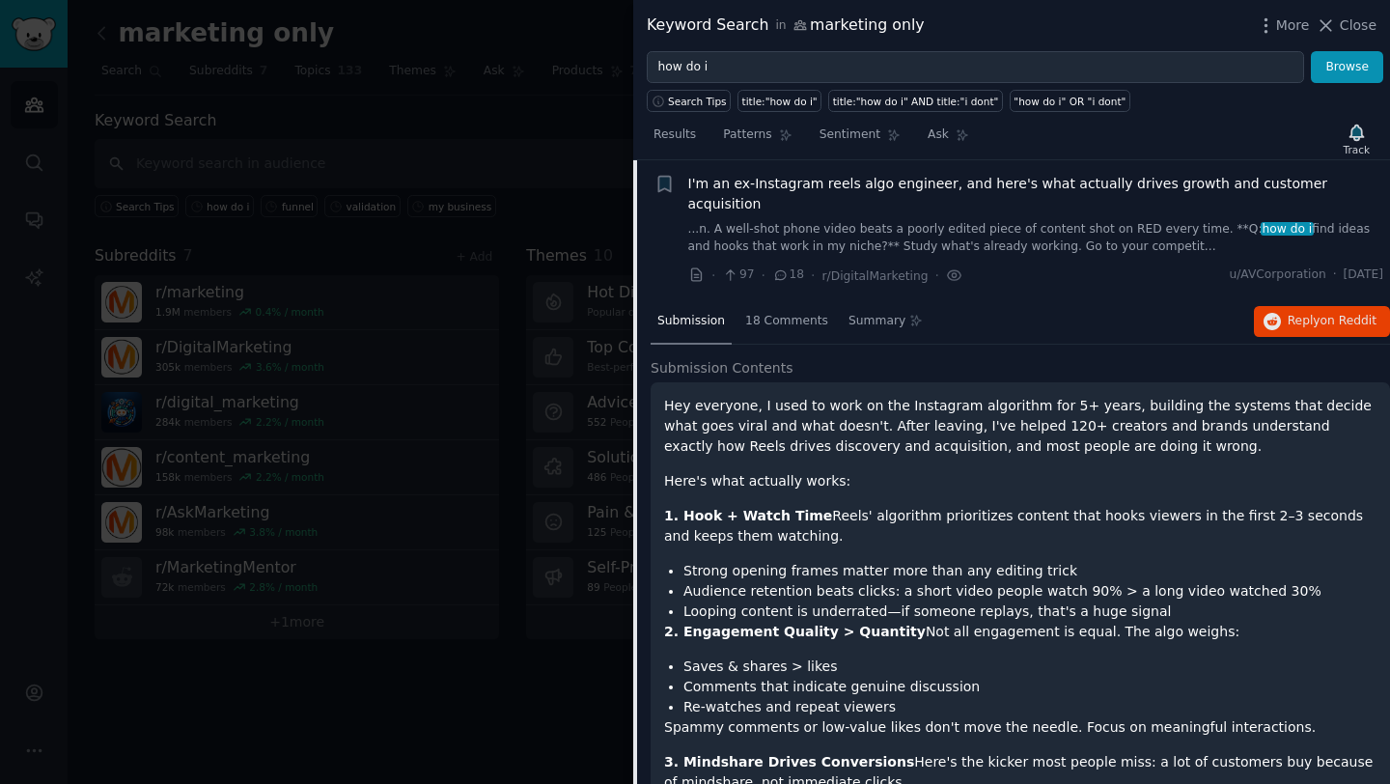
scroll to position [653, 0]
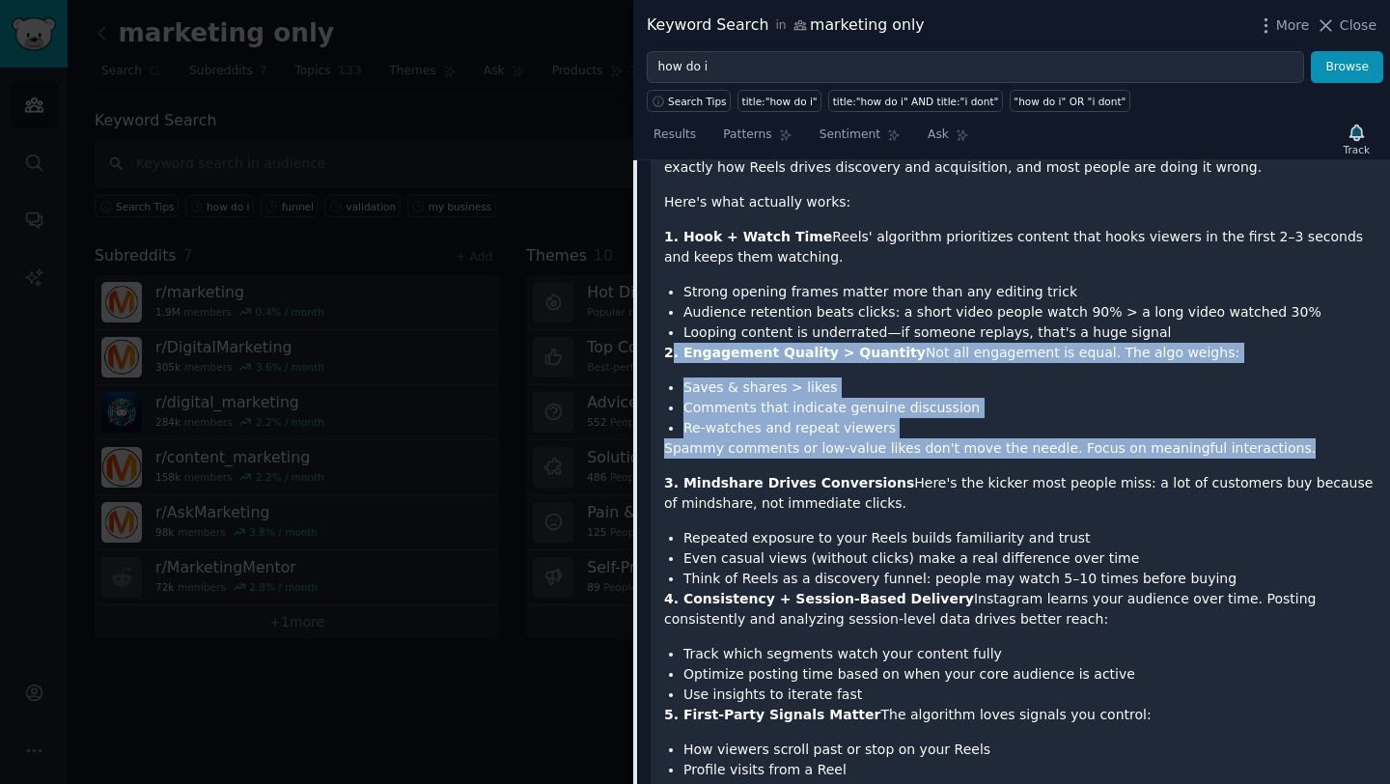
drag, startPoint x: 674, startPoint y: 328, endPoint x: 1328, endPoint y: 440, distance: 663.8
click at [850, 377] on li "Saves & shares > likes" at bounding box center [1029, 387] width 693 height 20
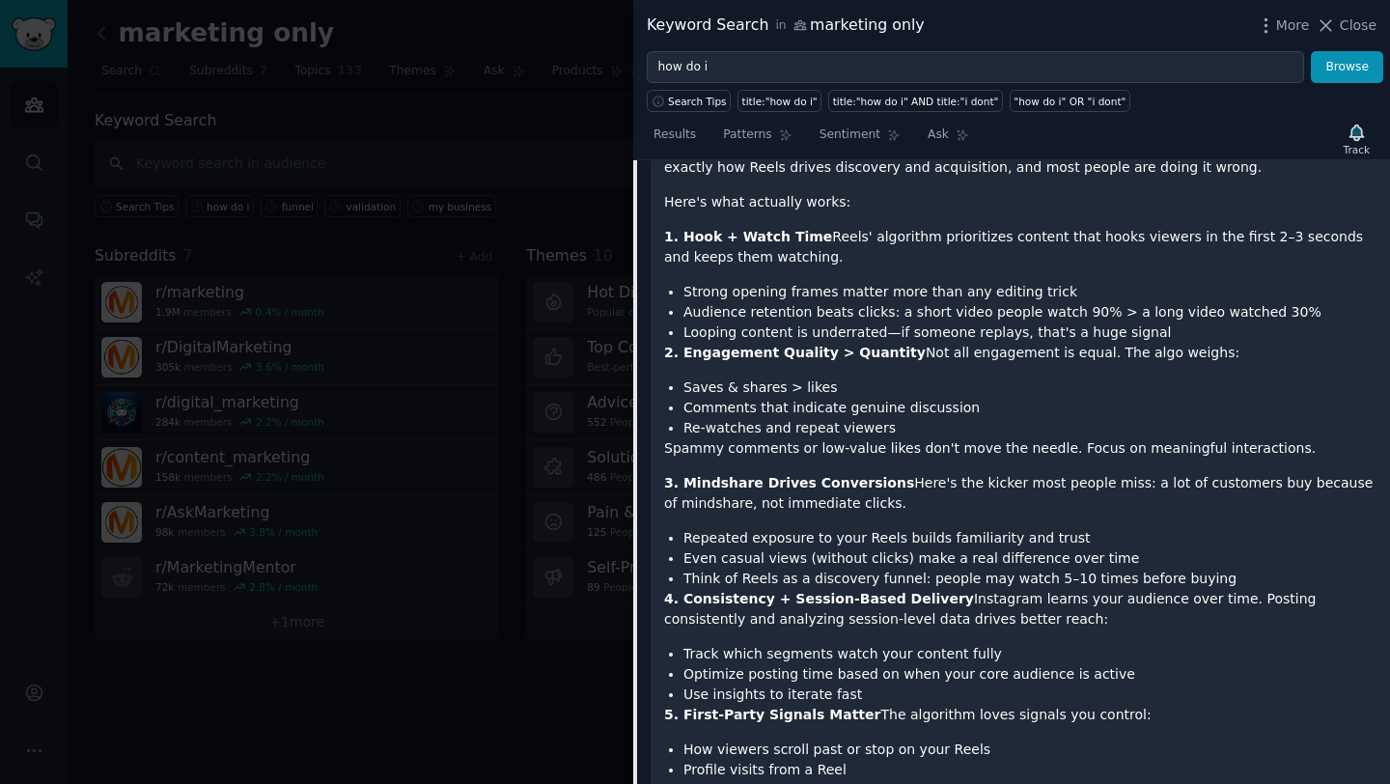
click at [850, 377] on li "Saves & shares > likes" at bounding box center [1029, 387] width 693 height 20
click at [778, 475] on strong "3. Mindshare Drives Conversions" at bounding box center [789, 482] width 250 height 15
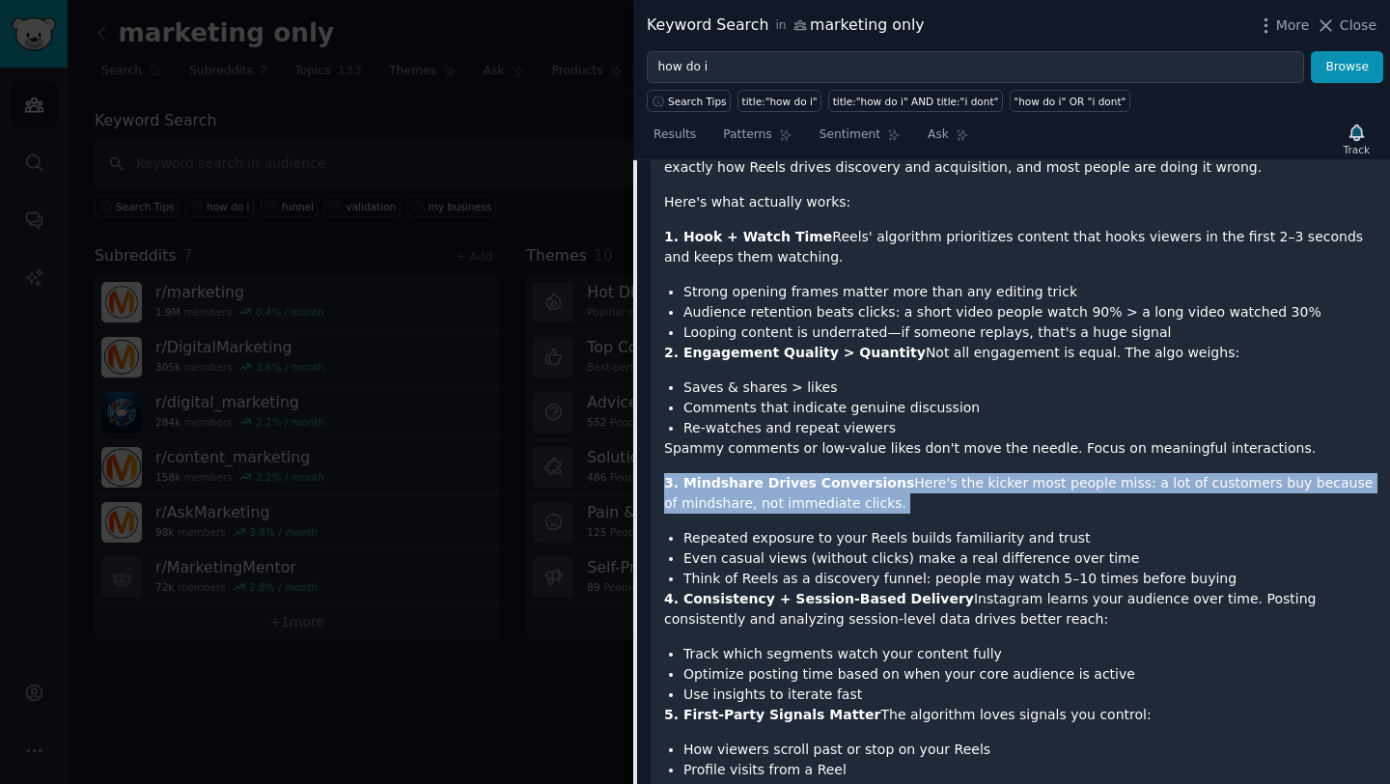
click at [778, 475] on strong "3. Mindshare Drives Conversions" at bounding box center [789, 482] width 250 height 15
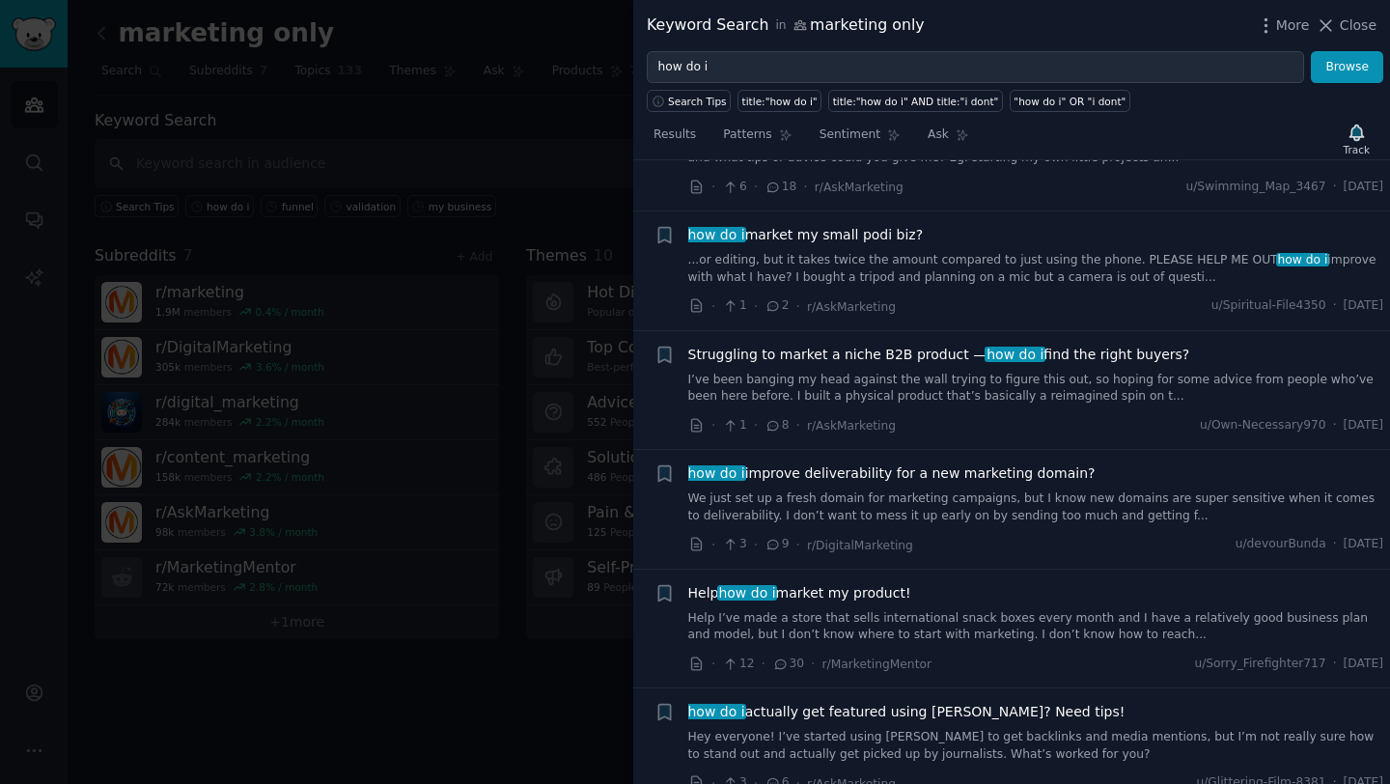
scroll to position [9851, 0]
